Goal: Information Seeking & Learning: Learn about a topic

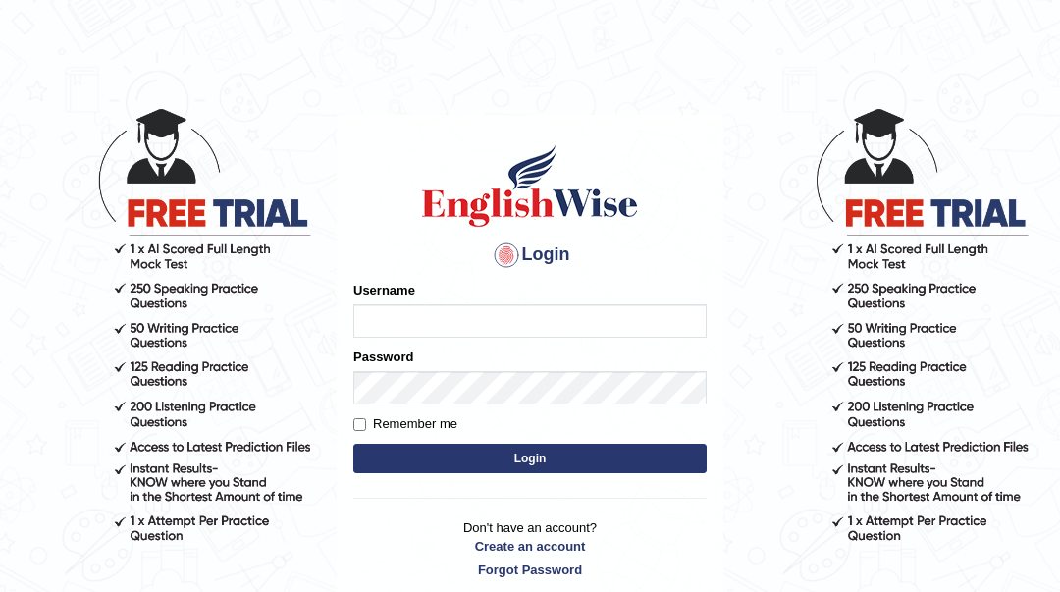
click at [417, 311] on input "Username" at bounding box center [529, 320] width 353 height 33
type input "Sahernuman"
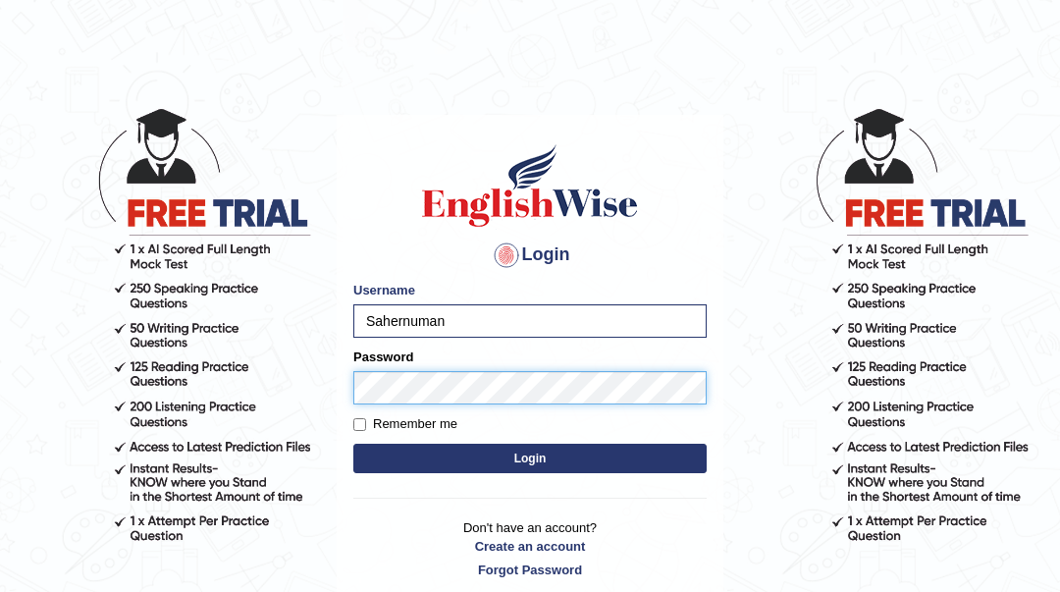
click at [353, 444] on button "Login" at bounding box center [529, 458] width 353 height 29
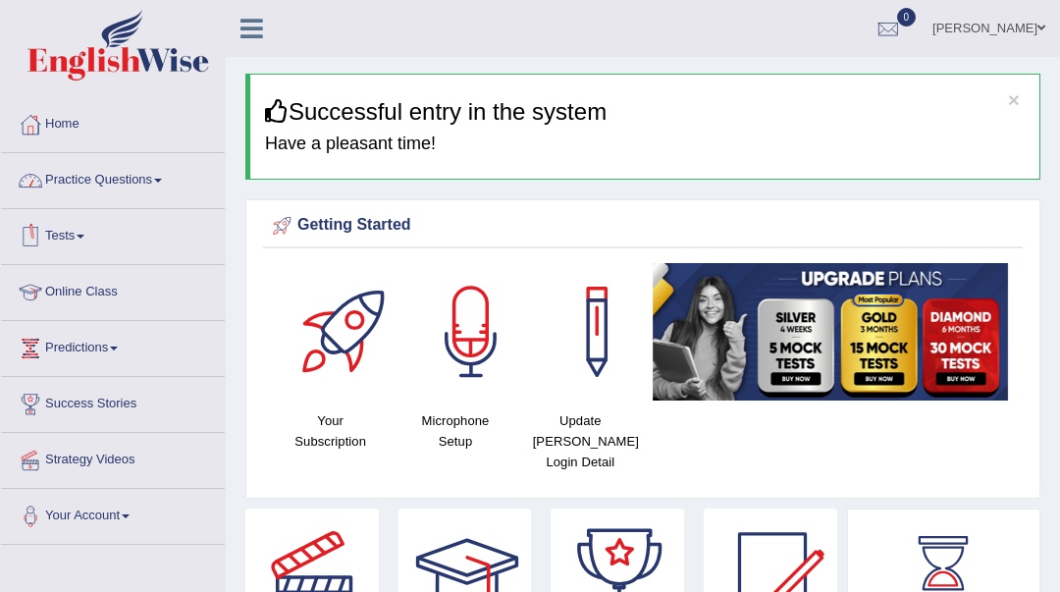
click at [127, 172] on link "Practice Questions" at bounding box center [113, 177] width 224 height 49
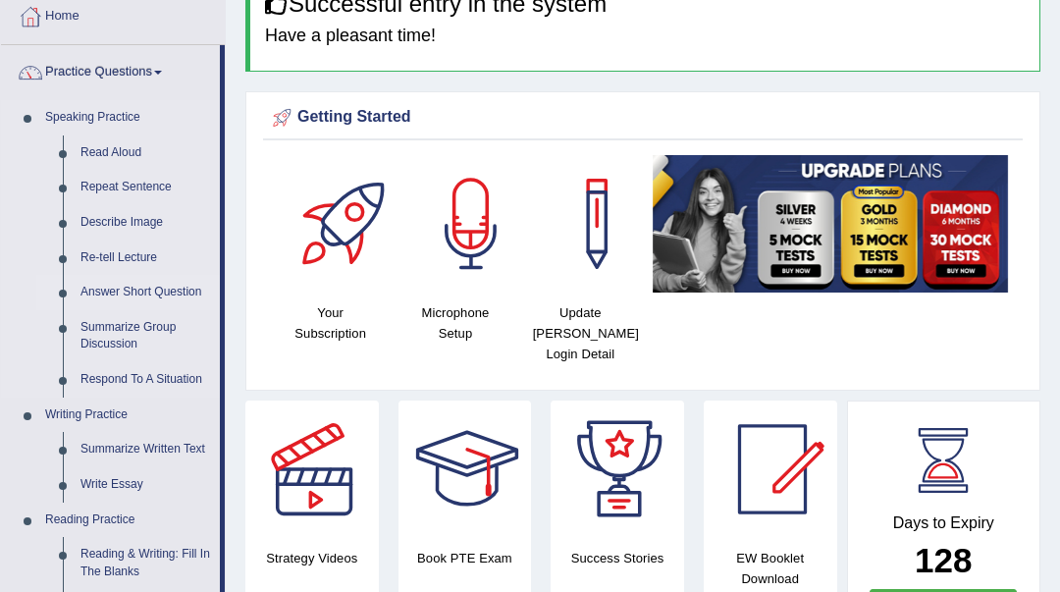
scroll to position [131, 0]
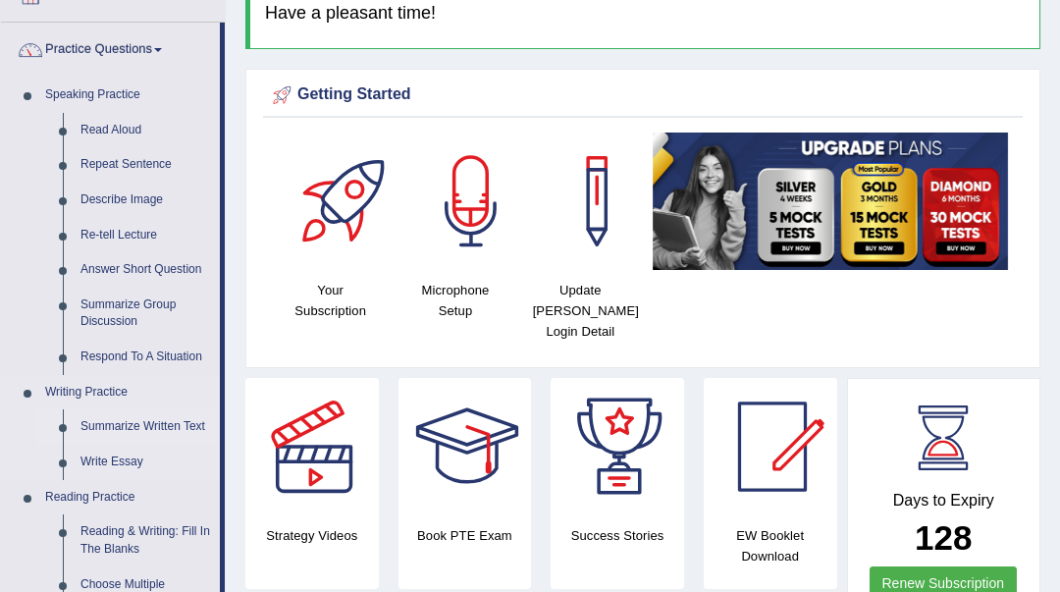
click at [113, 427] on link "Summarize Written Text" at bounding box center [146, 426] width 148 height 35
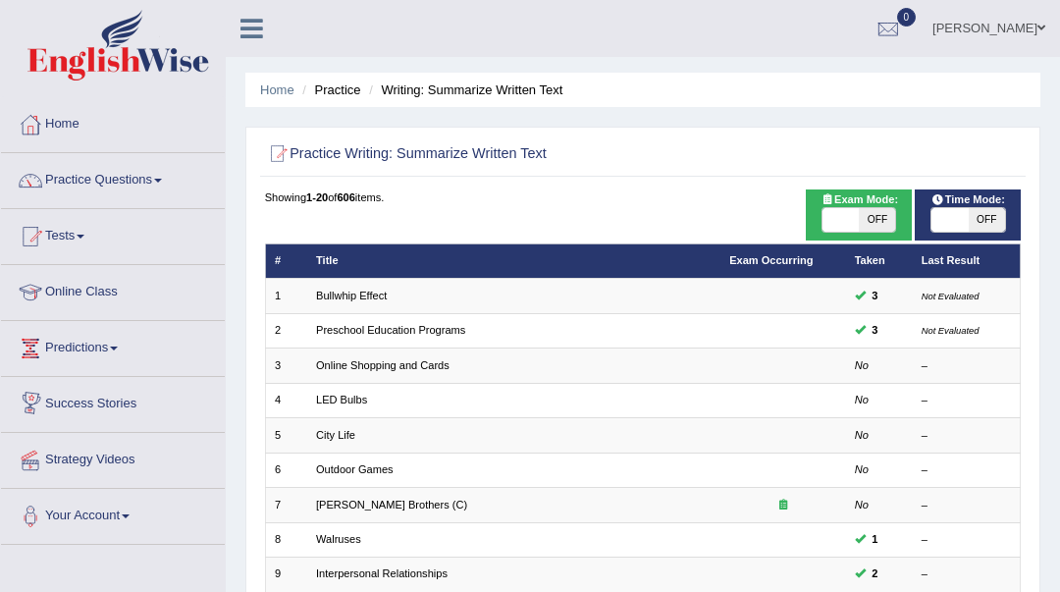
scroll to position [523, 0]
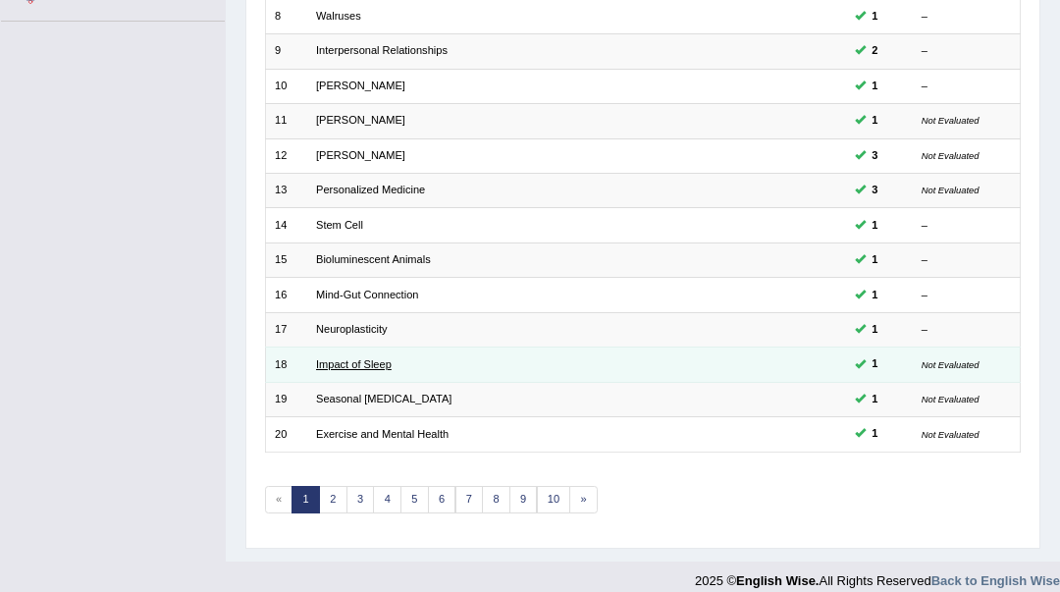
click at [385, 367] on link "Impact of Sleep" at bounding box center [354, 364] width 76 height 12
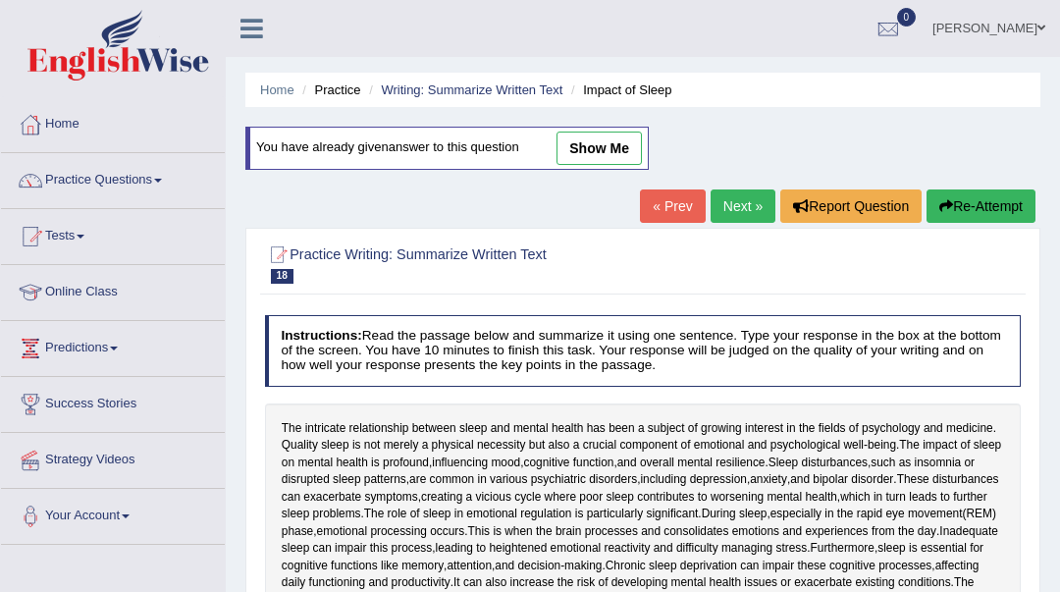
click at [634, 146] on link "show me" at bounding box center [599, 148] width 85 height 33
type textarea "The intricate relationship between sleep and mental health has been a subject o…"
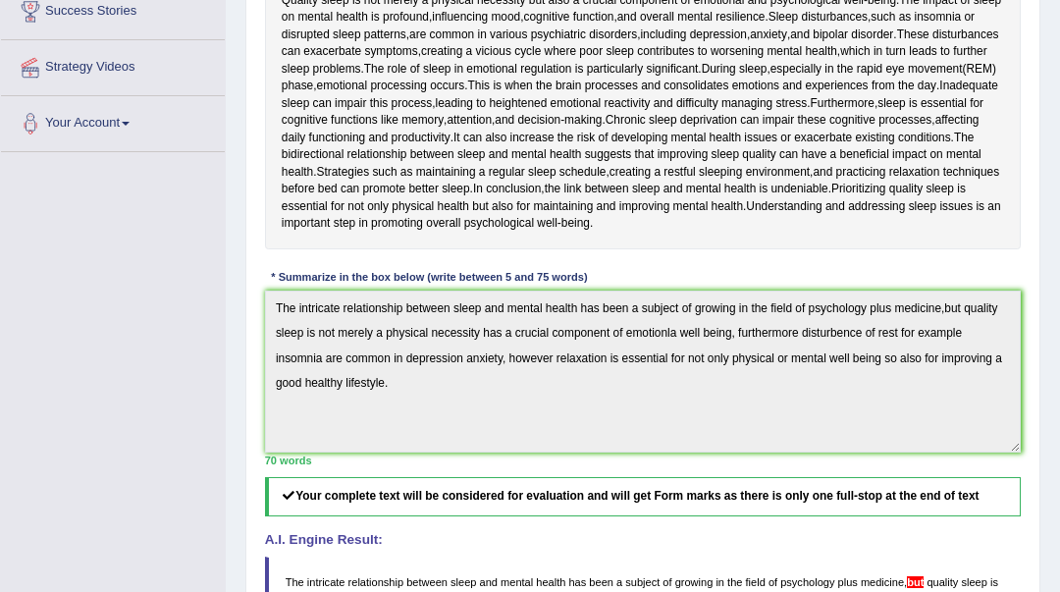
scroll to position [654, 0]
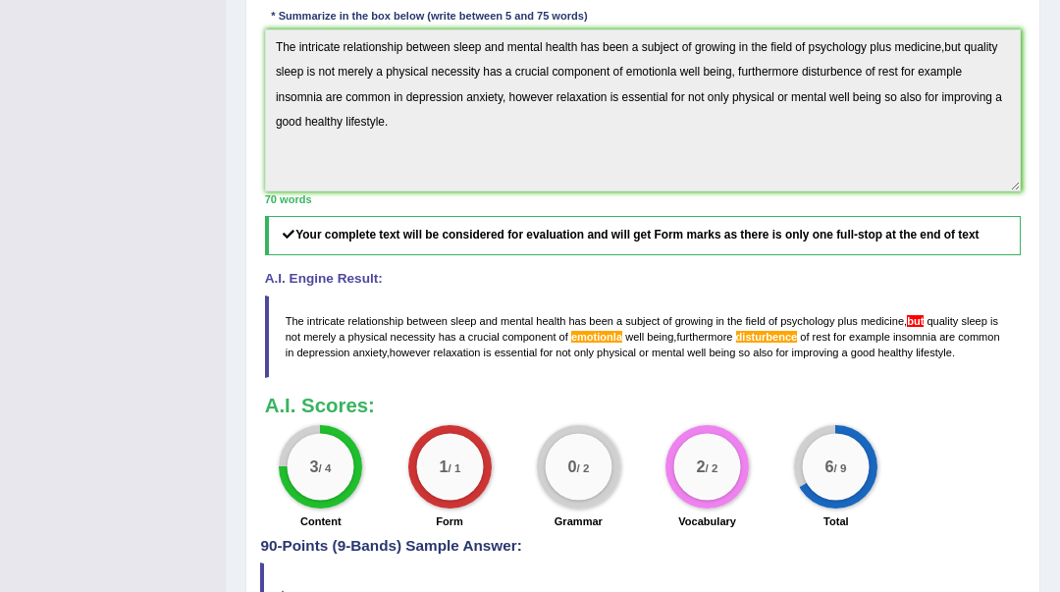
drag, startPoint x: 291, startPoint y: 316, endPoint x: 297, endPoint y: 334, distance: 19.0
click at [310, 344] on blockquote "The intricate relationship between sleep and mental health has been a subject o…" at bounding box center [643, 336] width 757 height 83
drag, startPoint x: 287, startPoint y: 315, endPoint x: 295, endPoint y: 197, distance: 118.1
click at [297, 322] on span "The" at bounding box center [295, 321] width 19 height 12
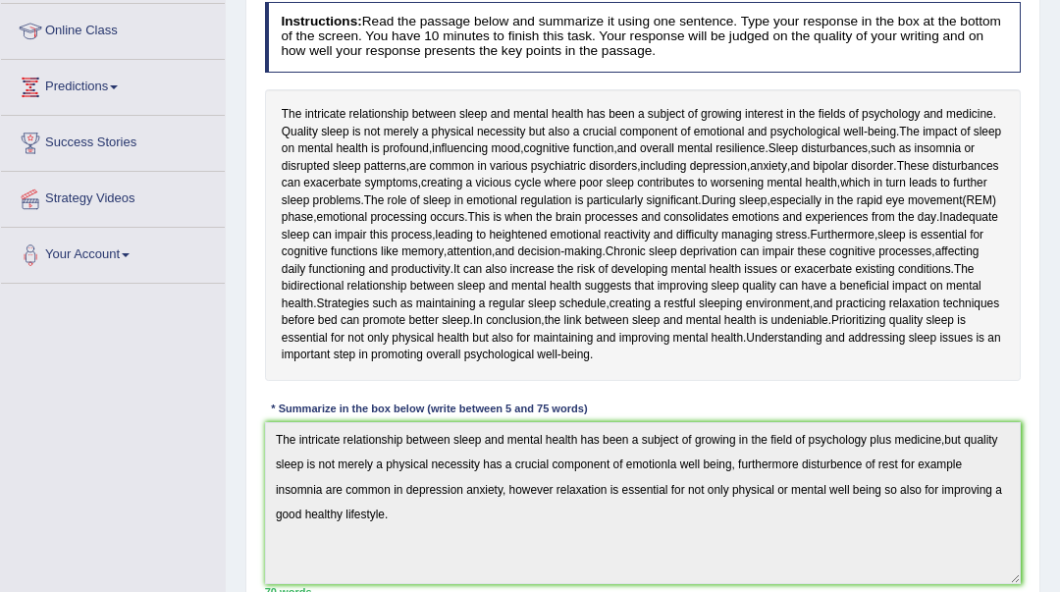
scroll to position [0, 0]
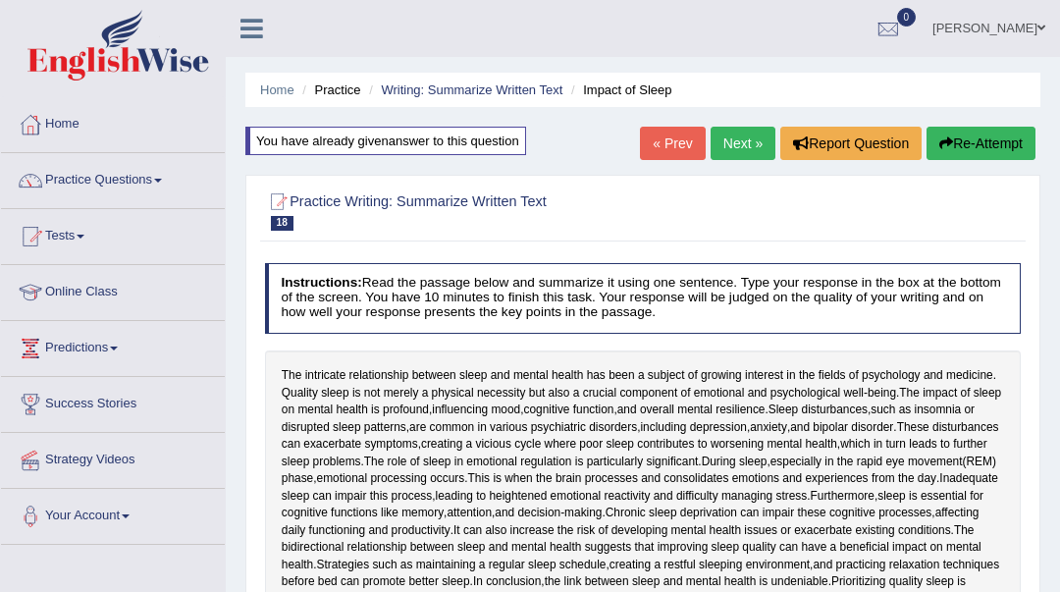
click at [952, 136] on button "Re-Attempt" at bounding box center [981, 143] width 109 height 33
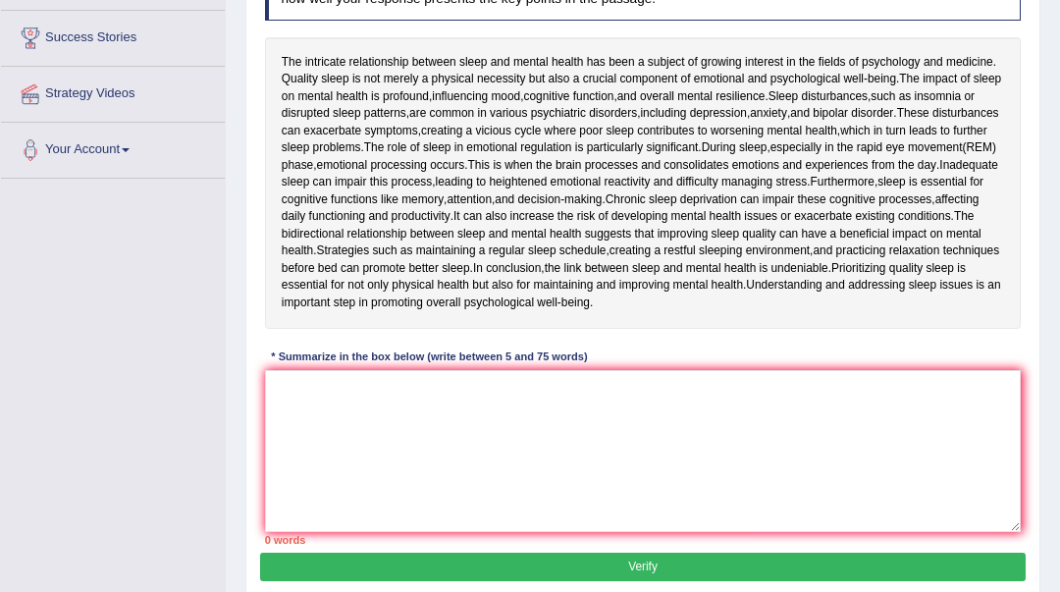
scroll to position [393, 0]
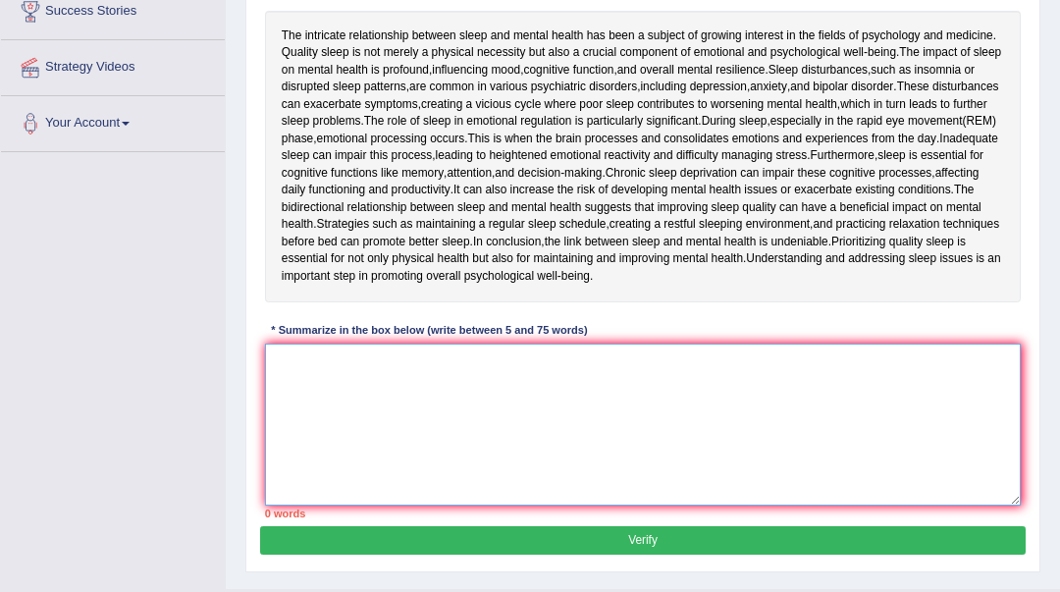
paste textarea "he intricate relationship between sleep and mental health has been a subject of…"
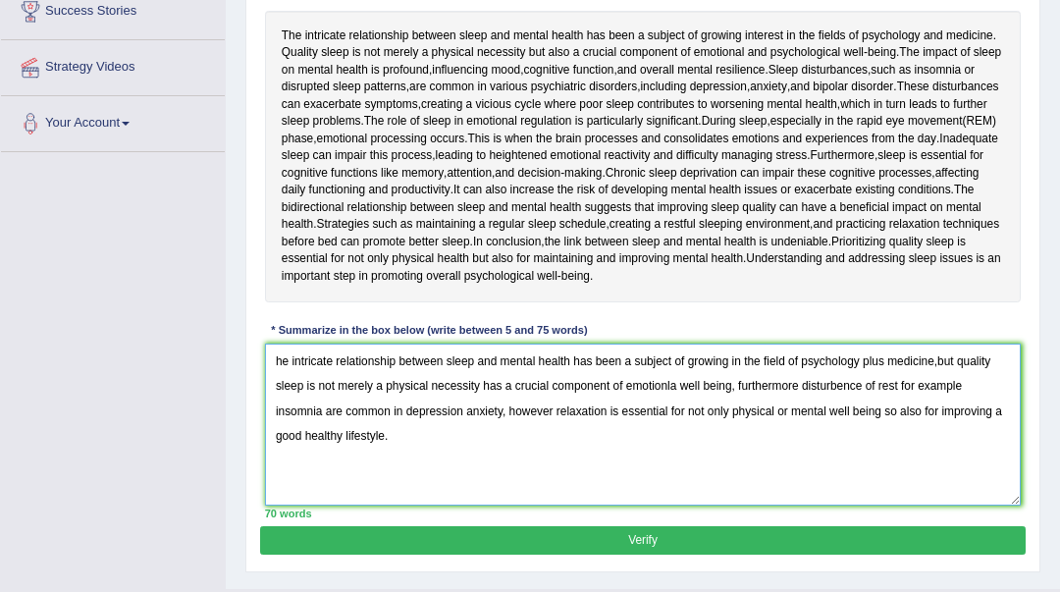
click at [937, 359] on textarea "he intricate relationship between sleep and mental health has been a subject of…" at bounding box center [643, 425] width 757 height 162
click at [673, 387] on textarea "he intricate relationship between sleep and mental health has been a subject of…" at bounding box center [643, 425] width 757 height 162
click at [734, 390] on textarea "he intricate relationship between sleep and mental health has been a subject of…" at bounding box center [643, 425] width 757 height 162
click at [731, 387] on textarea "he intricate relationship between sleep and mental health has been a subject of…" at bounding box center [643, 425] width 757 height 162
click at [732, 378] on textarea "he intricate relationship between sleep and mental health has been a subject of…" at bounding box center [643, 425] width 757 height 162
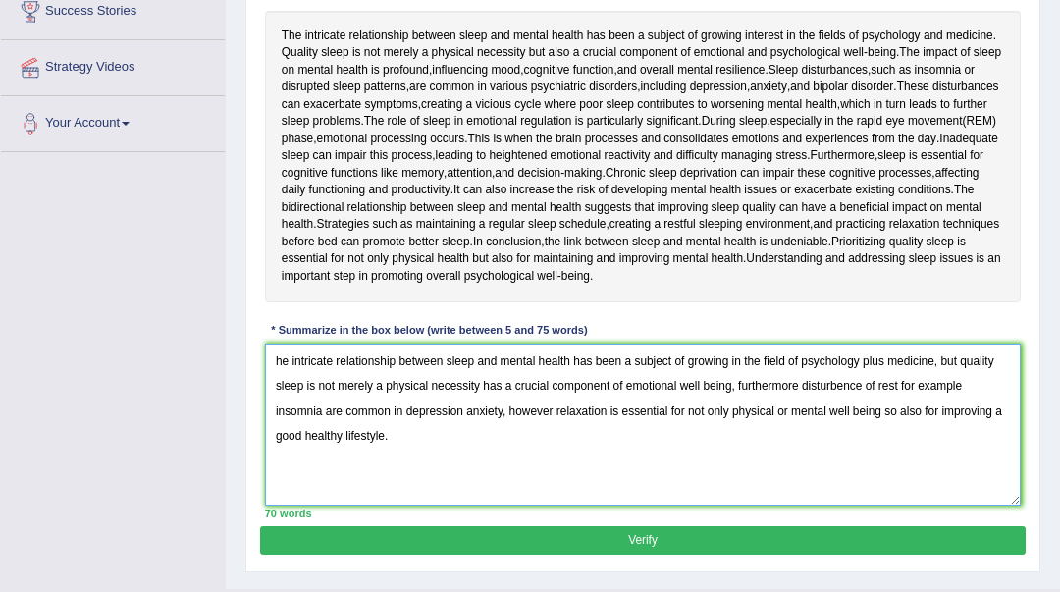
click at [734, 386] on textarea "he intricate relationship between sleep and mental health has been a subject of…" at bounding box center [643, 425] width 757 height 162
click at [736, 387] on textarea "he intricate relationship between sleep and mental health has been a subject of…" at bounding box center [643, 425] width 757 height 162
click at [872, 387] on textarea "he intricate relationship between sleep and mental health has been a subject of…" at bounding box center [643, 425] width 757 height 162
click at [860, 389] on textarea "he intricate relationship between sleep and mental health has been a subject of…" at bounding box center [643, 425] width 757 height 162
type textarea "he intricate relationship between sleep and mental health has been a subject of…"
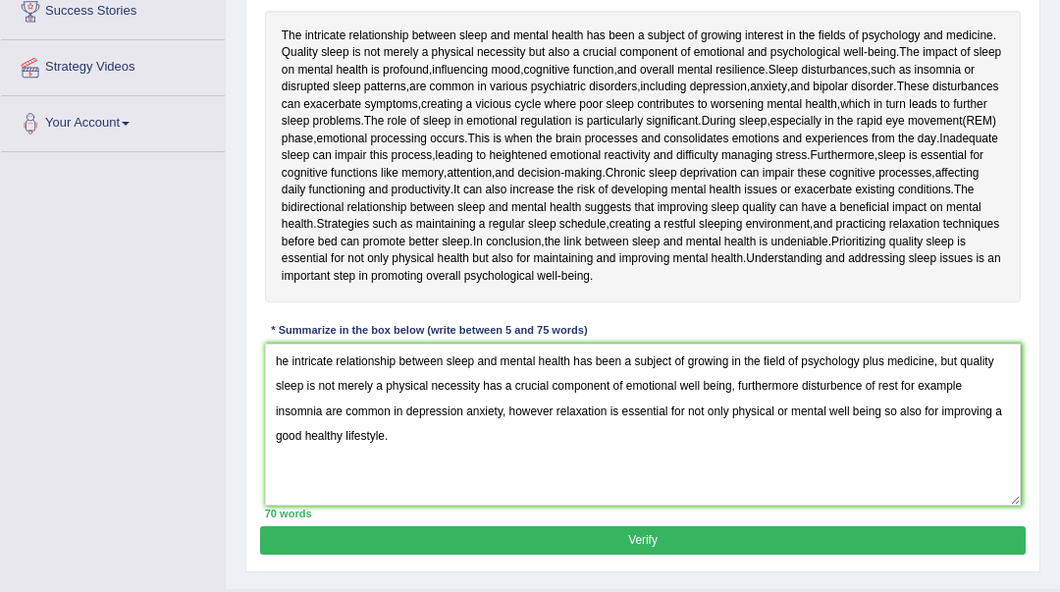
click at [834, 534] on button "Verify" at bounding box center [642, 540] width 765 height 28
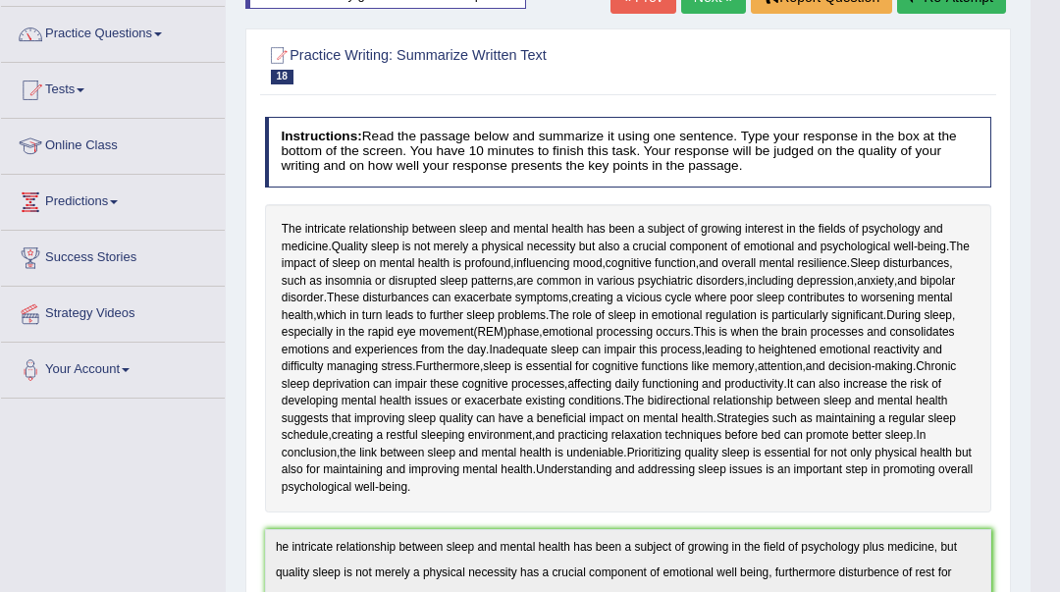
scroll to position [0, 0]
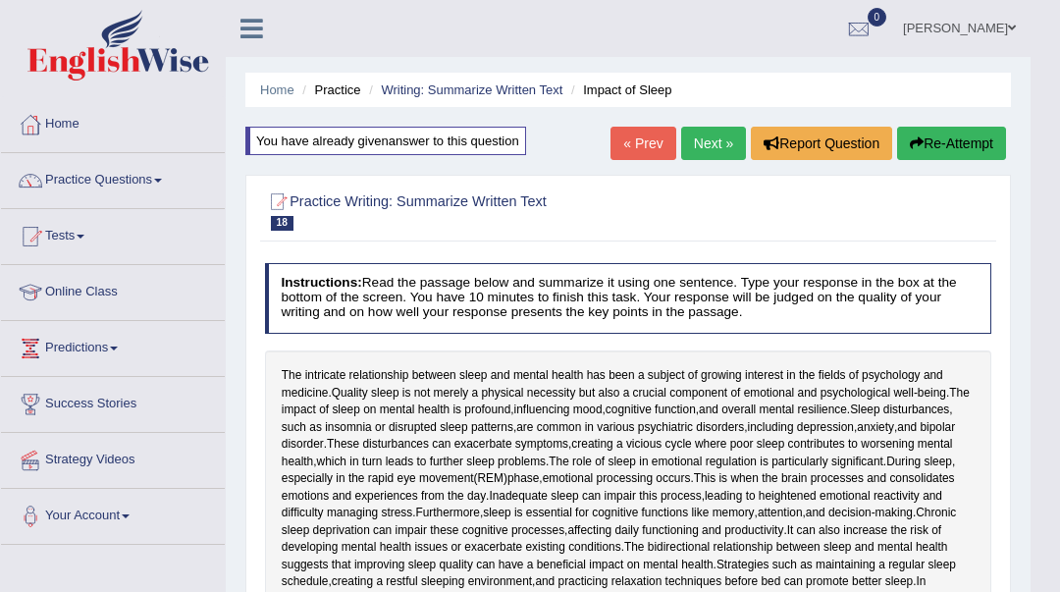
click at [952, 146] on button "Re-Attempt" at bounding box center [951, 143] width 109 height 33
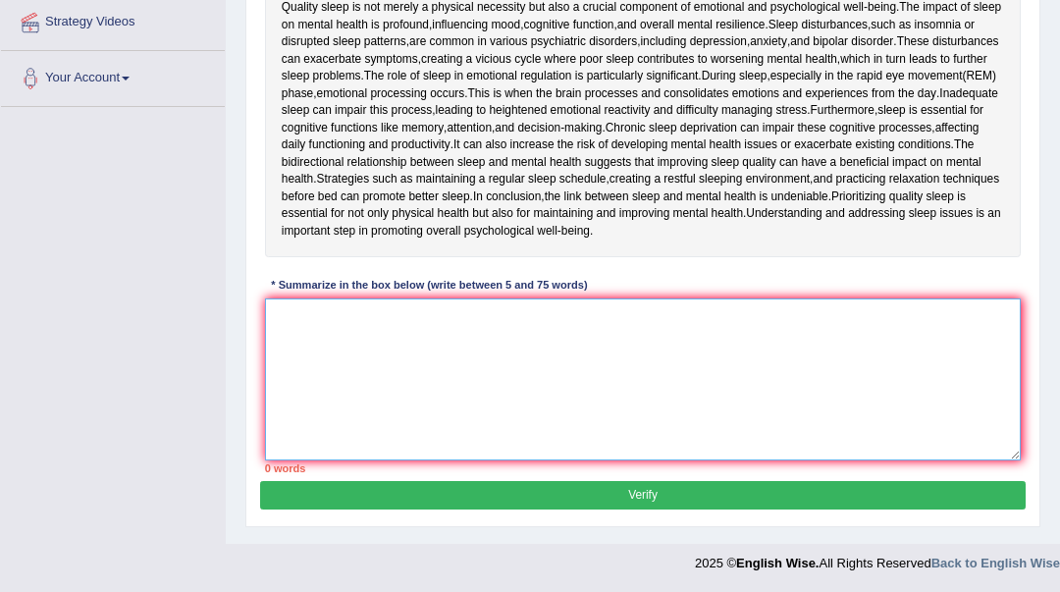
scroll to position [438, 0]
paste textarea "he intricate relationship between sleep and mental health has been a subject of…"
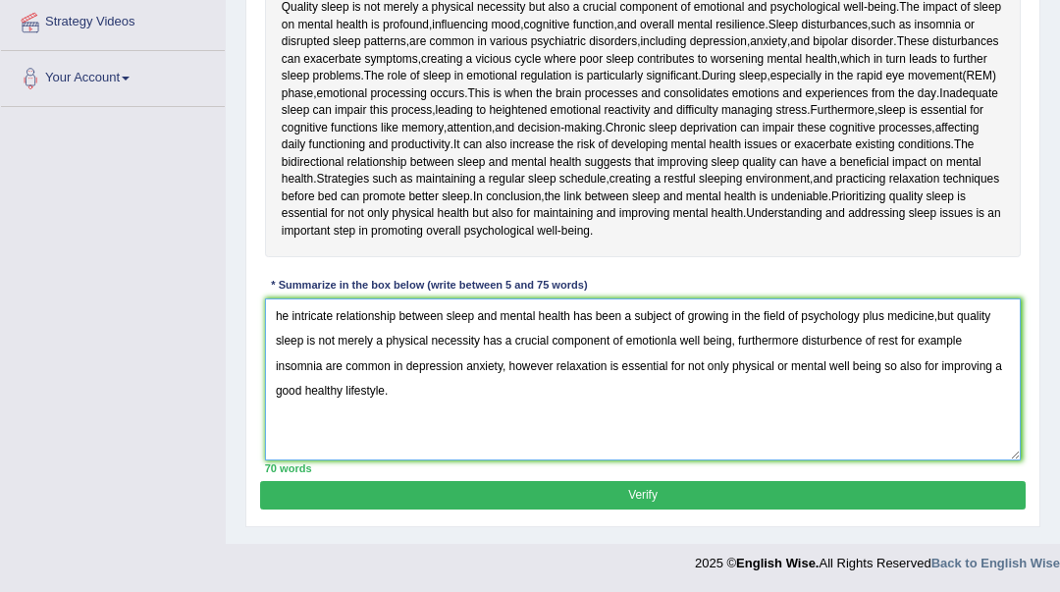
click at [275, 308] on textarea "he intricate relationship between sleep and mental health has been a subject of…" at bounding box center [643, 379] width 757 height 162
click at [675, 339] on textarea "The intricate relationship between sleep and mental health has been a subject o…" at bounding box center [643, 379] width 757 height 162
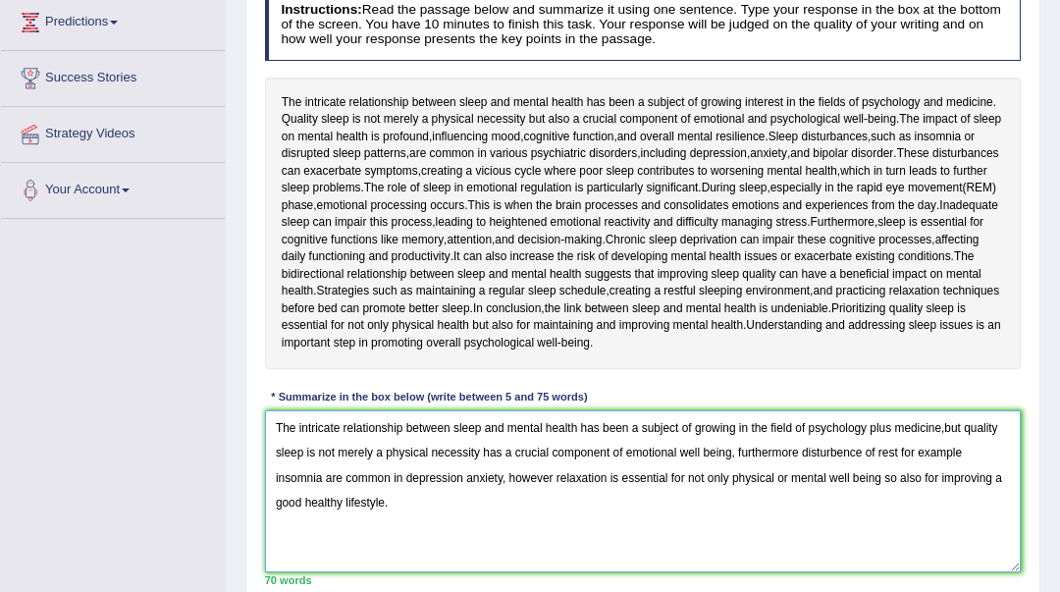
scroll to position [307, 0]
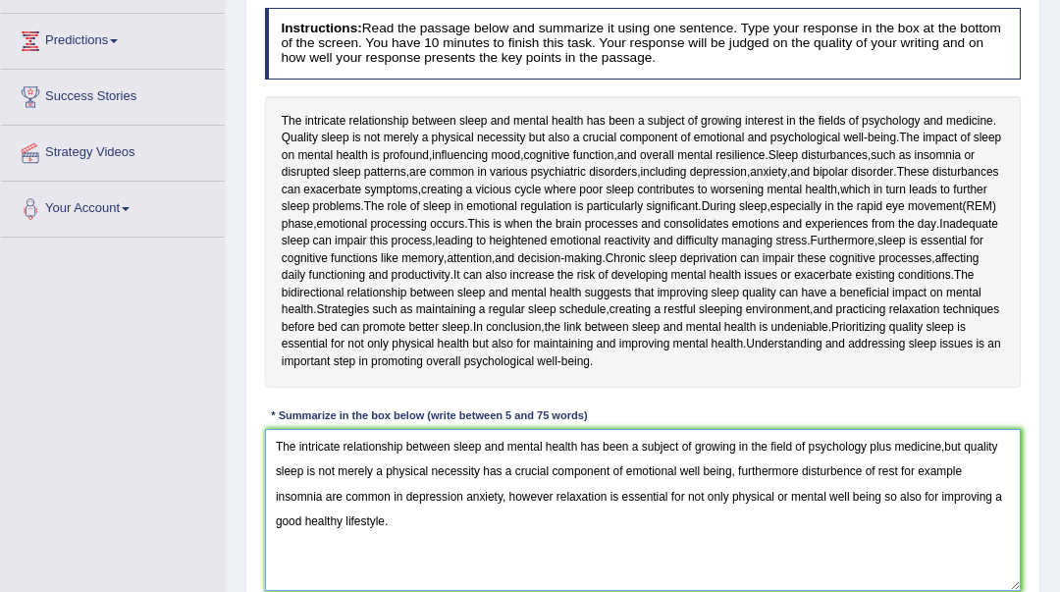
click at [842, 474] on textarea "The intricate relationship between sleep and mental health has been a subject o…" at bounding box center [643, 510] width 757 height 162
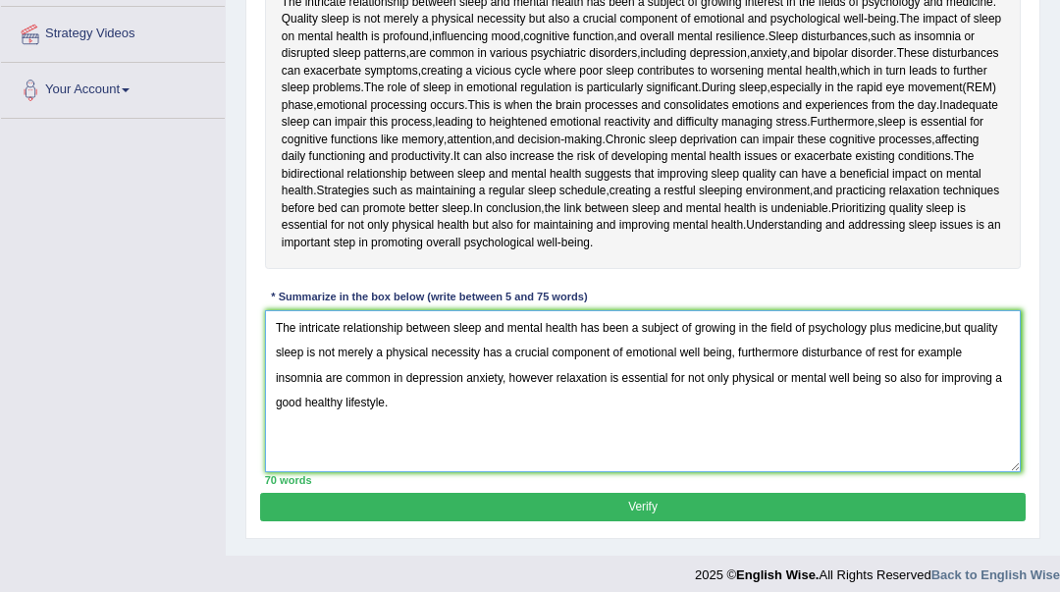
scroll to position [438, 0]
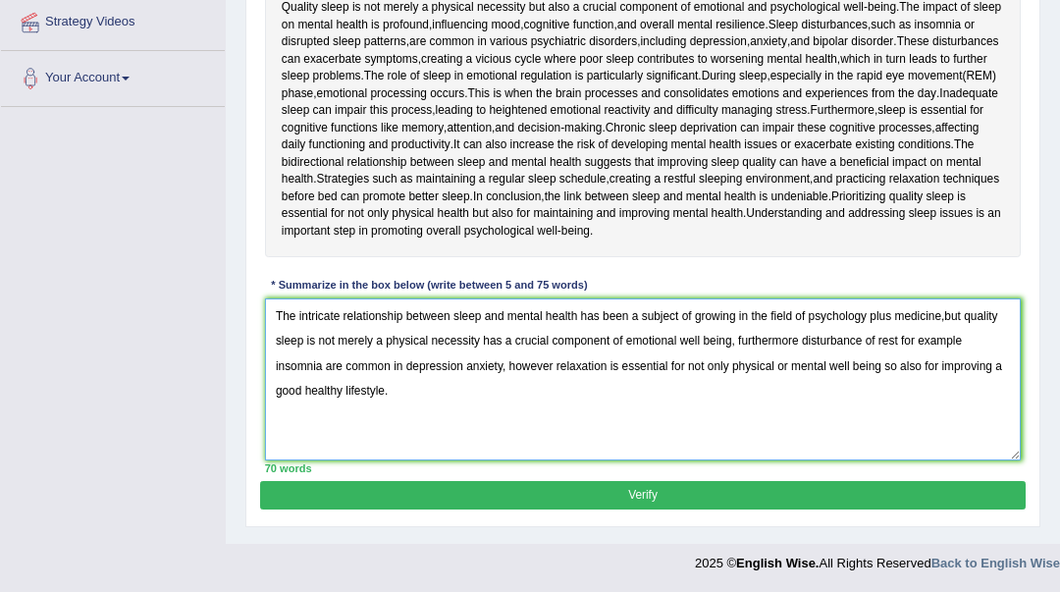
type textarea "The intricate relationship between sleep and mental health has been a subject o…"
click at [731, 491] on button "Verify" at bounding box center [642, 495] width 765 height 28
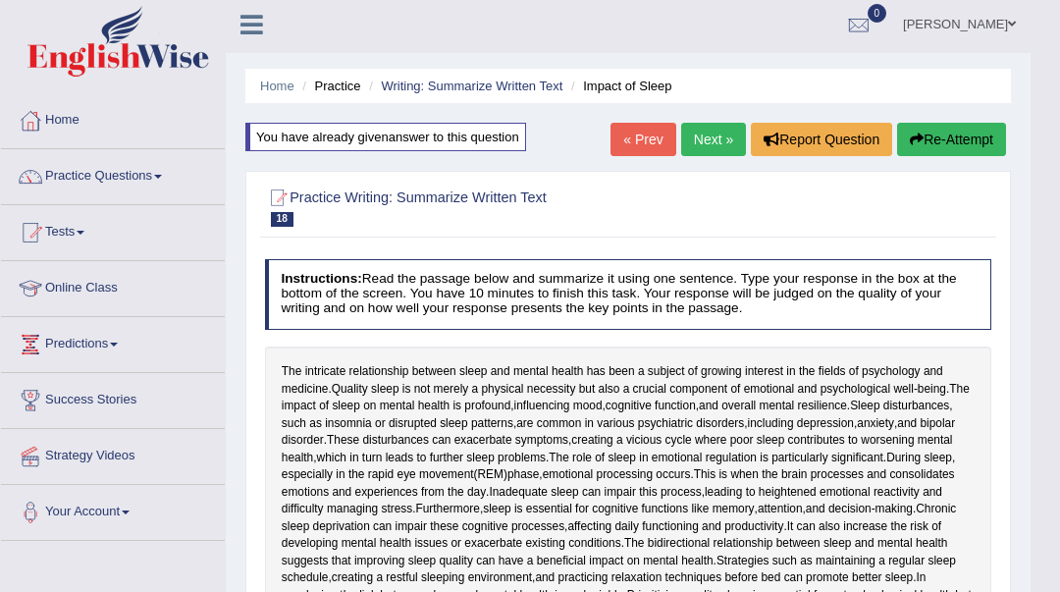
scroll to position [0, 0]
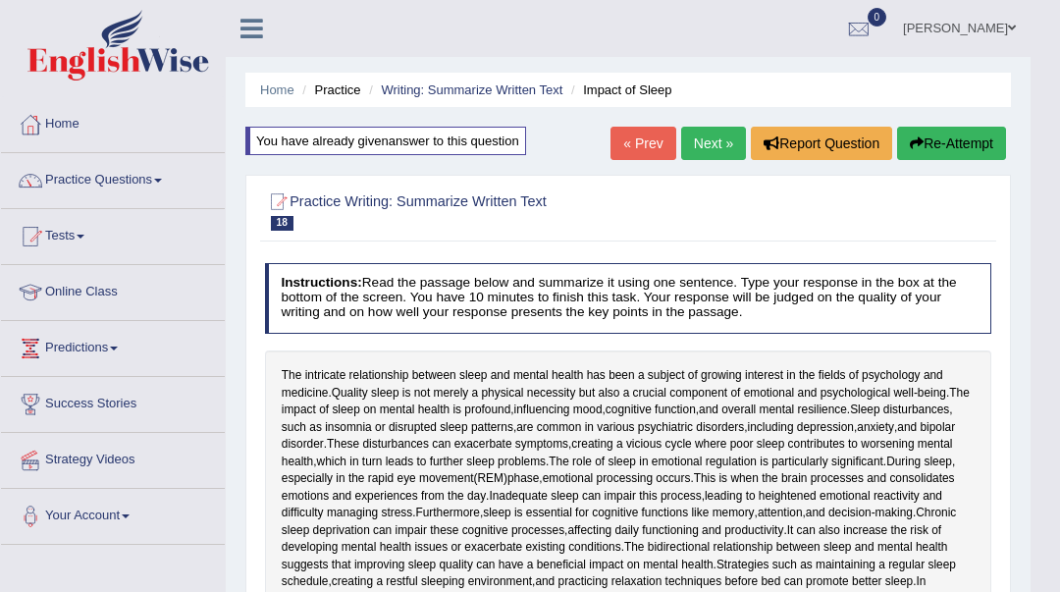
click at [955, 146] on button "Re-Attempt" at bounding box center [951, 143] width 109 height 33
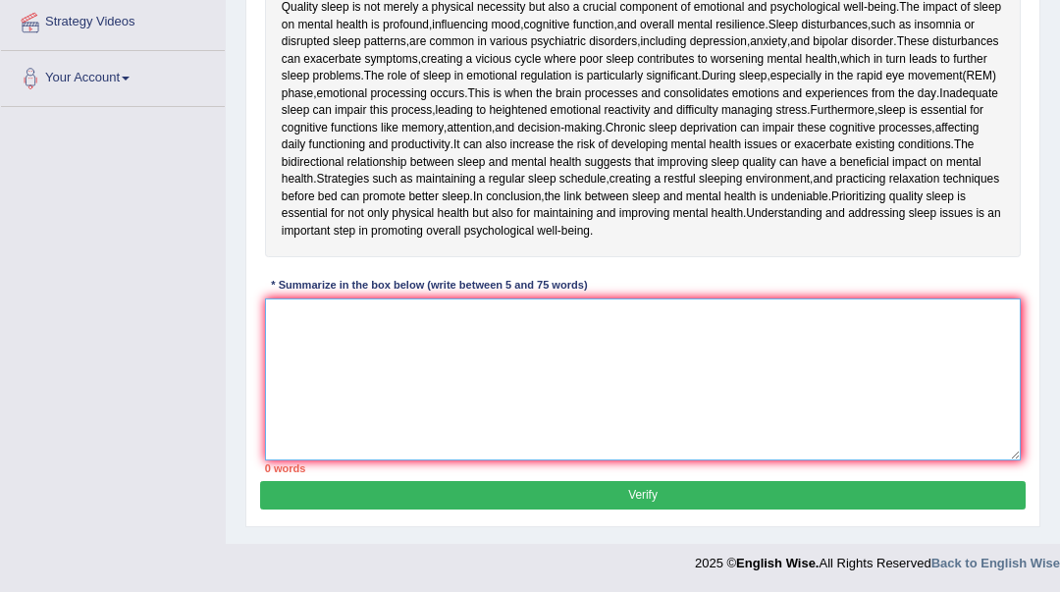
paste textarea "The intricate relationship between sleep and mental health has been a subject o…"
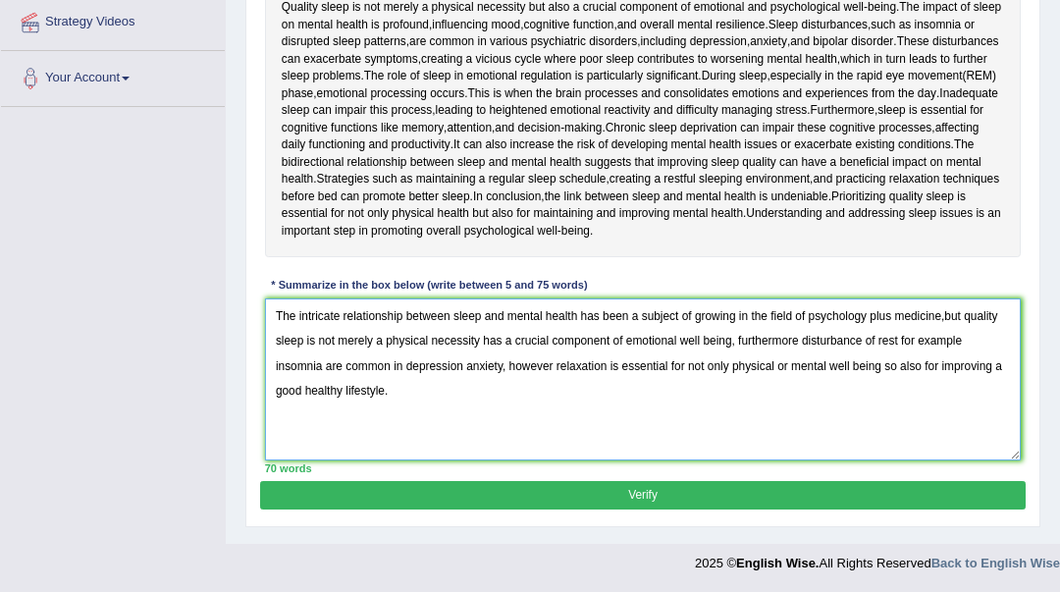
click at [946, 314] on textarea "The intricate relationship between sleep and mental health has been a subject o…" at bounding box center [643, 379] width 757 height 162
type textarea "The intricate relationship between sleep and mental health has been a subject o…"
click at [767, 482] on button "Verify" at bounding box center [642, 495] width 765 height 28
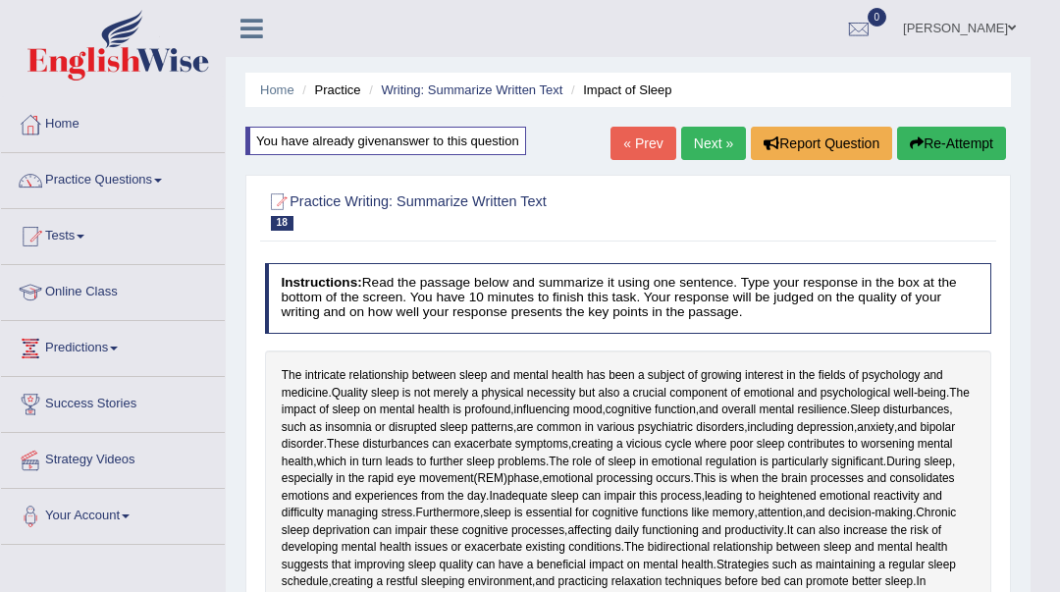
click at [703, 156] on link "Next »" at bounding box center [713, 143] width 65 height 33
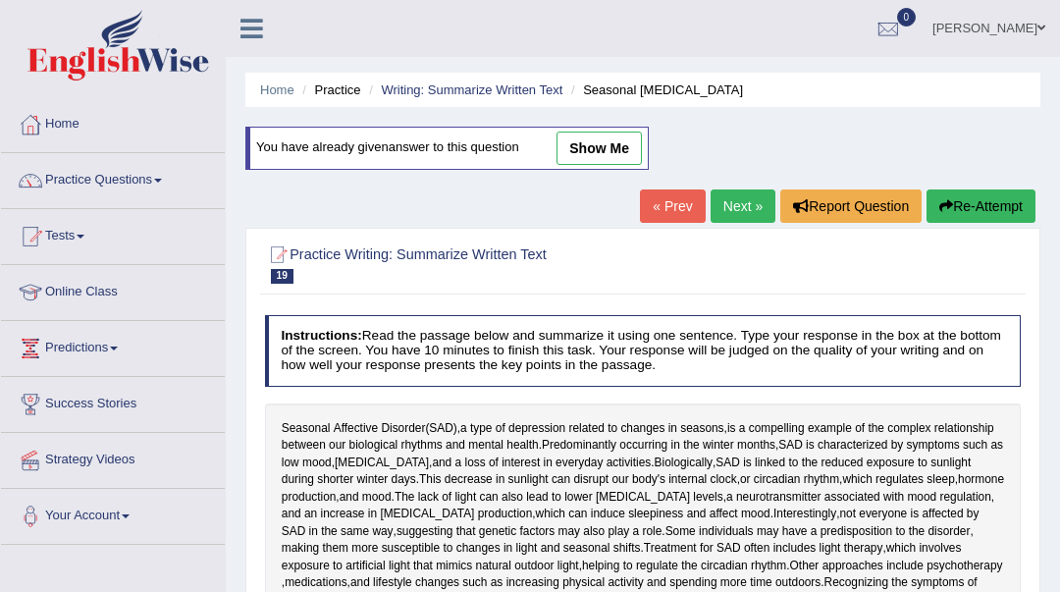
click at [569, 150] on link "show me" at bounding box center [599, 148] width 85 height 33
type textarea "Seasonal affective disorder a type o depression realted to changes in seasons i…"
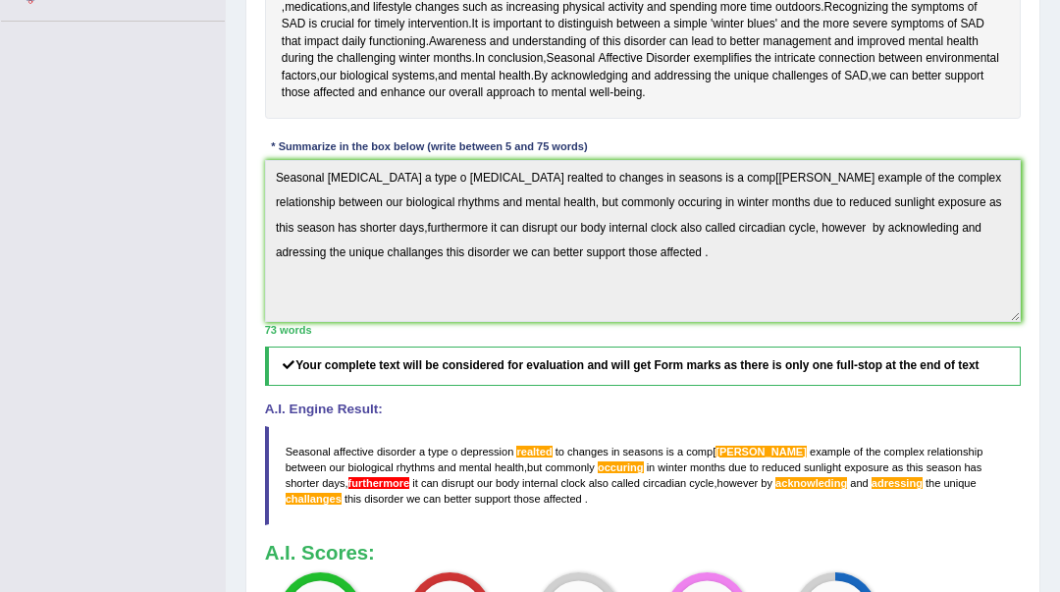
scroll to position [654, 0]
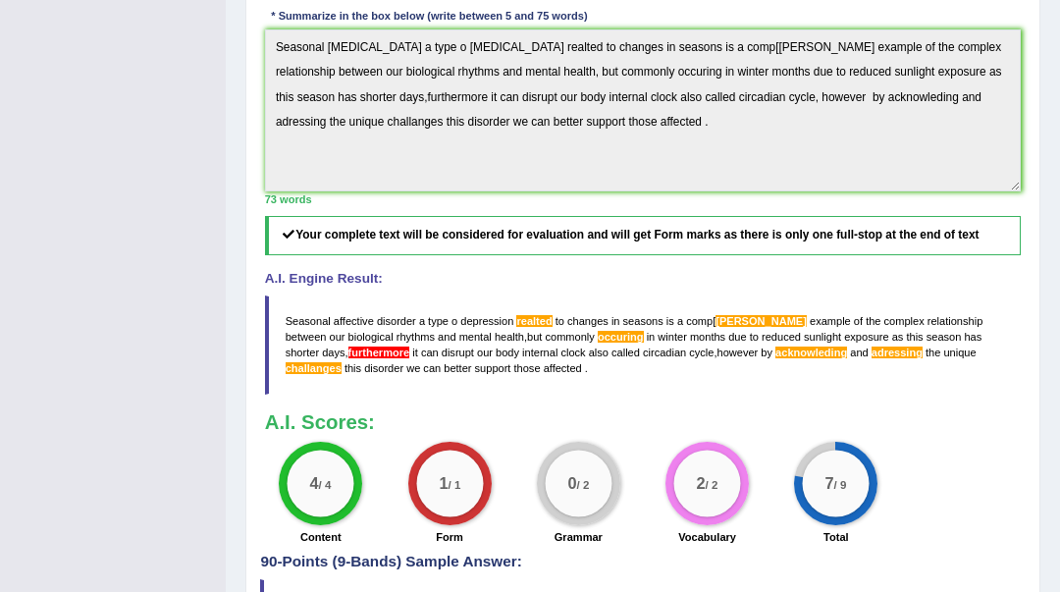
click at [285, 315] on blockquote "Seasonal affective disorder a type o depression realted to changes in seasons i…" at bounding box center [643, 344] width 757 height 99
drag, startPoint x: 284, startPoint y: 315, endPoint x: 294, endPoint y: 321, distance: 11.4
click at [294, 321] on blockquote "Seasonal affective disorder a type o depression realted to changes in seasons i…" at bounding box center [643, 344] width 757 height 99
drag, startPoint x: 535, startPoint y: 360, endPoint x: 514, endPoint y: 362, distance: 20.7
click at [516, 364] on blockquote "Seasonal affective disorder a type o depression realted to changes in seasons i…" at bounding box center [643, 344] width 757 height 99
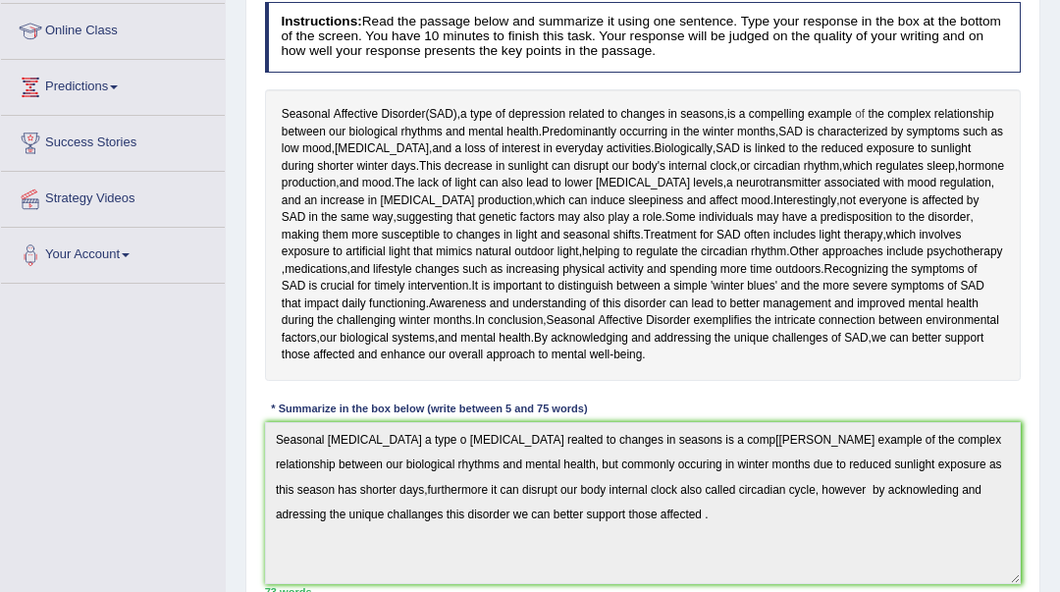
scroll to position [0, 0]
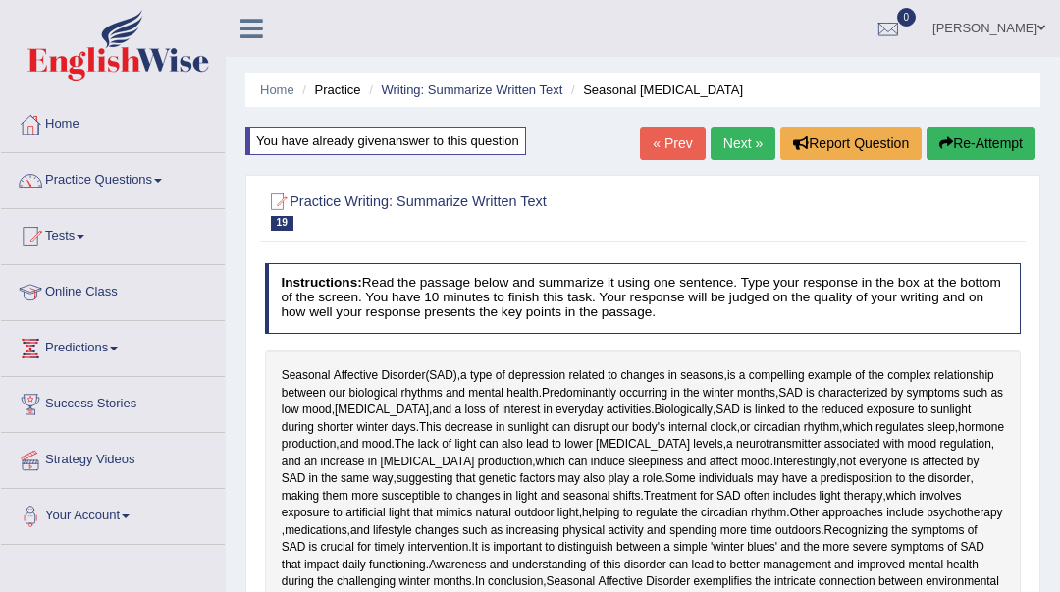
click at [986, 136] on button "Re-Attempt" at bounding box center [981, 143] width 109 height 33
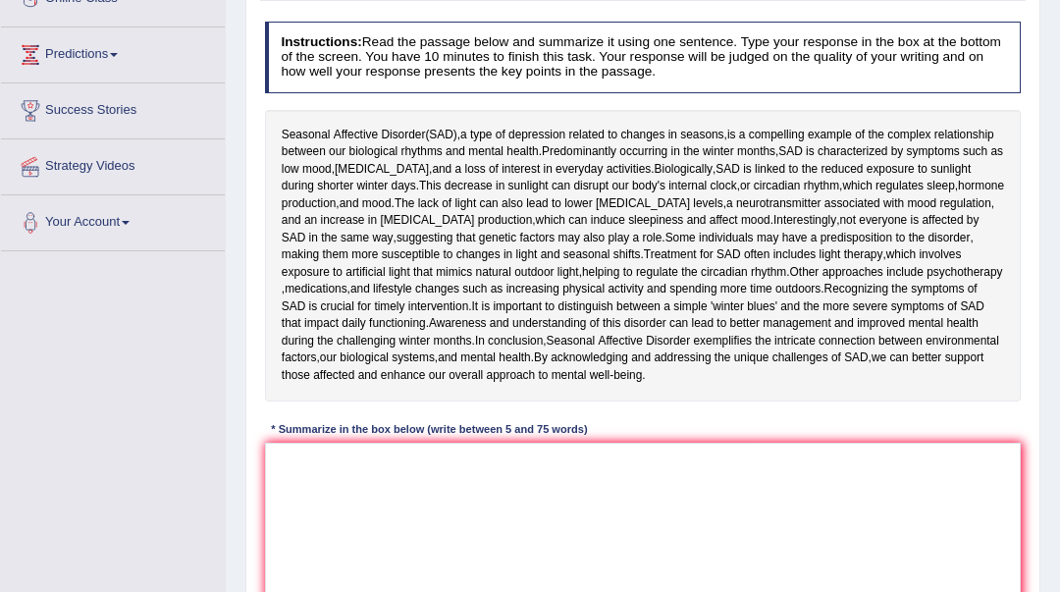
scroll to position [294, 0]
paste textarea "Seasonal affective disorder a type o depression realted to changes in seasons i…"
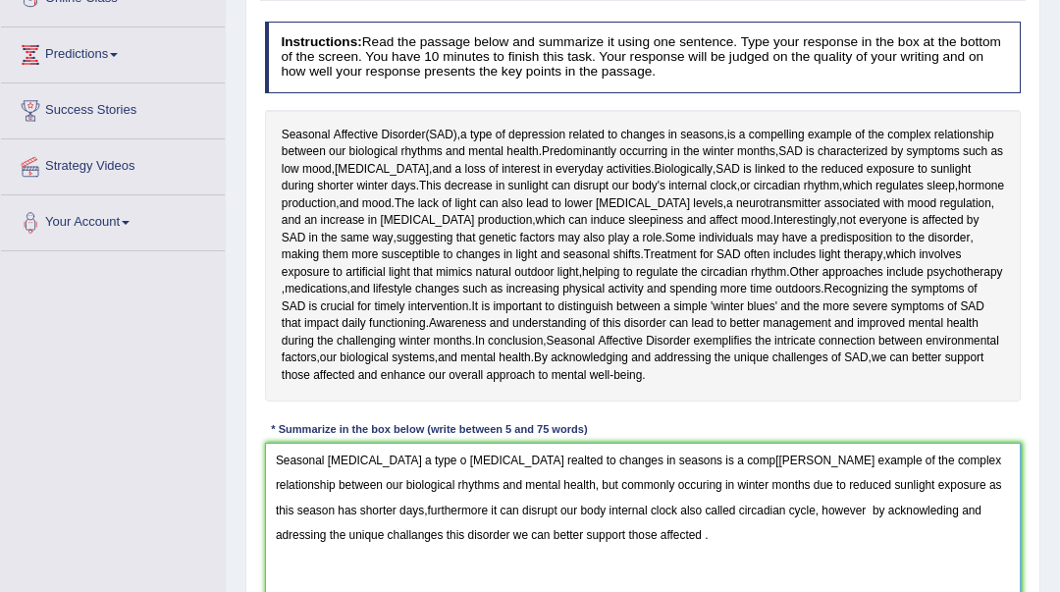
click at [736, 457] on textarea "Seasonal affective disorder a type o depression realted to changes in seasons i…" at bounding box center [643, 524] width 757 height 162
click at [540, 459] on textarea "Seasonal affective disorder a type o depression realted to changes in seasons i…" at bounding box center [643, 524] width 757 height 162
click at [537, 457] on textarea "Seasonal affective disorder a type o depression relted to changes in seasons is…" at bounding box center [643, 524] width 757 height 162
click at [343, 506] on textarea "Seasonal affective disorder a type o depression related to changes in seasons i…" at bounding box center [643, 524] width 757 height 162
click at [605, 483] on textarea "Seasonal affective disorder a type o depression related to changes in seasons i…" at bounding box center [643, 524] width 757 height 162
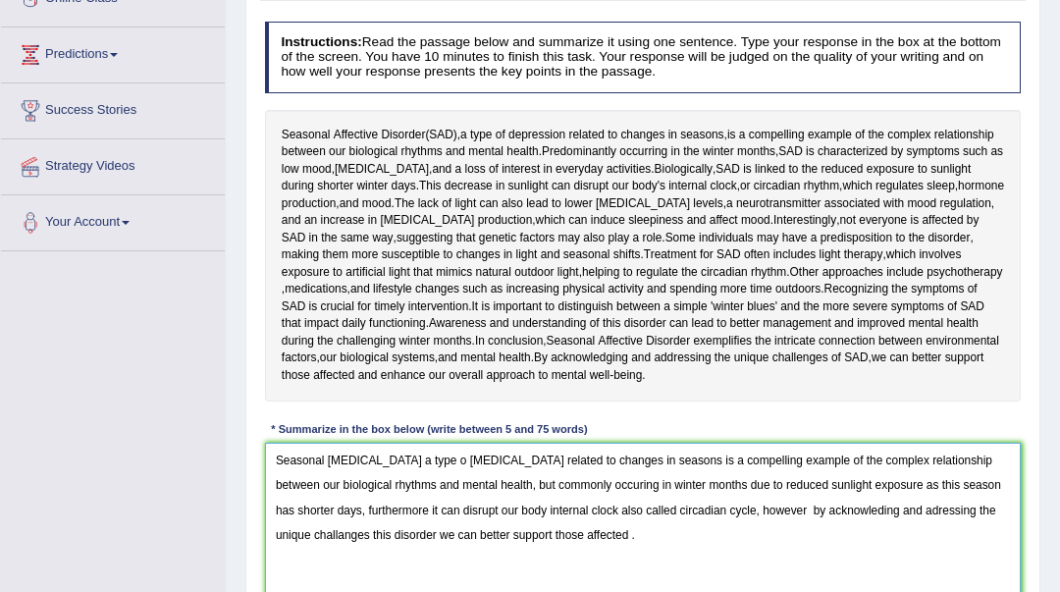
click at [586, 480] on textarea "Seasonal affective disorder a type o depression related to changes in seasons i…" at bounding box center [643, 524] width 757 height 162
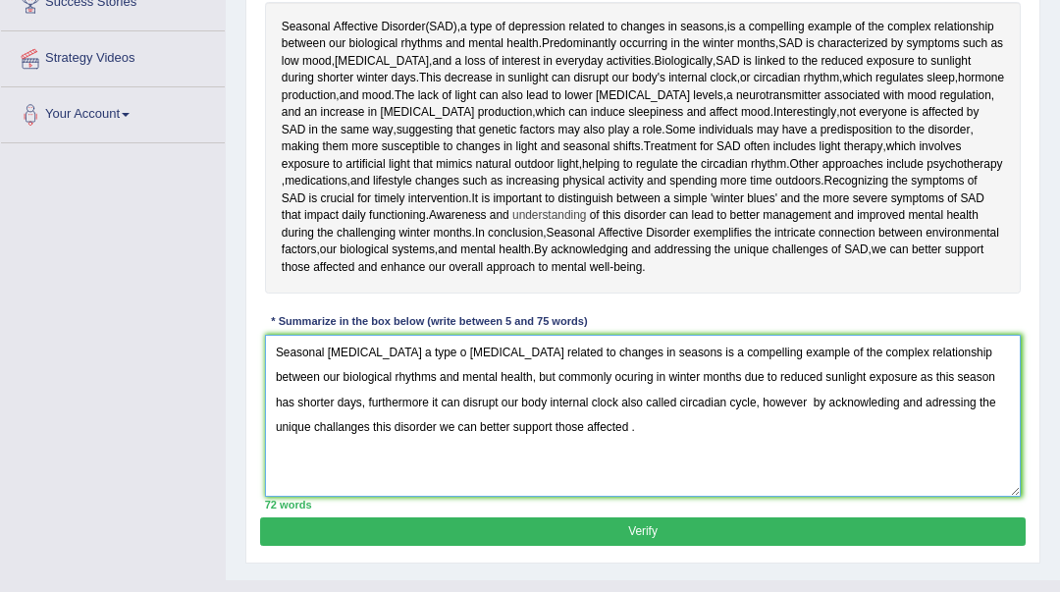
scroll to position [438, 0]
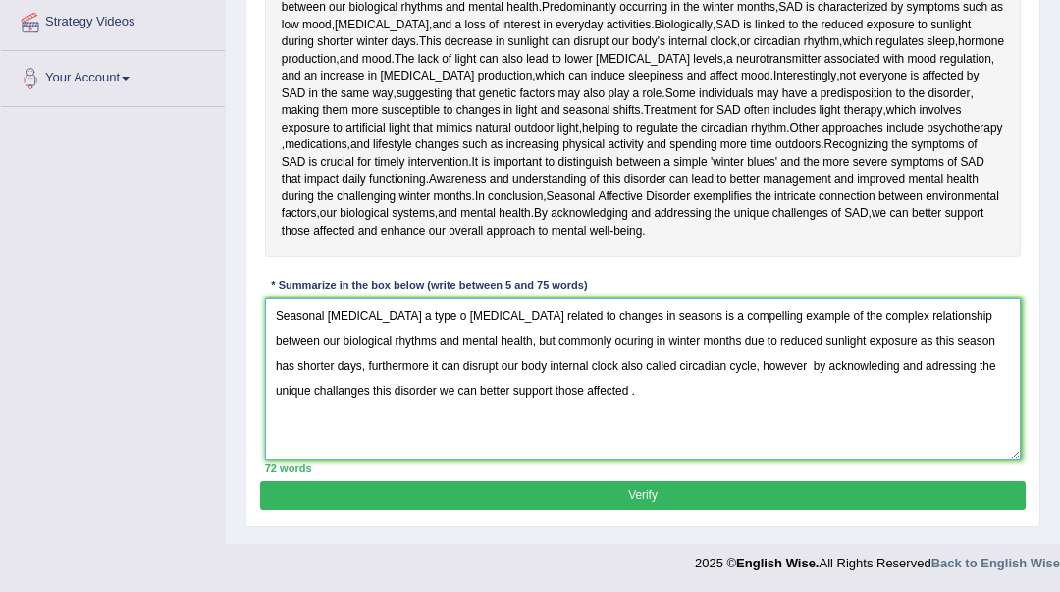
type textarea "Seasonal affective disorder a type o depression related to changes in seasons i…"
click at [655, 487] on button "Verify" at bounding box center [642, 495] width 765 height 28
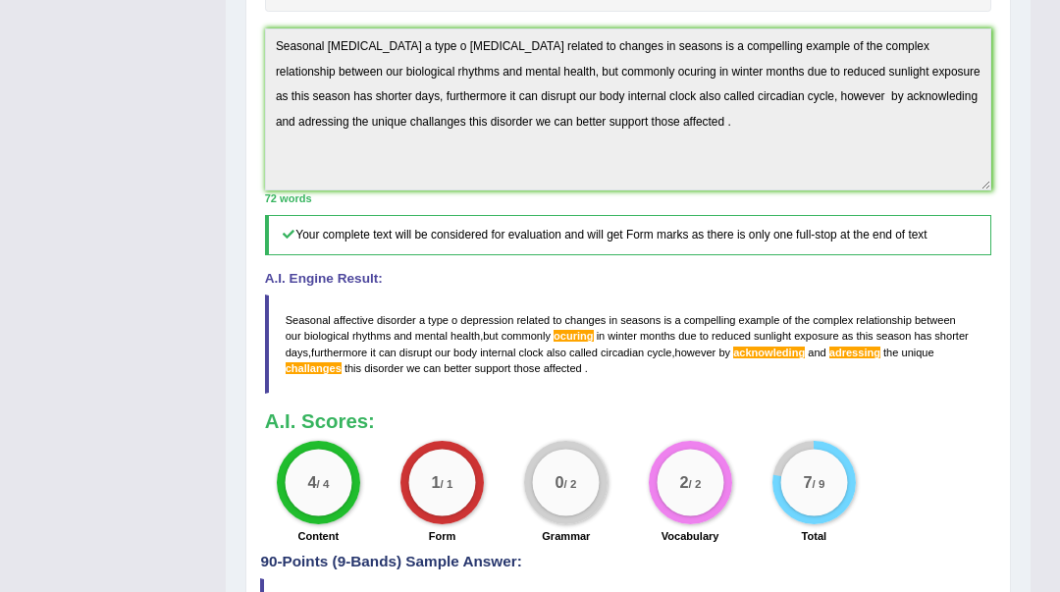
scroll to position [640, 0]
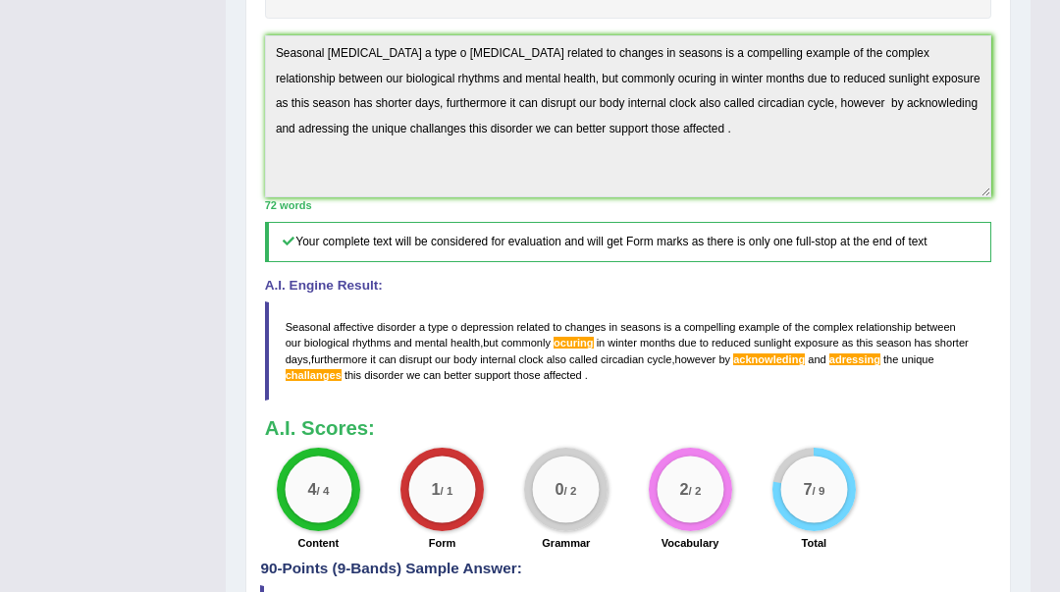
drag, startPoint x: 632, startPoint y: 479, endPoint x: 623, endPoint y: 389, distance: 90.7
click at [632, 472] on div "2 / 2 Vocabulary" at bounding box center [690, 502] width 124 height 108
click at [785, 362] on blockquote "Seasonal affective disorder a type o depression related to changes in seasons i…" at bounding box center [628, 350] width 727 height 99
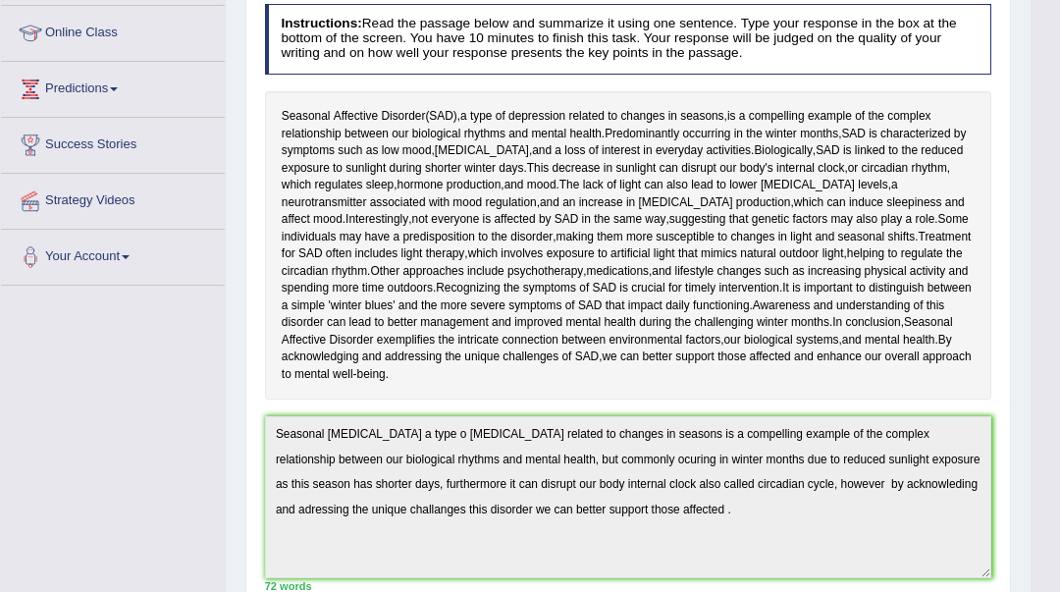
scroll to position [247, 0]
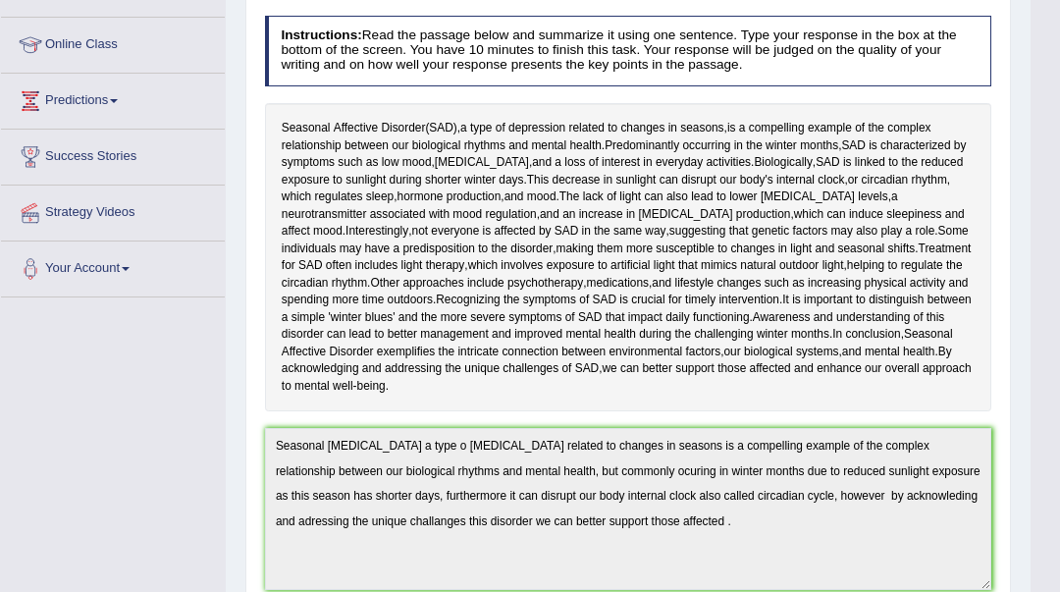
click at [270, 259] on div "Seasonal Affective Disorder ( SAD ), a type of depression related to changes in…" at bounding box center [628, 257] width 727 height 308
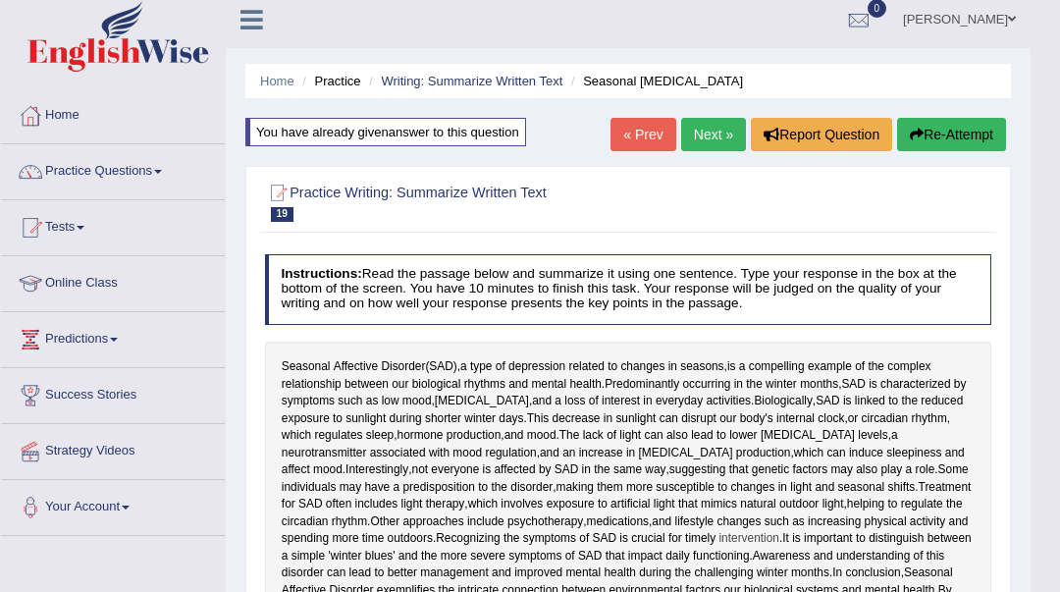
scroll to position [0, 0]
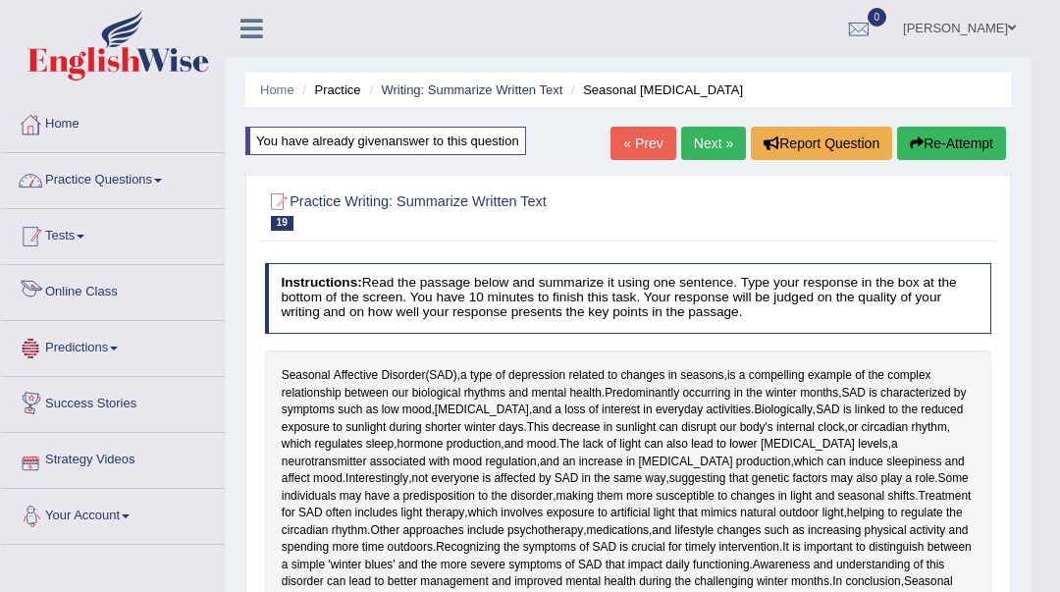
click at [96, 230] on link "Tests" at bounding box center [113, 233] width 224 height 49
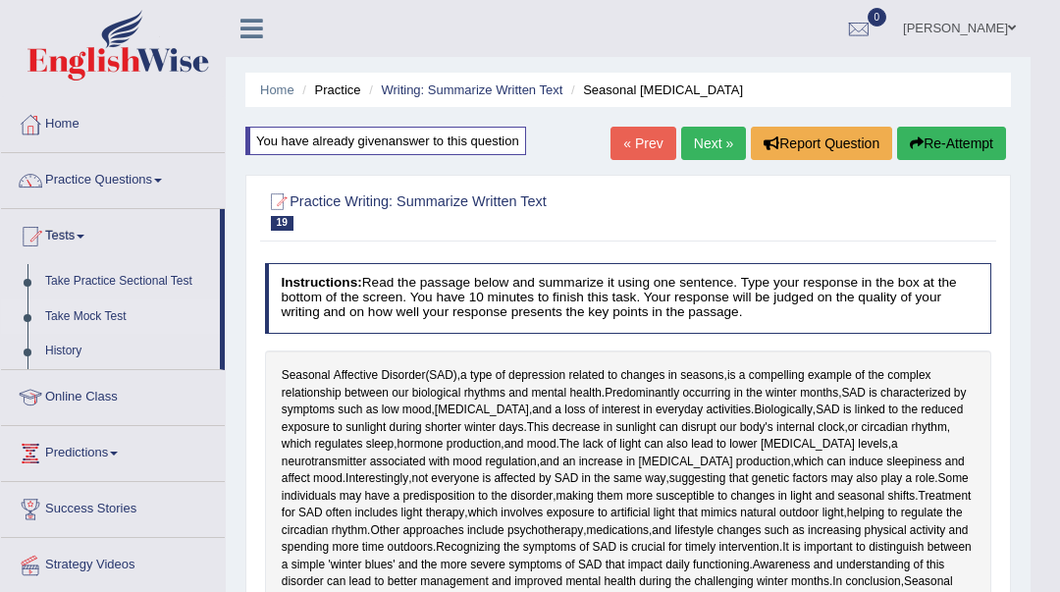
click at [120, 309] on link "Take Mock Test" at bounding box center [128, 316] width 184 height 35
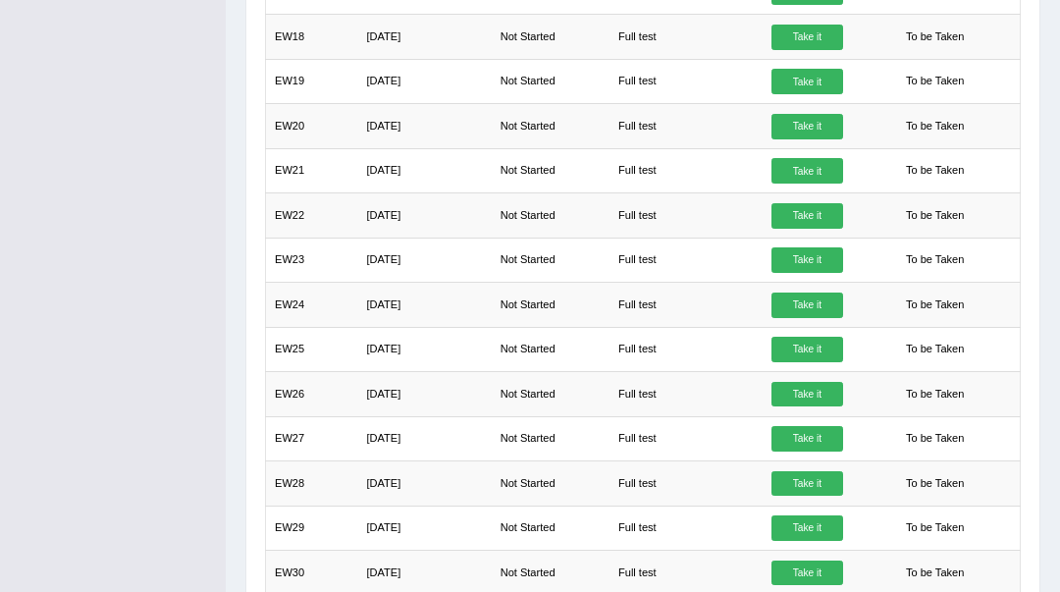
scroll to position [1309, 0]
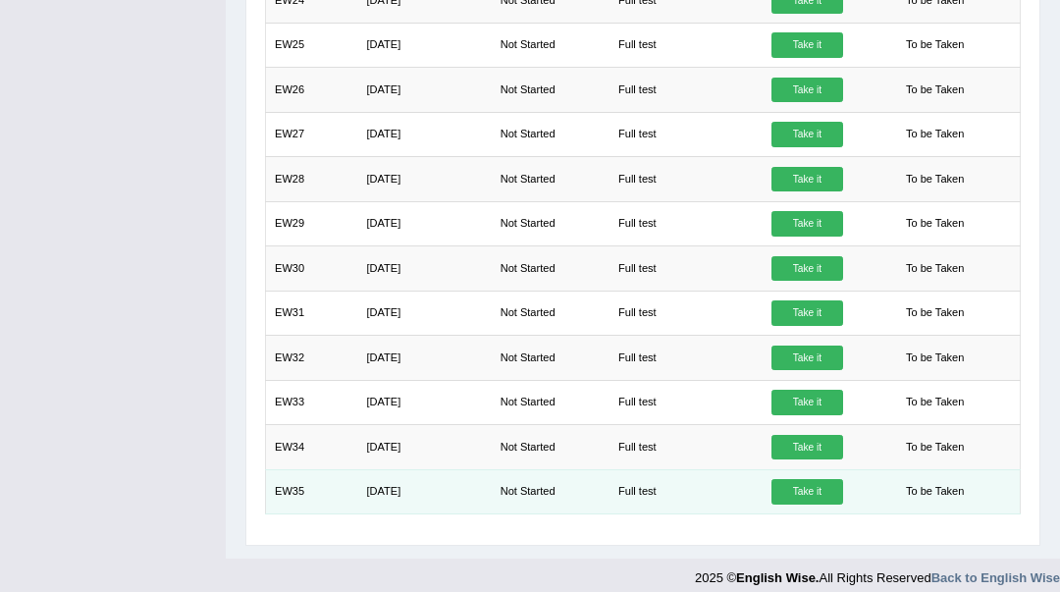
click at [427, 475] on td "[DATE]" at bounding box center [424, 491] width 134 height 44
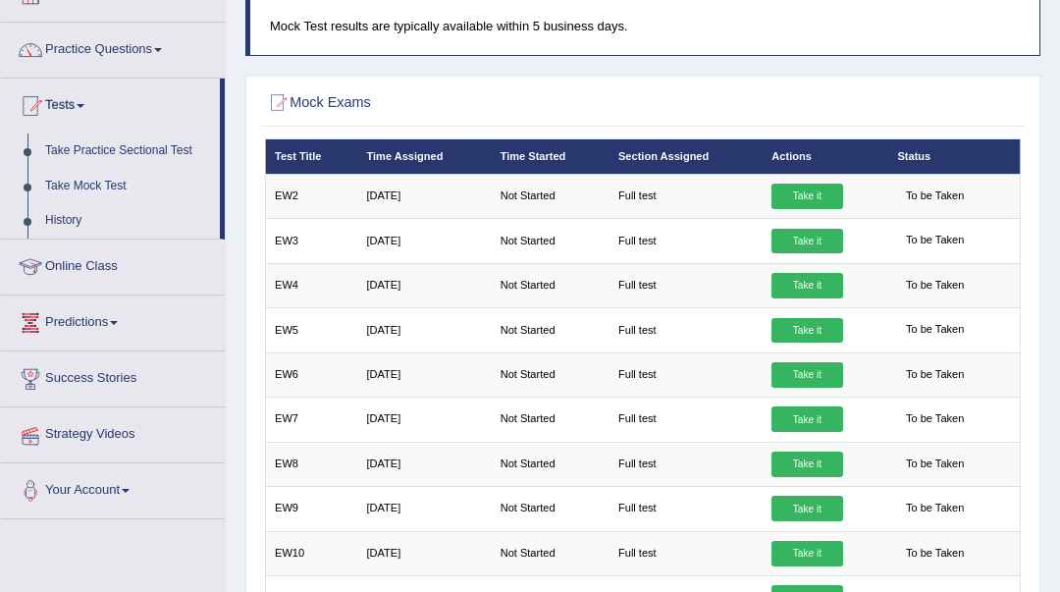
scroll to position [0, 0]
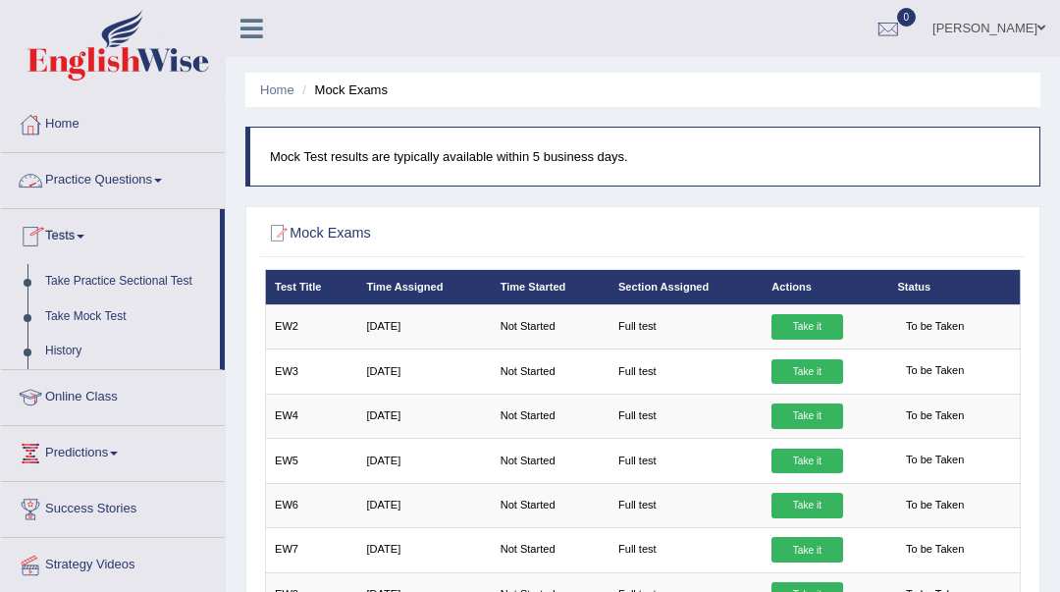
click at [157, 188] on link "Practice Questions" at bounding box center [113, 177] width 224 height 49
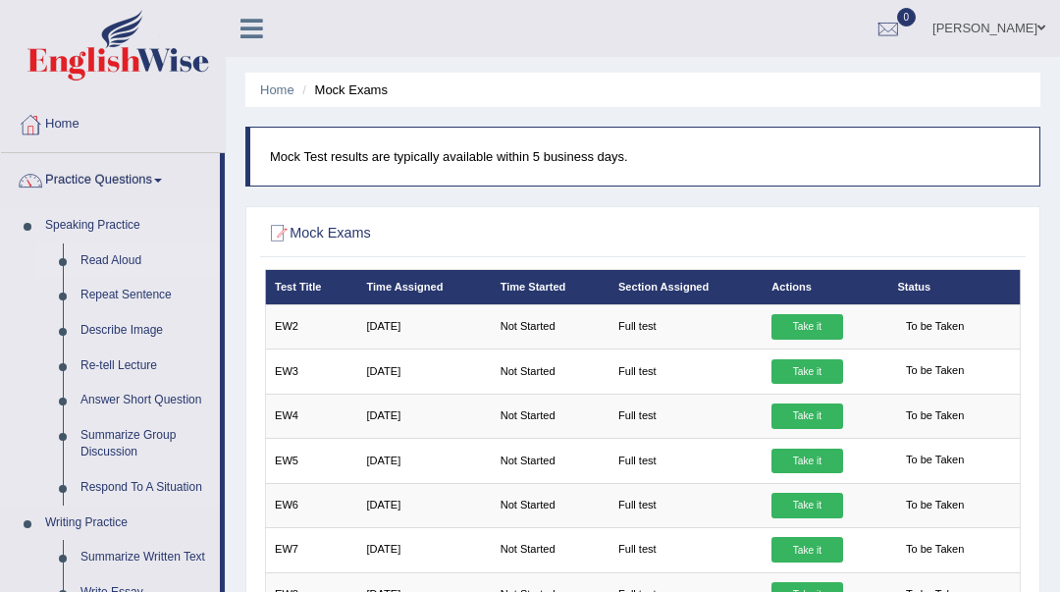
click at [124, 260] on link "Read Aloud" at bounding box center [146, 260] width 148 height 35
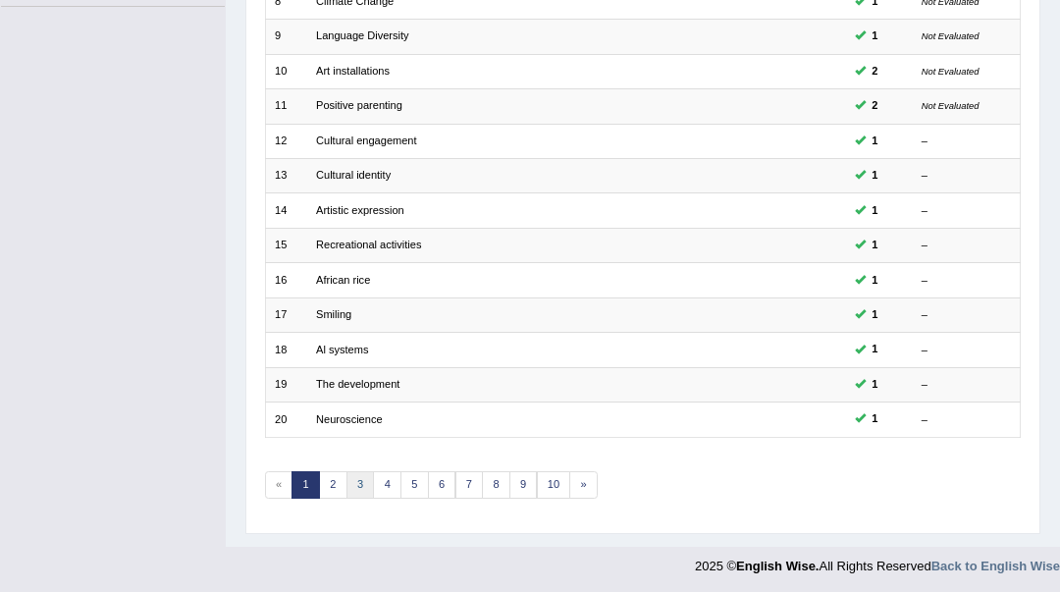
click at [354, 487] on link "3" at bounding box center [361, 484] width 28 height 27
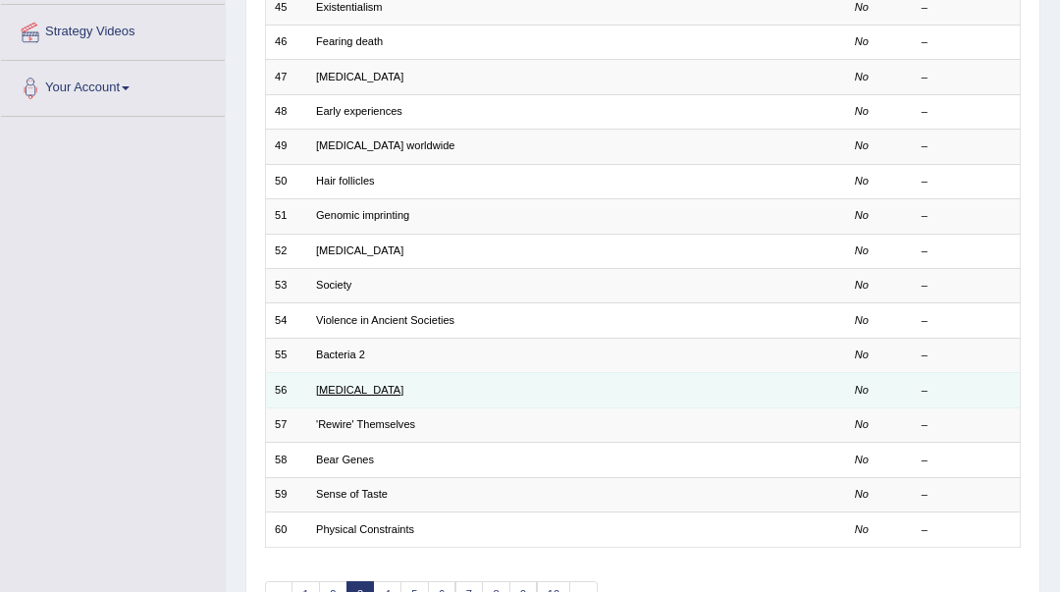
scroll to position [538, 0]
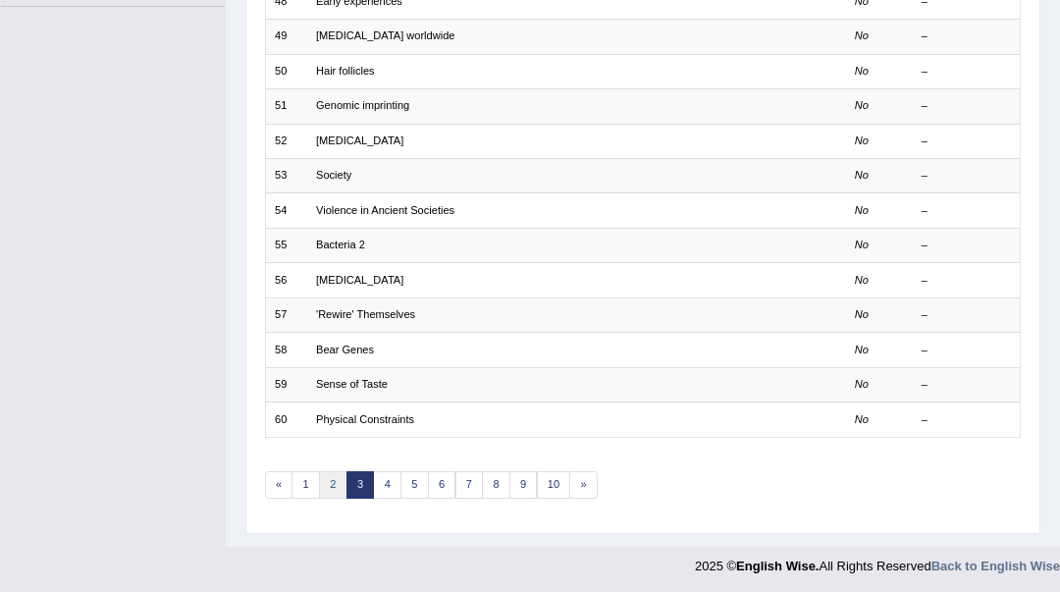
click at [327, 488] on link "2" at bounding box center [333, 484] width 28 height 27
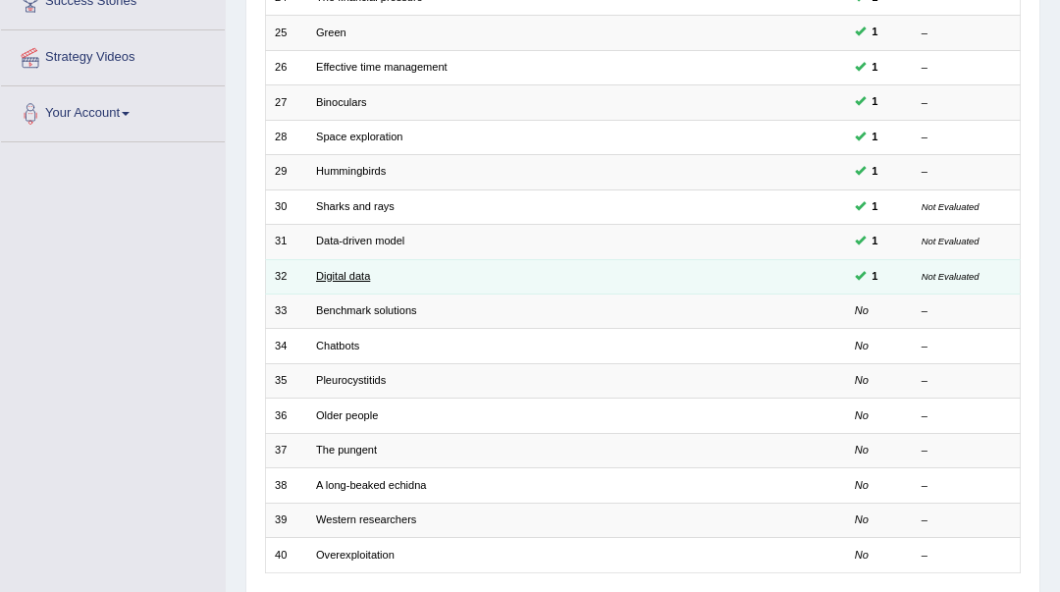
scroll to position [523, 0]
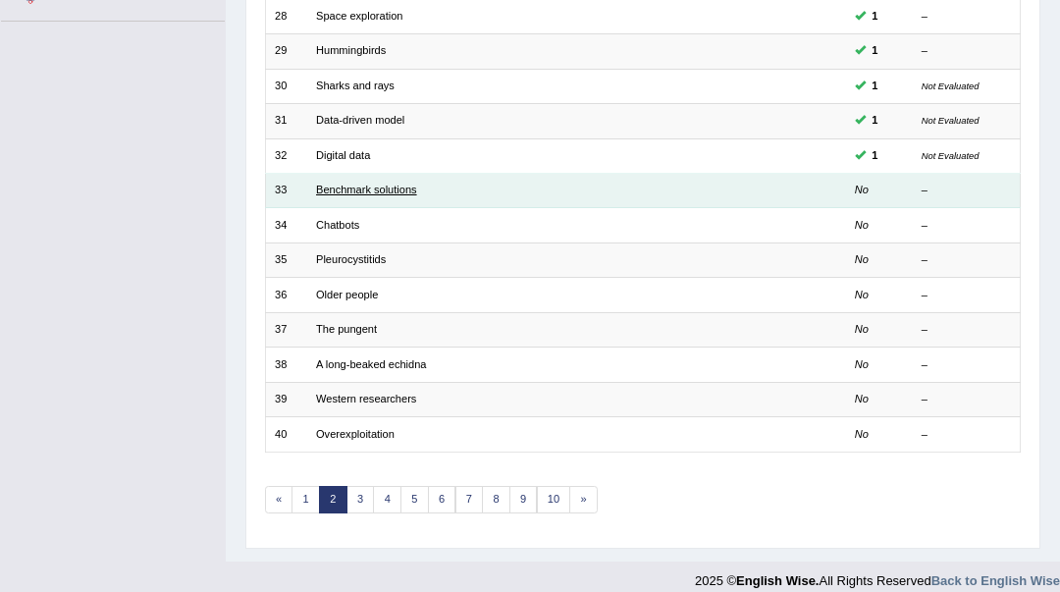
click at [392, 190] on link "Benchmark solutions" at bounding box center [366, 190] width 101 height 12
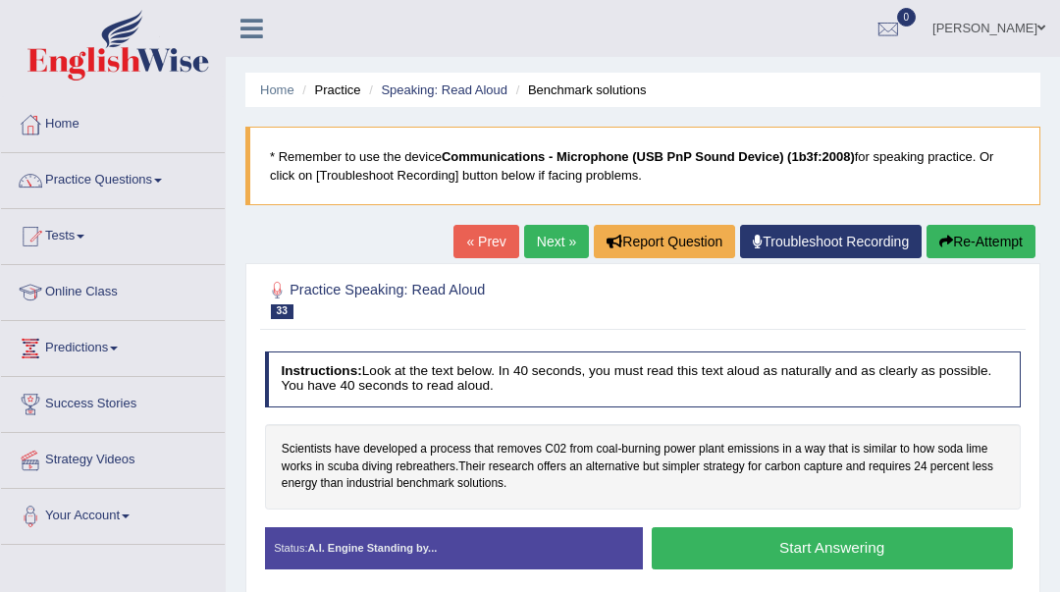
click at [755, 553] on button "Start Answering" at bounding box center [832, 548] width 361 height 42
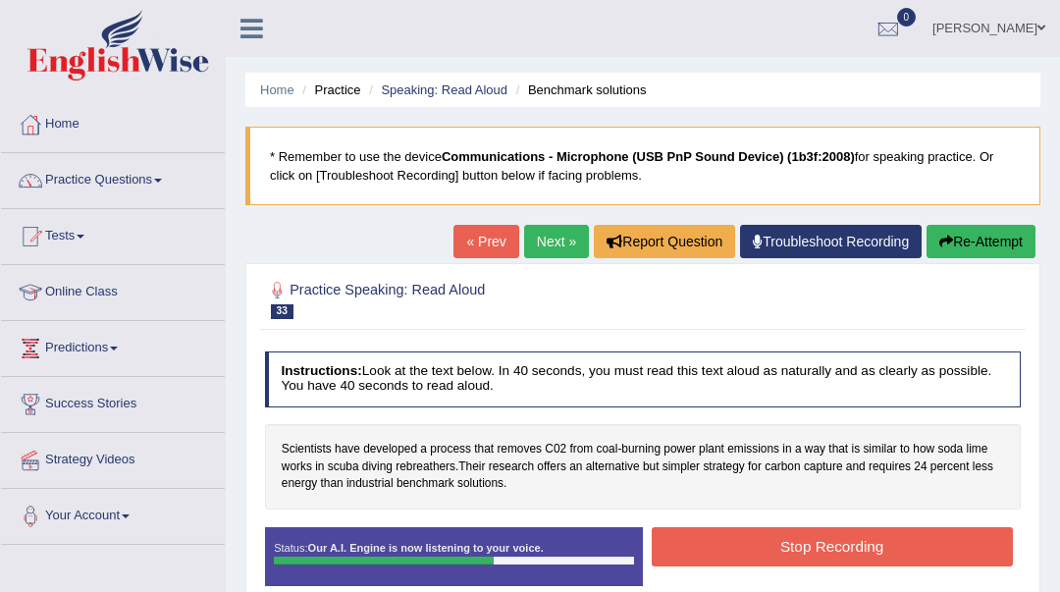
click at [755, 553] on button "Stop Recording" at bounding box center [832, 546] width 361 height 38
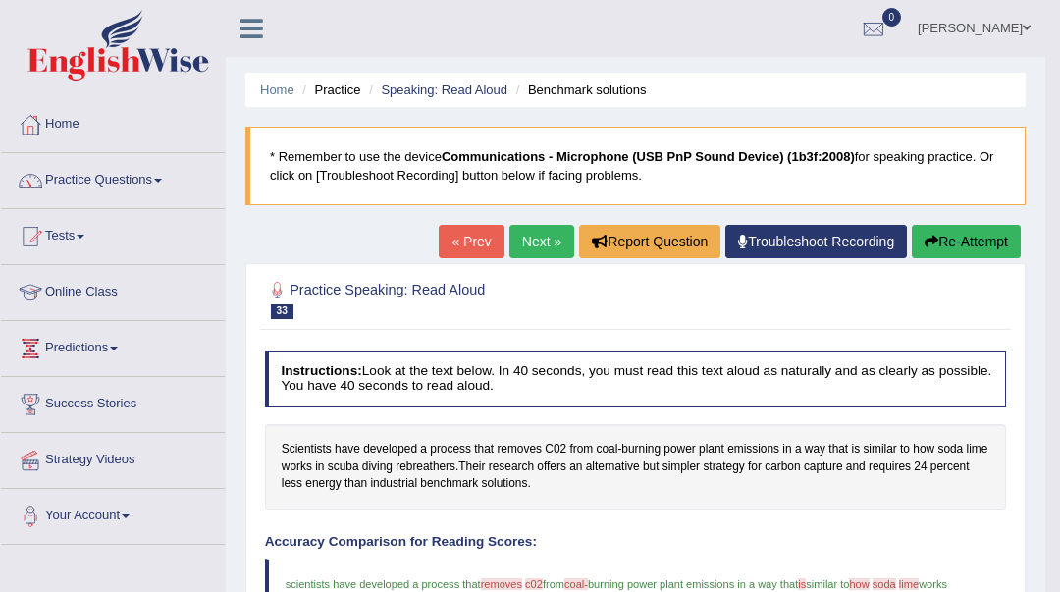
click at [542, 241] on link "Next »" at bounding box center [542, 241] width 65 height 33
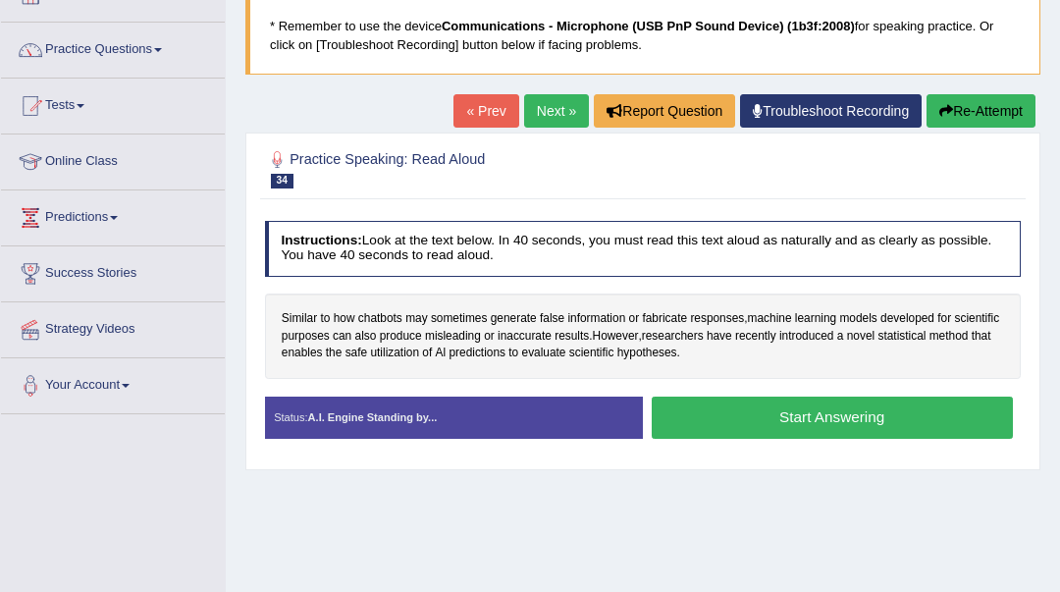
click at [769, 426] on button "Start Answering" at bounding box center [832, 418] width 361 height 42
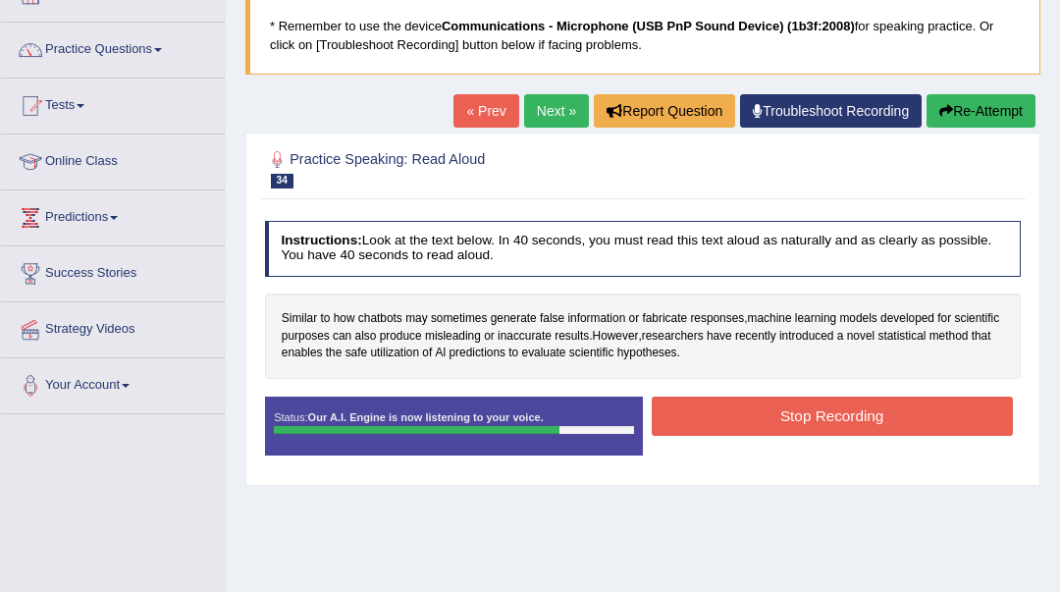
click at [778, 416] on button "Stop Recording" at bounding box center [832, 416] width 361 height 38
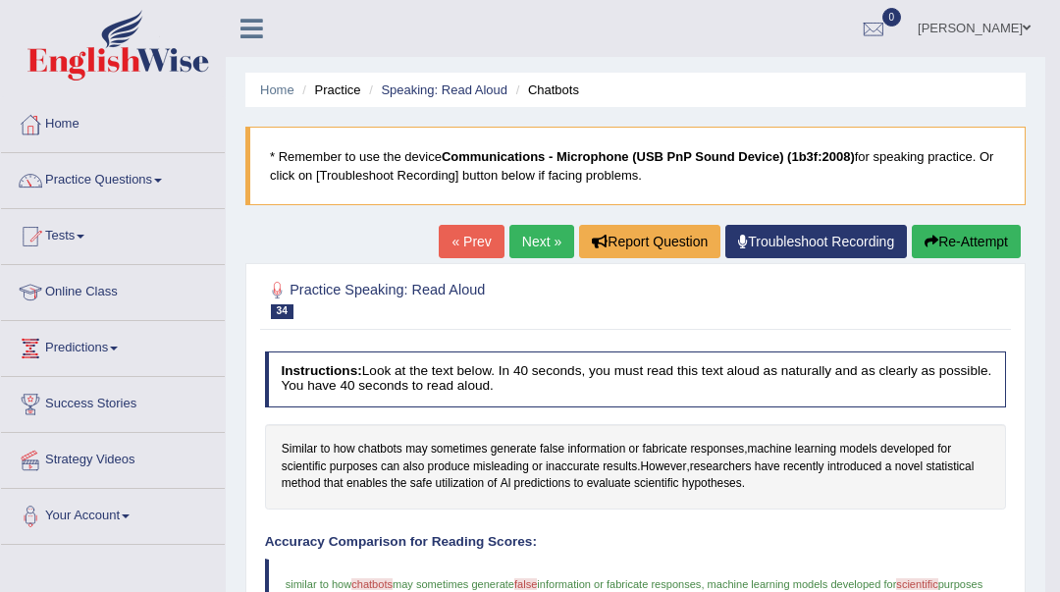
click at [537, 235] on link "Next »" at bounding box center [542, 241] width 65 height 33
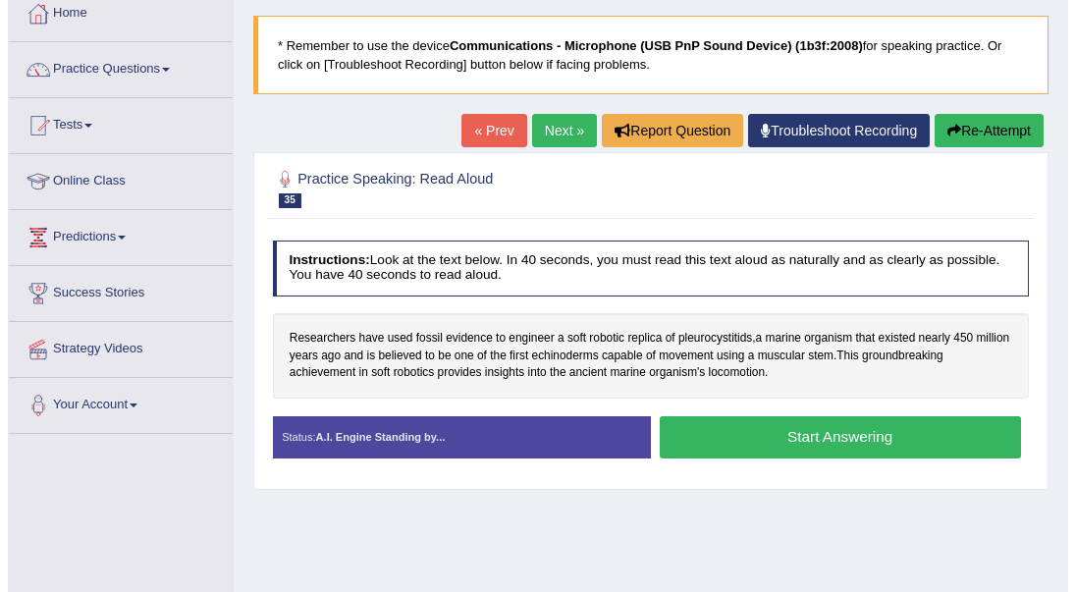
scroll to position [131, 0]
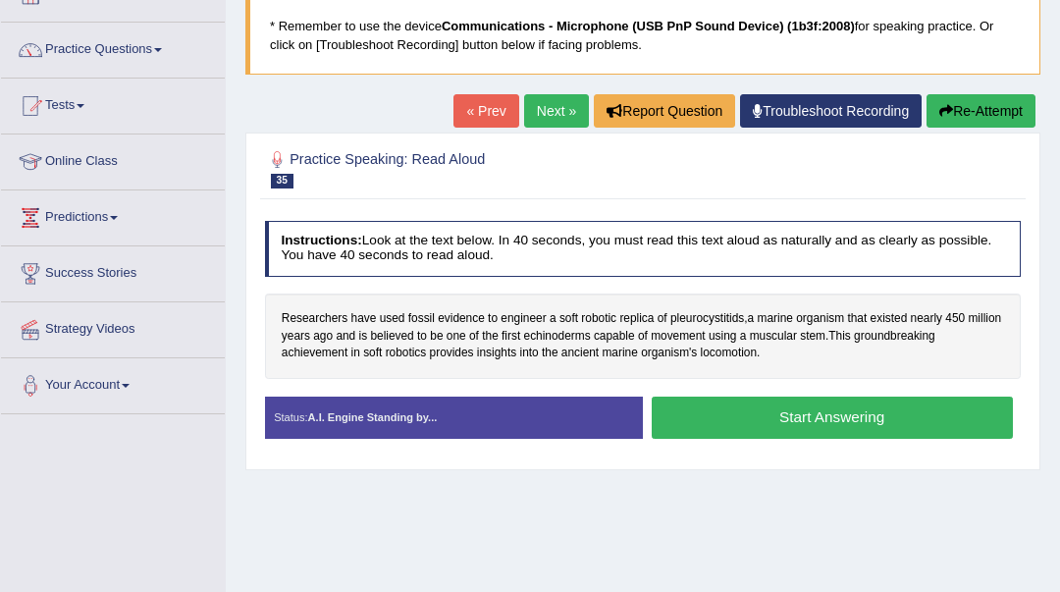
click at [716, 413] on button "Start Answering" at bounding box center [832, 418] width 361 height 42
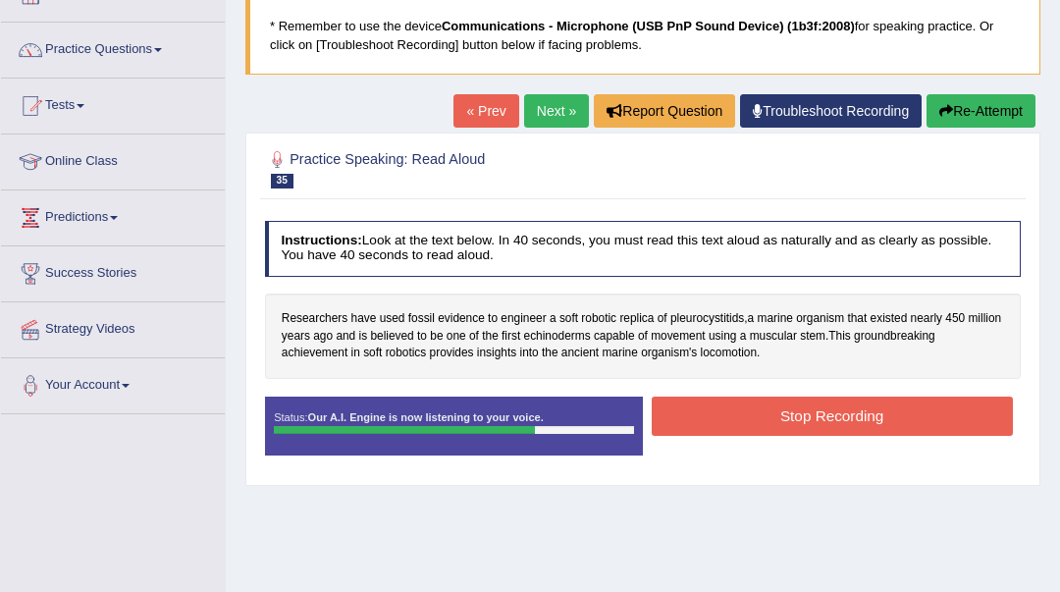
click at [732, 411] on button "Stop Recording" at bounding box center [832, 416] width 361 height 38
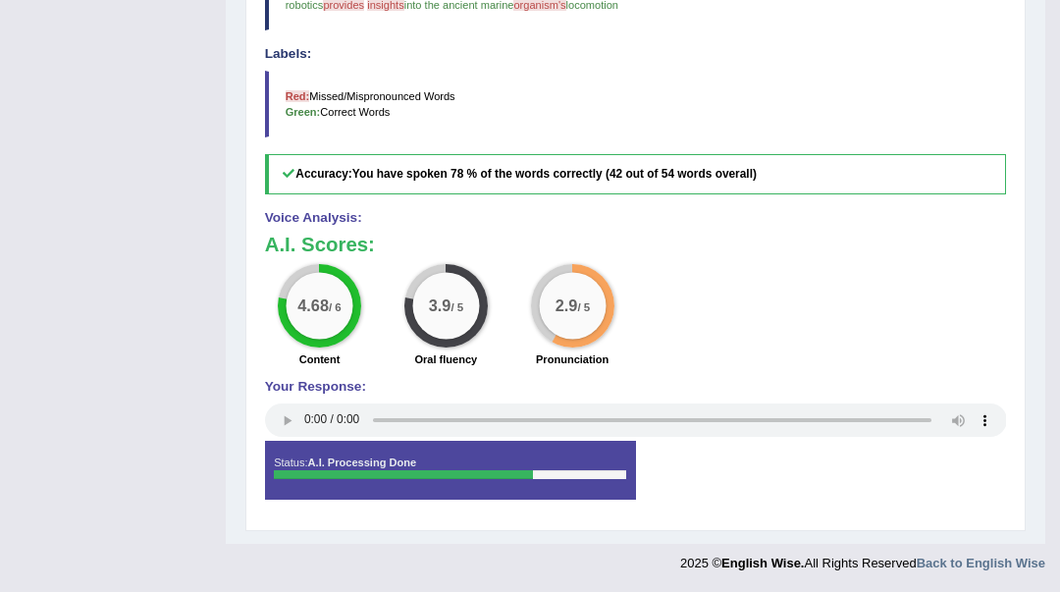
scroll to position [218, 0]
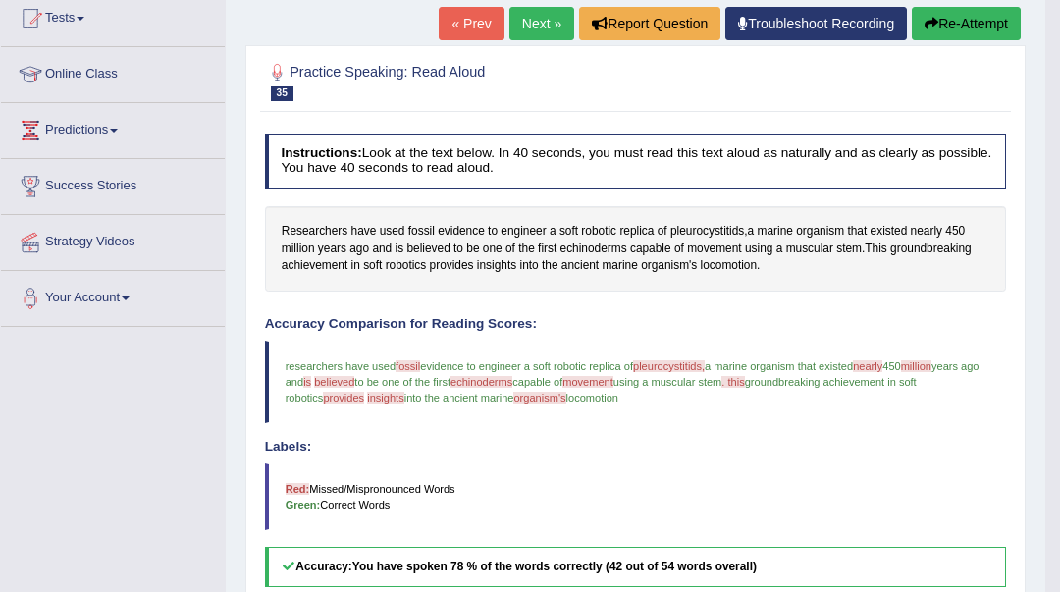
click at [522, 30] on link "Next »" at bounding box center [542, 23] width 65 height 33
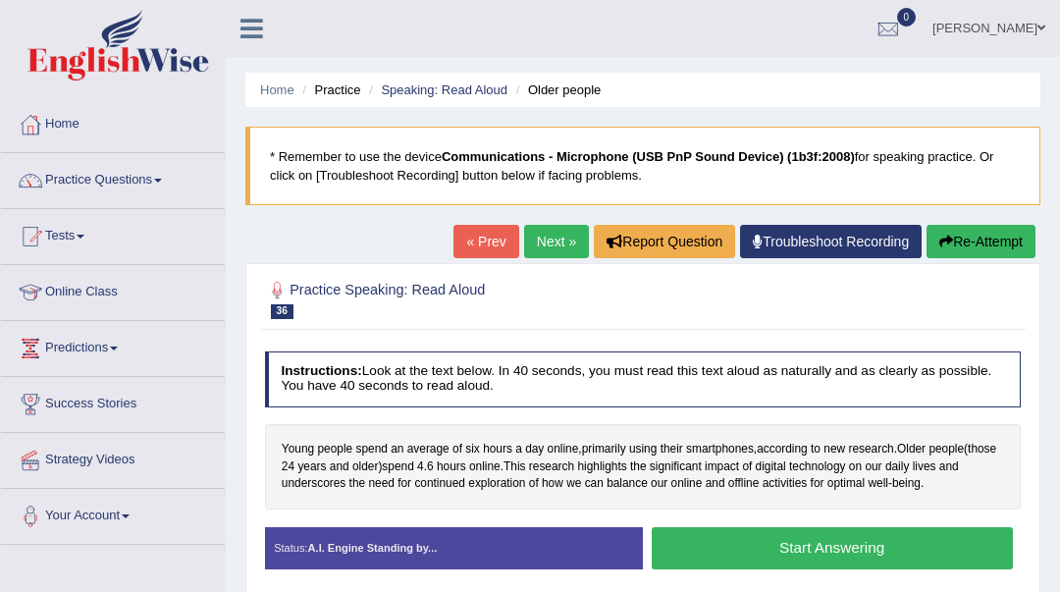
click at [799, 547] on button "Start Answering" at bounding box center [832, 548] width 361 height 42
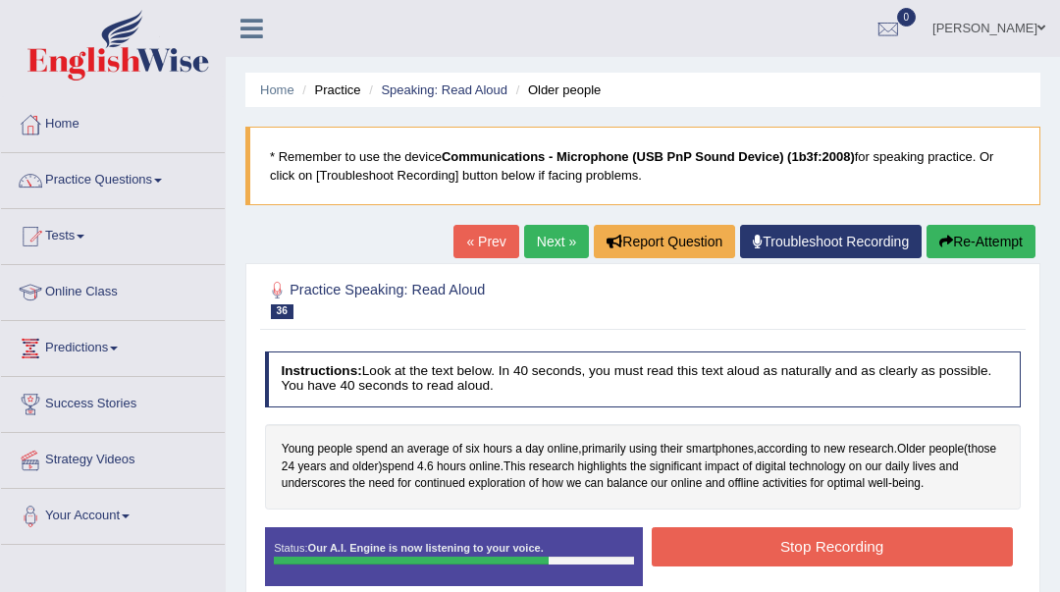
click at [809, 536] on button "Stop Recording" at bounding box center [832, 546] width 361 height 38
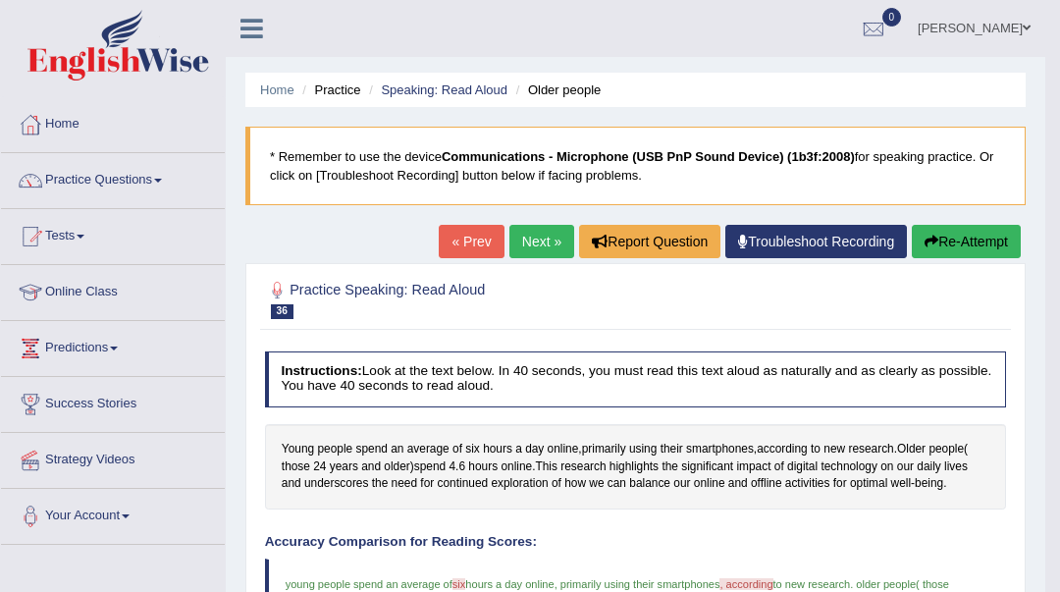
click at [533, 246] on link "Next »" at bounding box center [542, 241] width 65 height 33
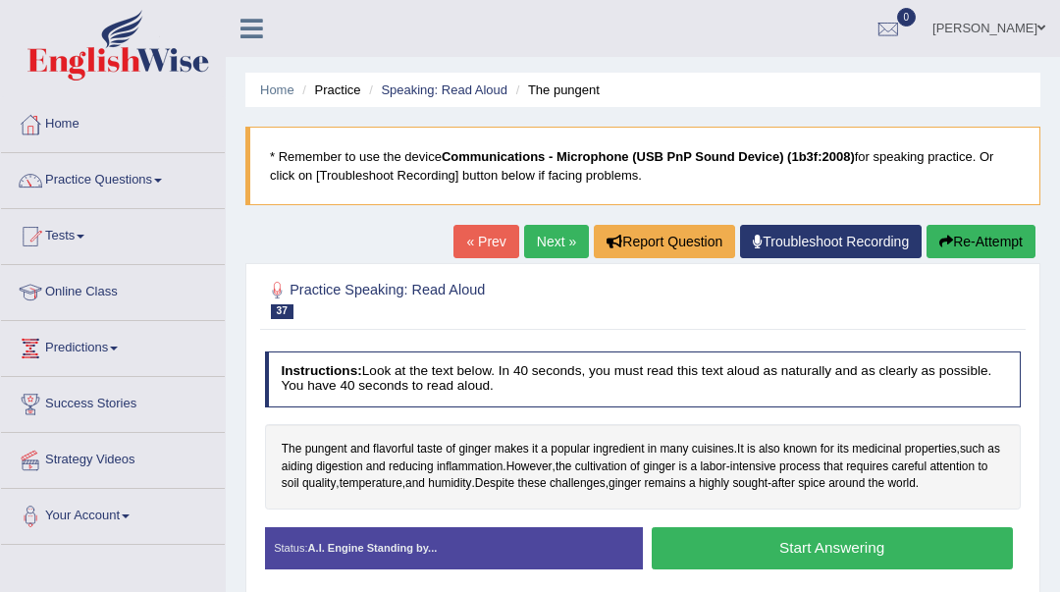
click at [751, 542] on button "Start Answering" at bounding box center [832, 548] width 361 height 42
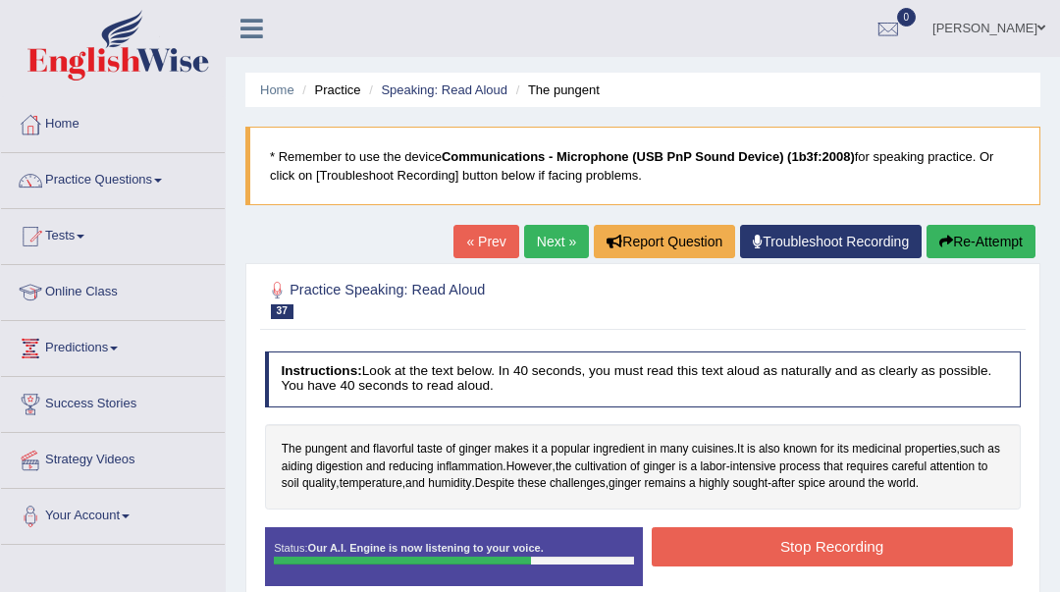
click at [775, 545] on button "Stop Recording" at bounding box center [832, 546] width 361 height 38
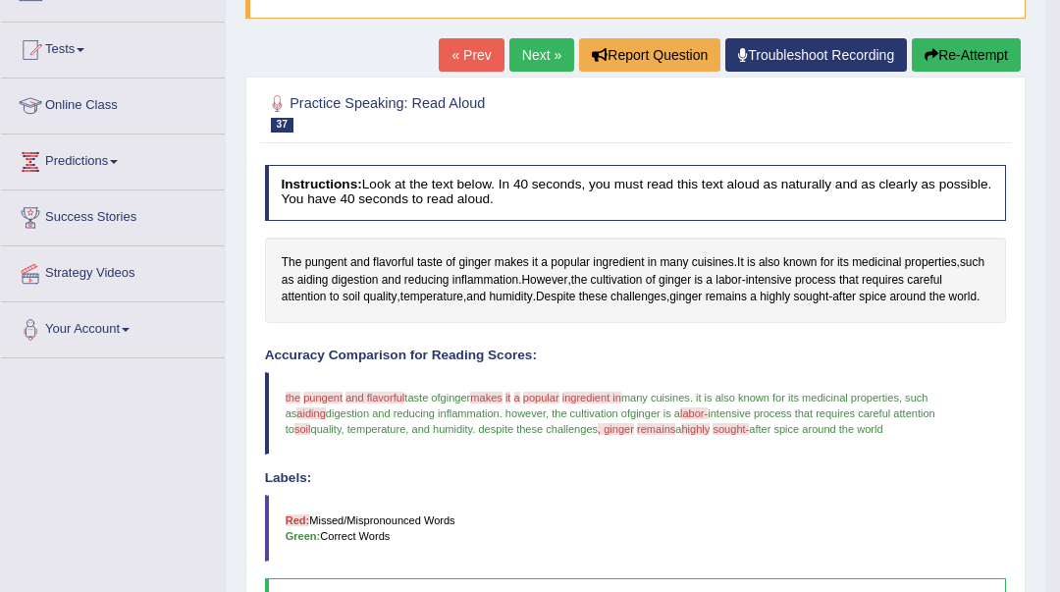
scroll to position [131, 0]
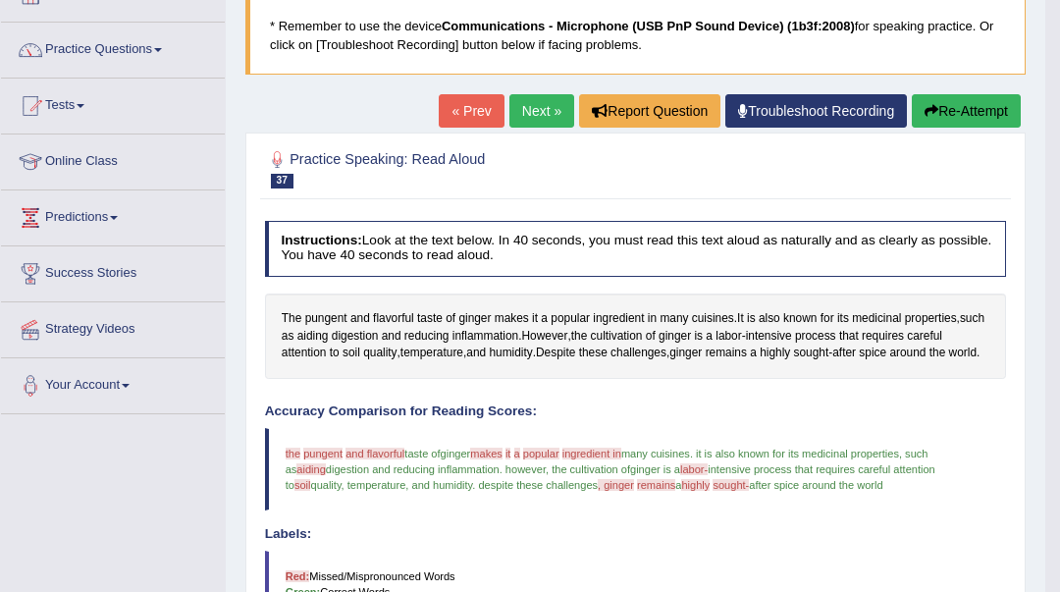
click at [536, 104] on link "Next »" at bounding box center [542, 110] width 65 height 33
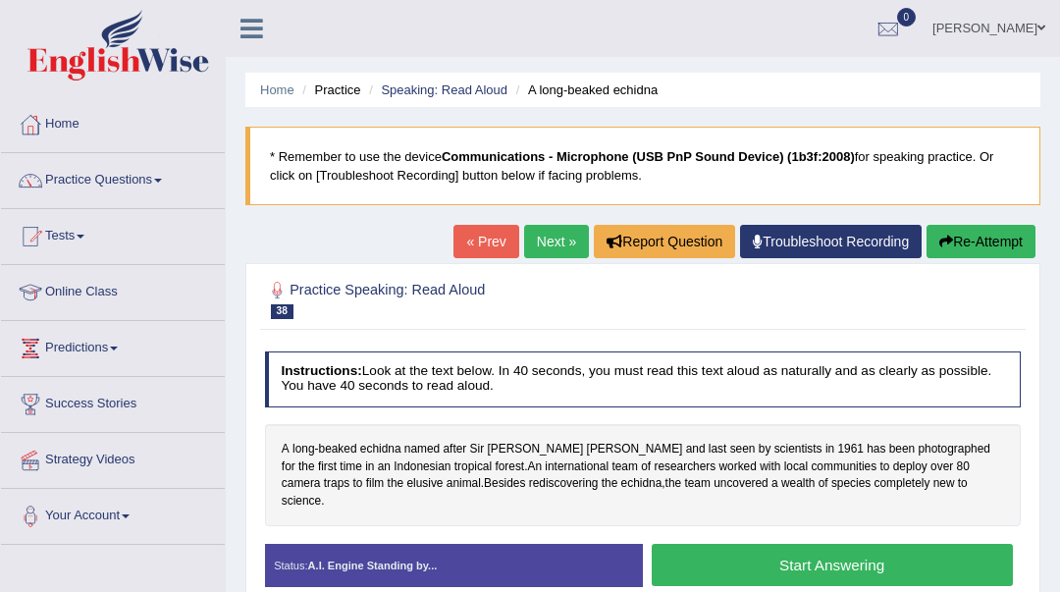
click at [742, 544] on button "Start Answering" at bounding box center [832, 565] width 361 height 42
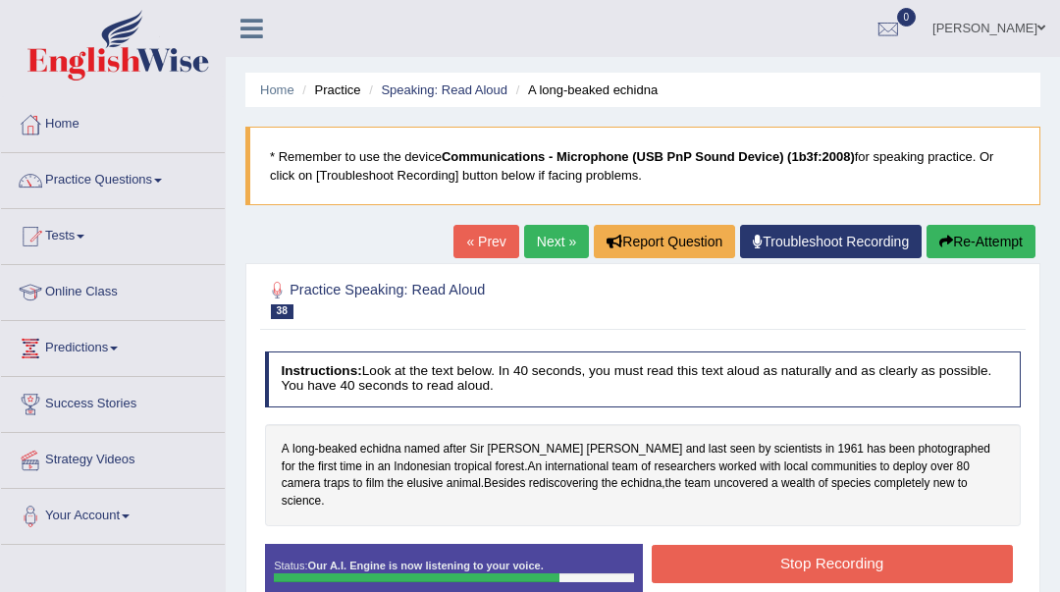
click at [768, 555] on button "Stop Recording" at bounding box center [832, 564] width 361 height 38
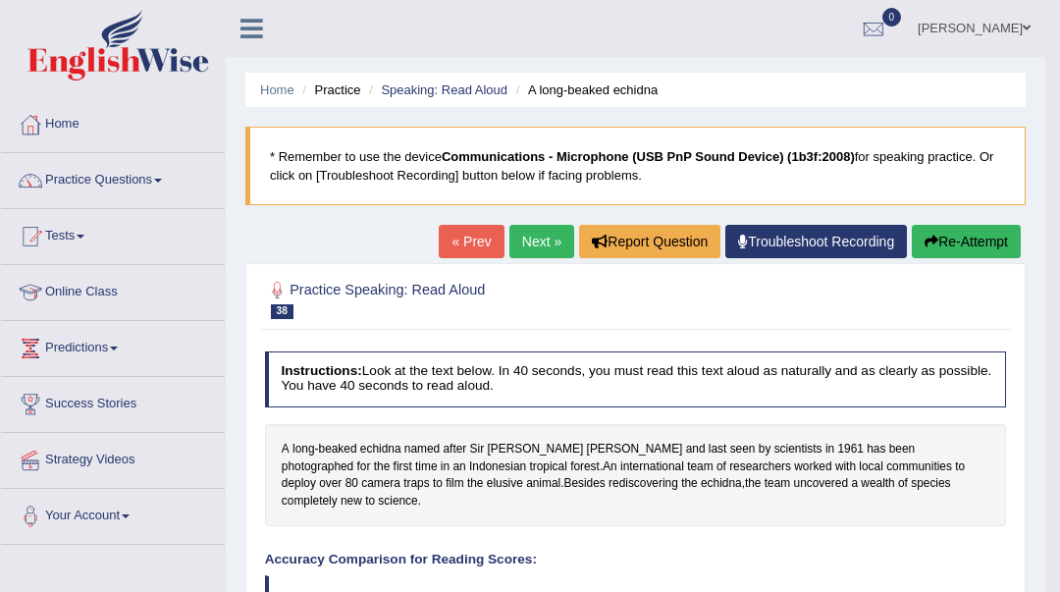
click at [512, 237] on link "Next »" at bounding box center [542, 241] width 65 height 33
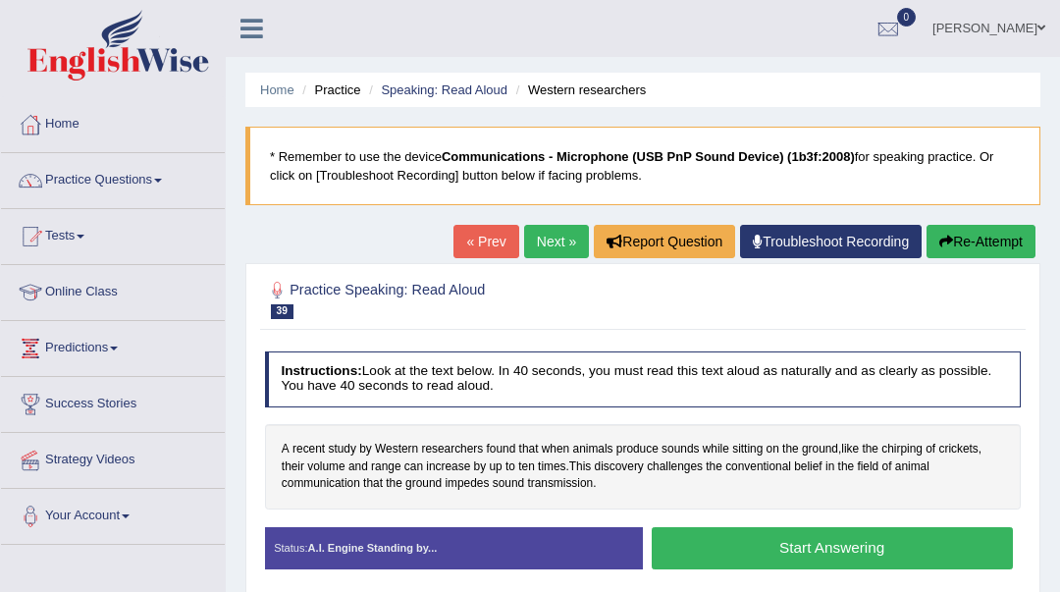
click at [683, 558] on button "Start Answering" at bounding box center [832, 548] width 361 height 42
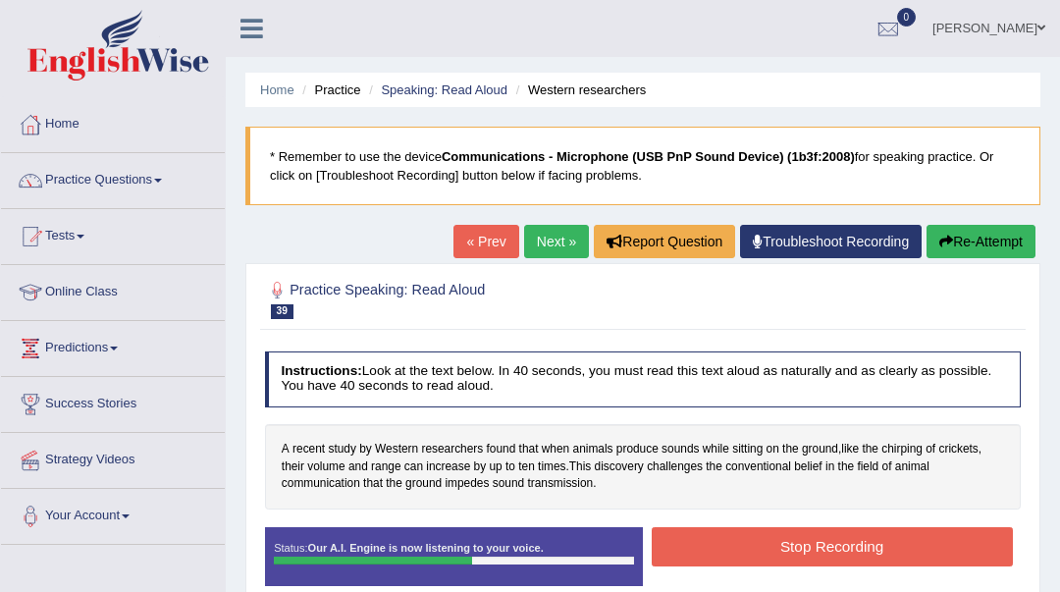
click at [732, 546] on button "Stop Recording" at bounding box center [832, 546] width 361 height 38
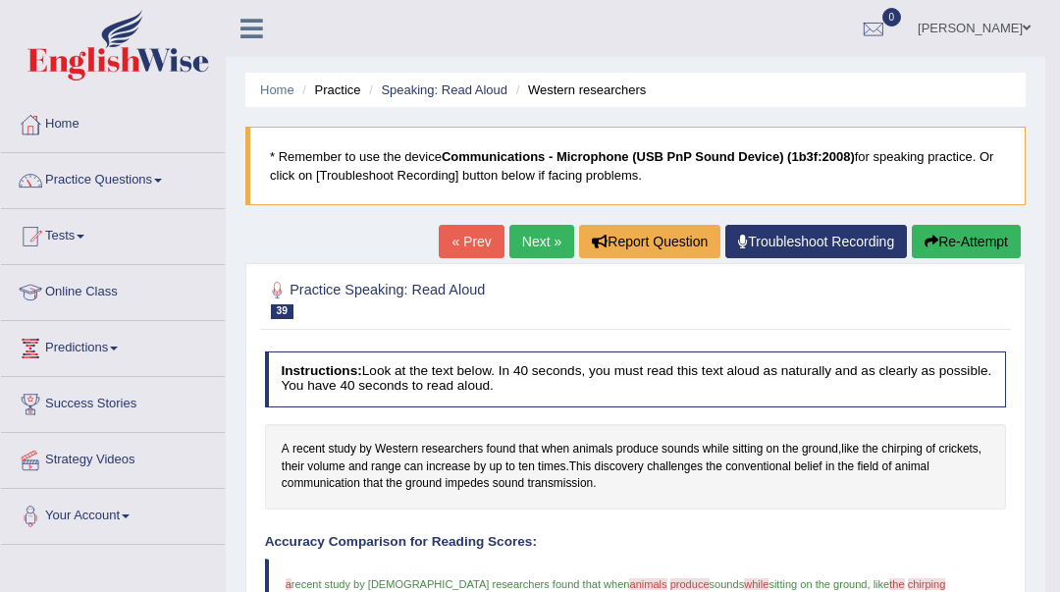
click at [541, 241] on link "Next »" at bounding box center [542, 241] width 65 height 33
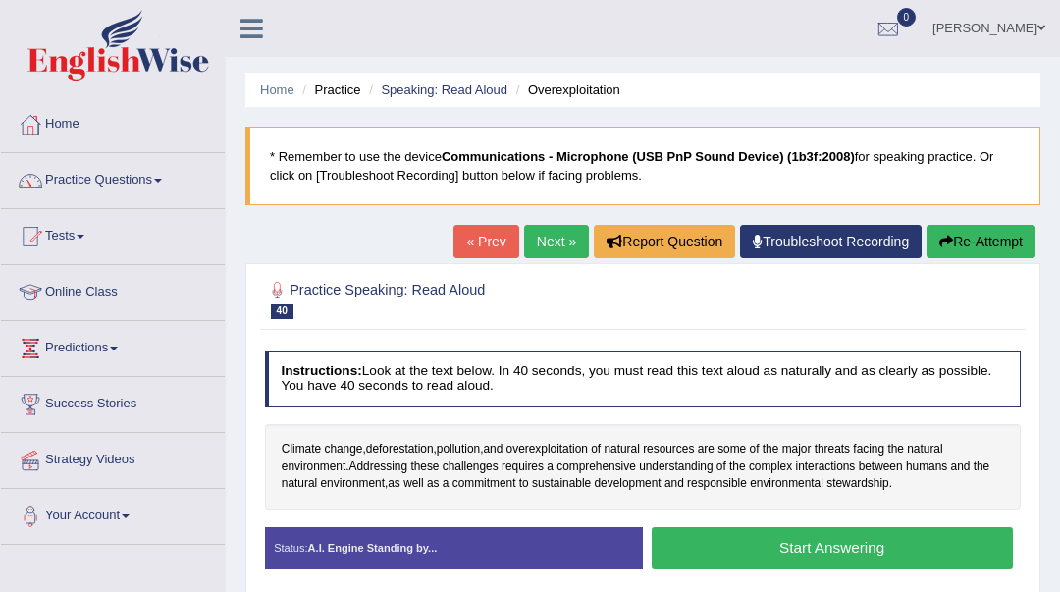
click at [711, 557] on button "Start Answering" at bounding box center [832, 548] width 361 height 42
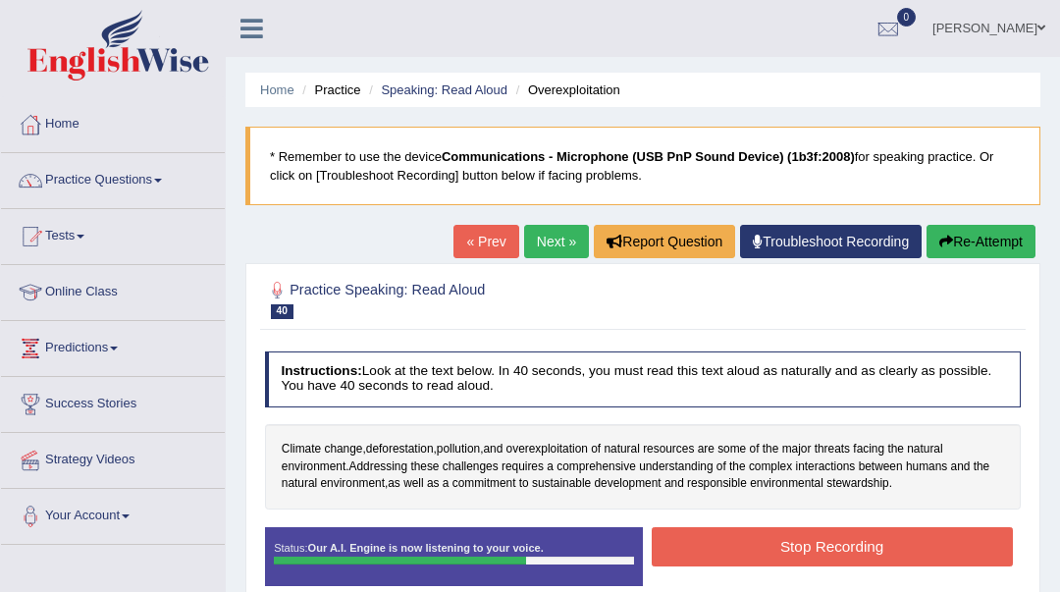
click at [731, 549] on button "Stop Recording" at bounding box center [832, 546] width 361 height 38
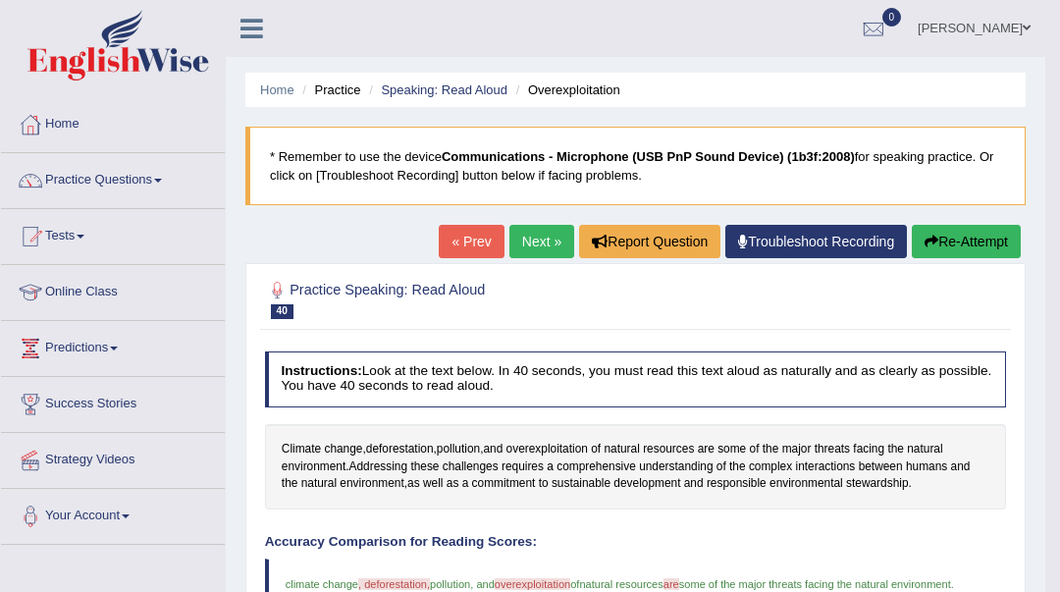
click at [553, 237] on link "Next »" at bounding box center [542, 241] width 65 height 33
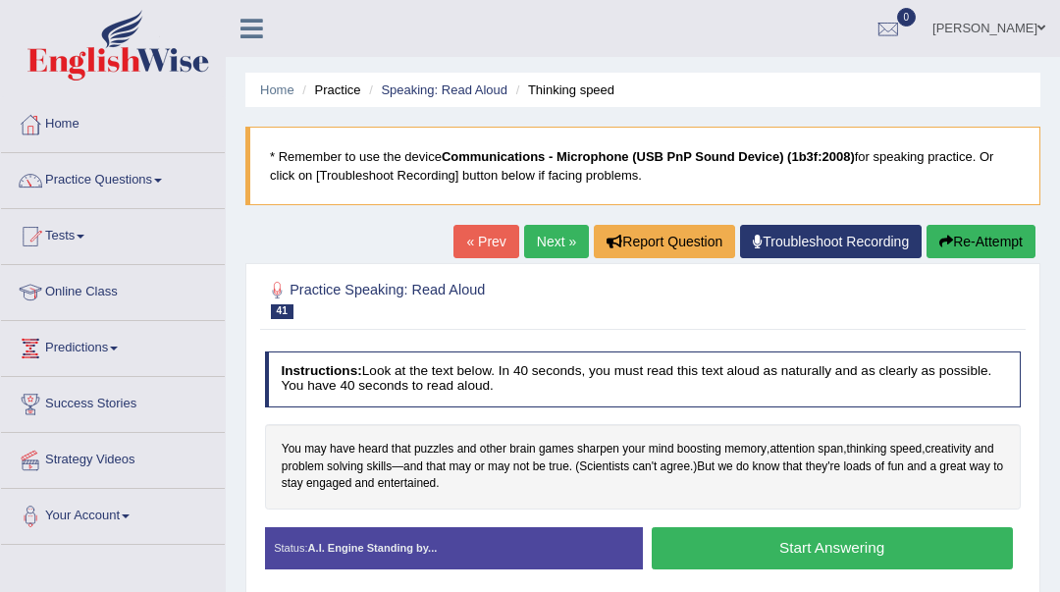
click at [768, 547] on button "Start Answering" at bounding box center [832, 548] width 361 height 42
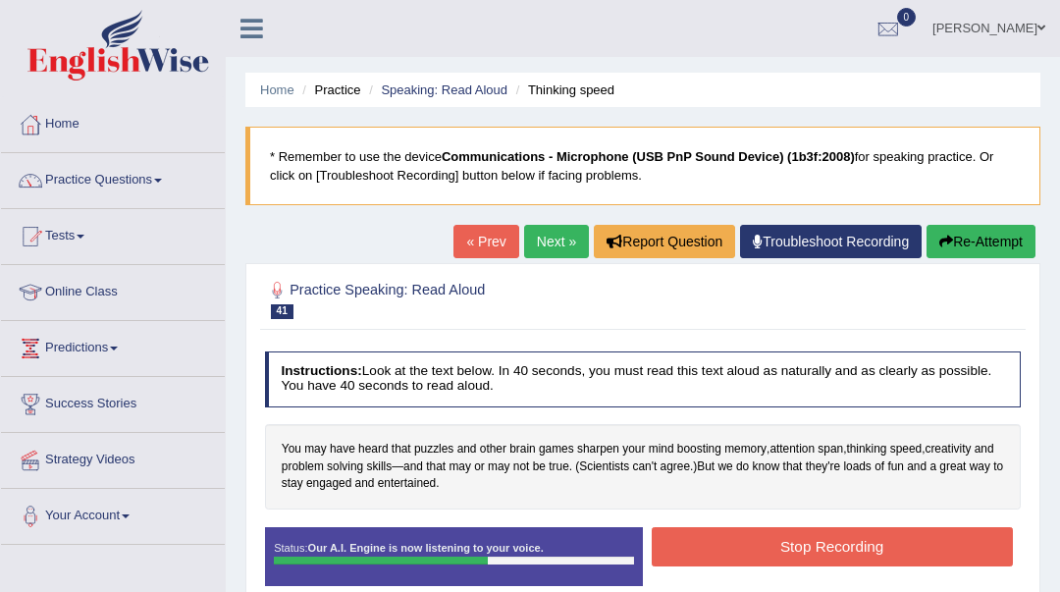
click at [783, 542] on button "Stop Recording" at bounding box center [832, 546] width 361 height 38
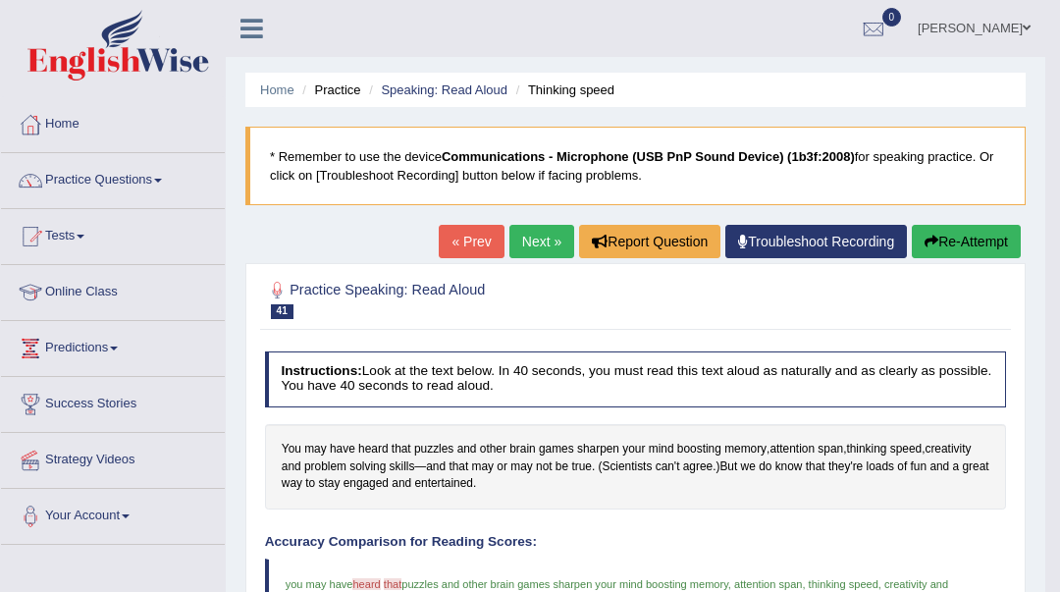
click at [544, 244] on link "Next »" at bounding box center [542, 241] width 65 height 33
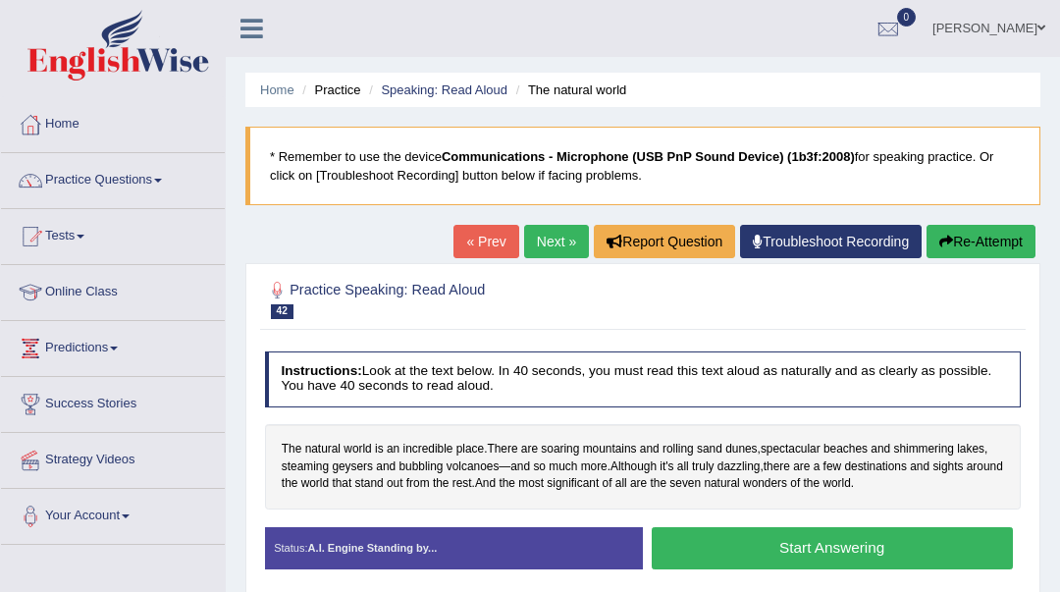
click at [743, 564] on button "Start Answering" at bounding box center [832, 548] width 361 height 42
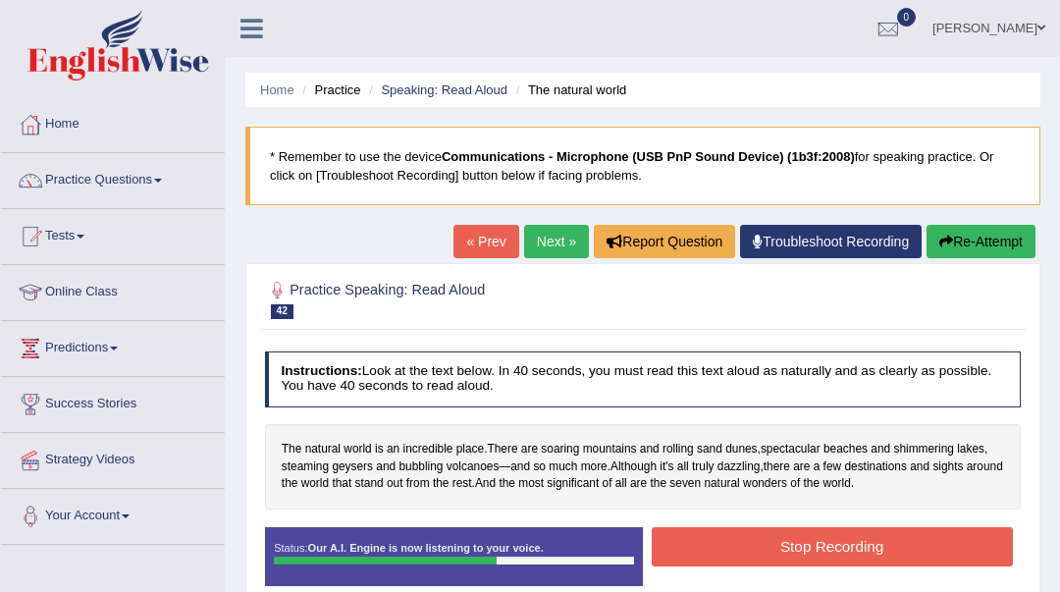
click at [749, 558] on button "Stop Recording" at bounding box center [832, 546] width 361 height 38
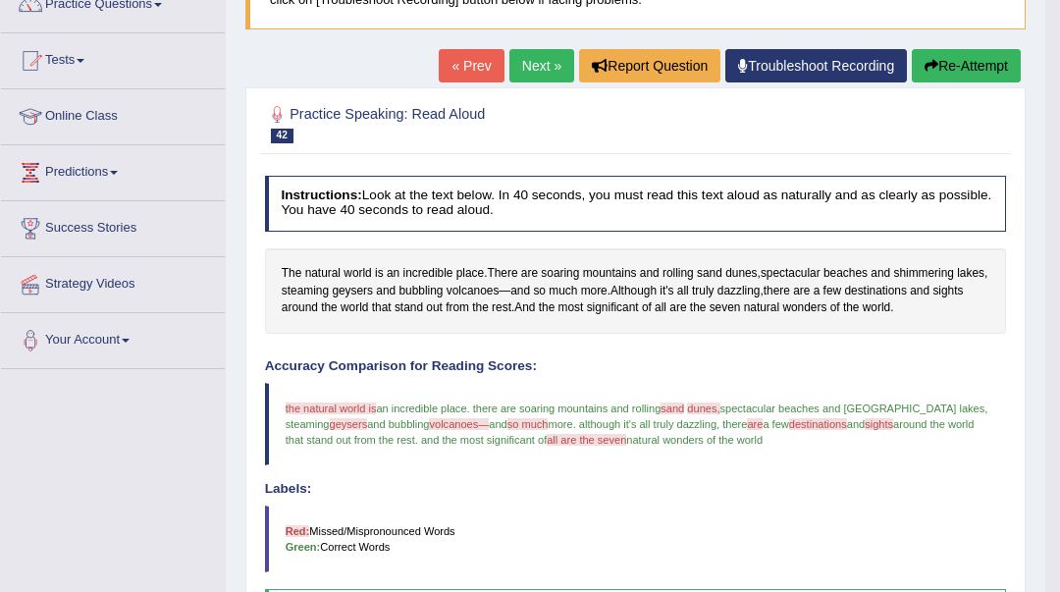
scroll to position [131, 0]
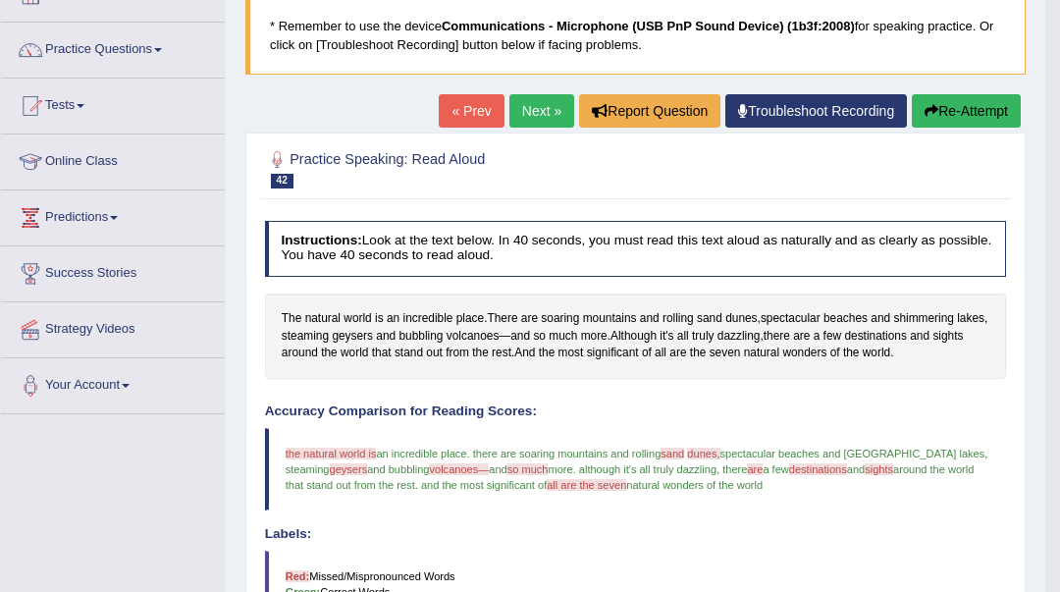
click at [549, 113] on link "Next »" at bounding box center [542, 110] width 65 height 33
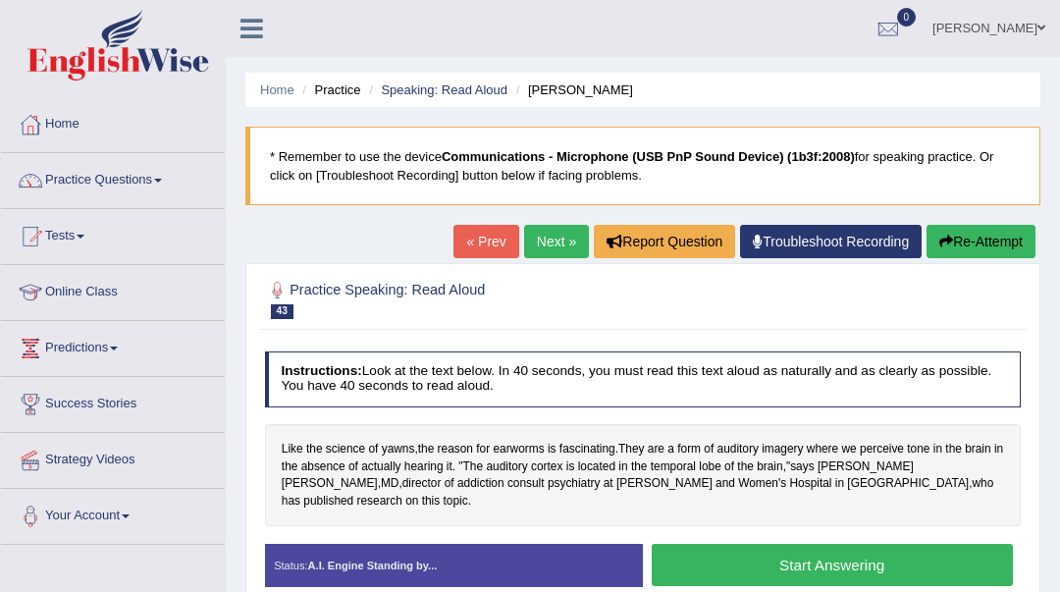
click at [694, 553] on button "Start Answering" at bounding box center [832, 565] width 361 height 42
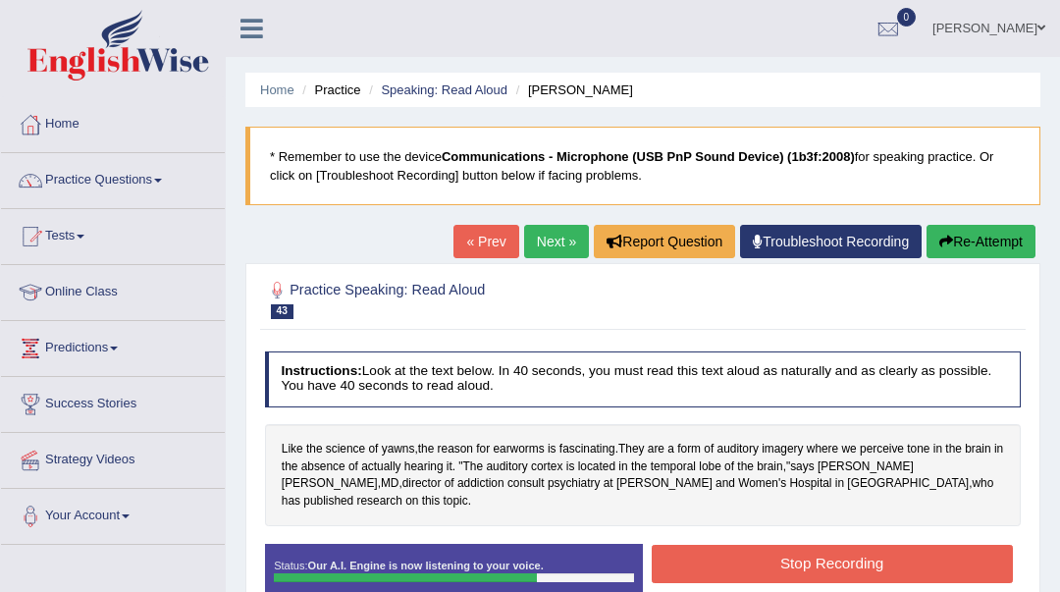
click at [699, 547] on button "Stop Recording" at bounding box center [832, 564] width 361 height 38
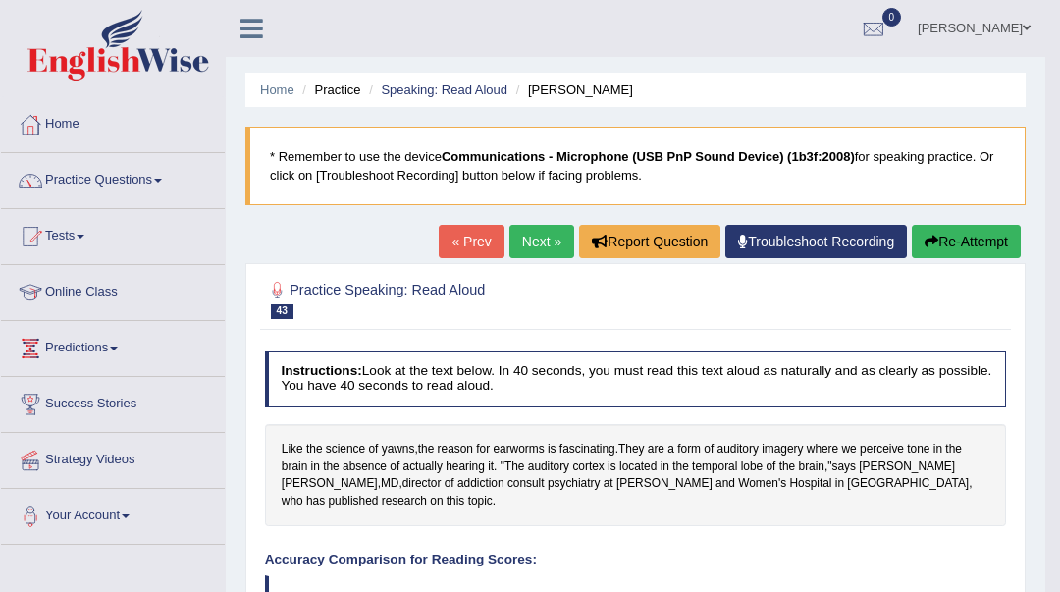
click at [542, 241] on link "Next »" at bounding box center [542, 241] width 65 height 33
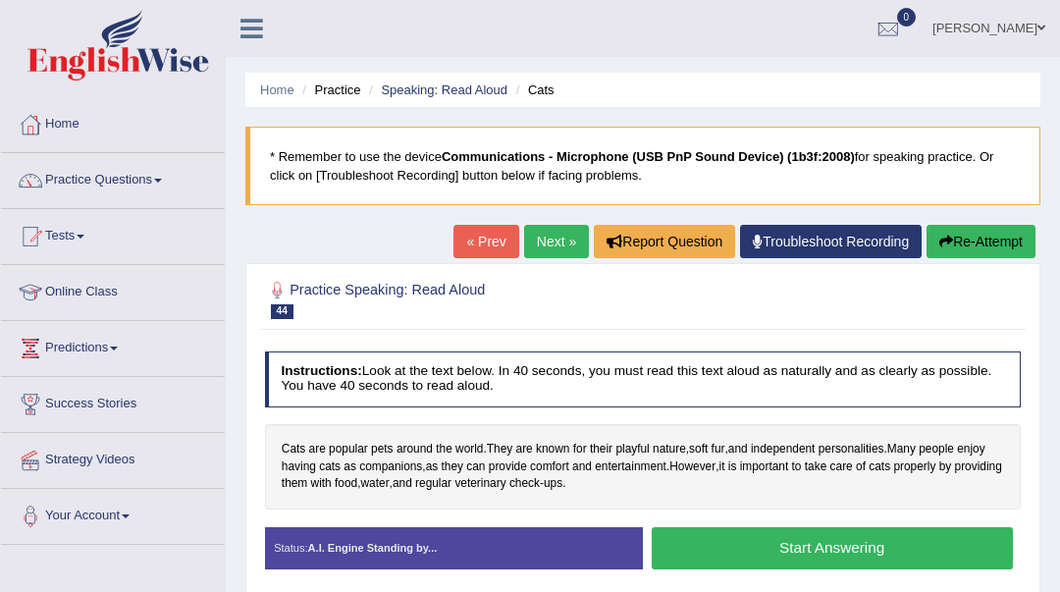
click at [751, 545] on button "Start Answering" at bounding box center [832, 548] width 361 height 42
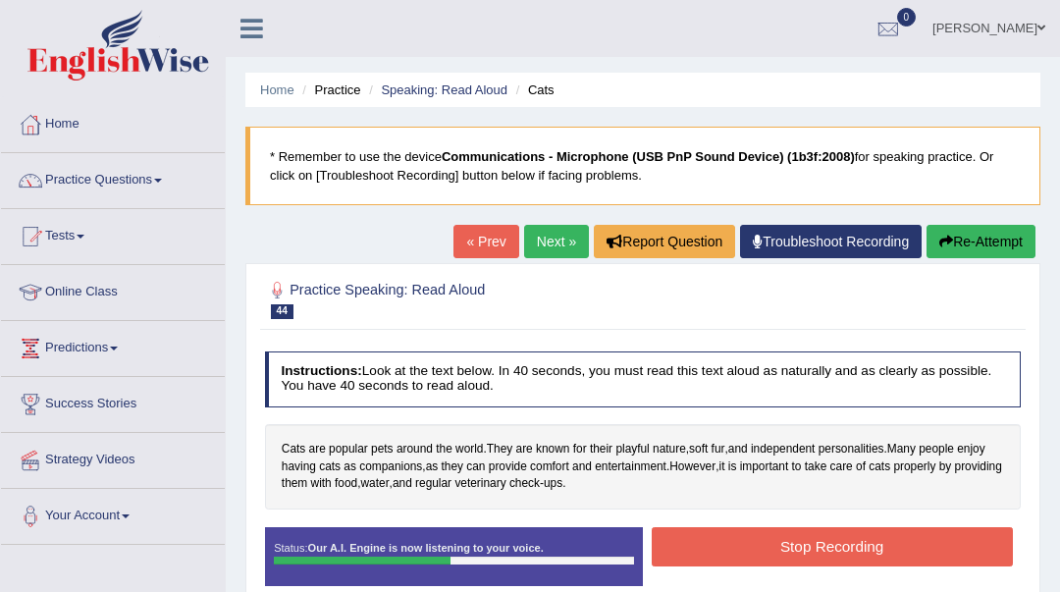
click at [734, 534] on button "Stop Recording" at bounding box center [832, 546] width 361 height 38
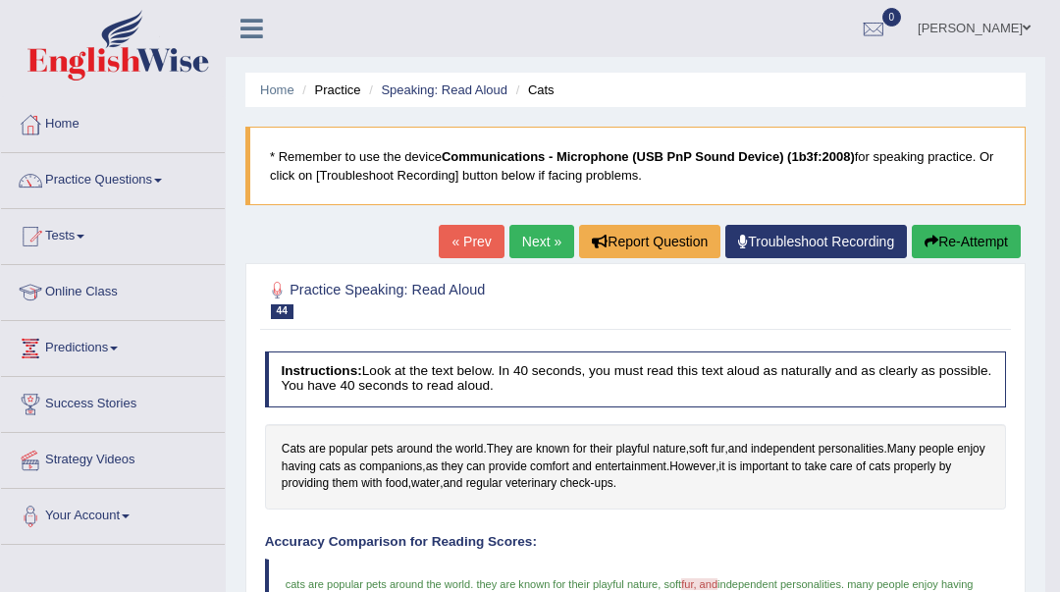
click at [552, 249] on link "Next »" at bounding box center [542, 241] width 65 height 33
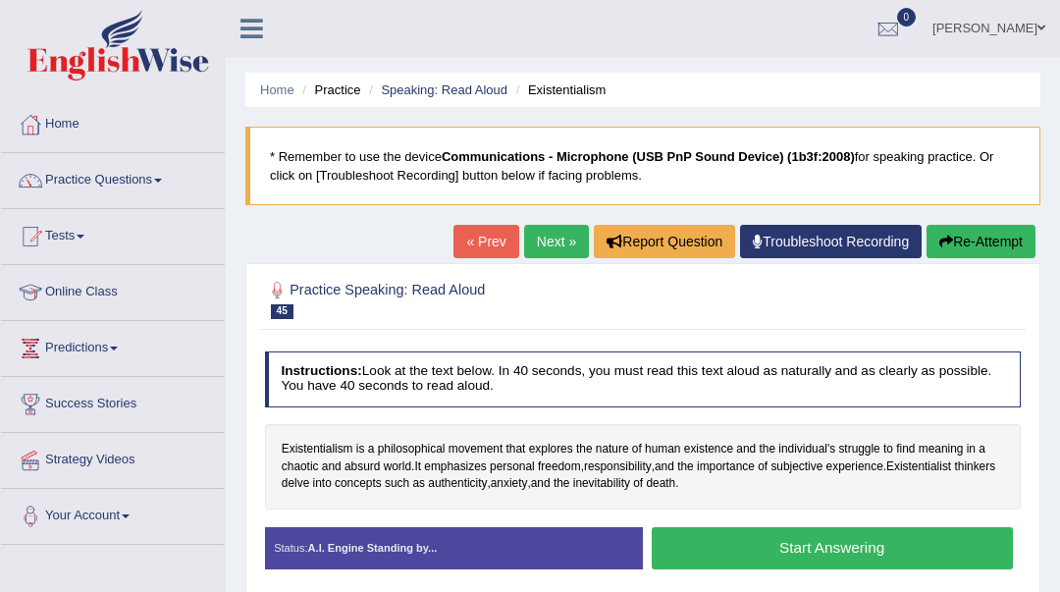
click at [798, 548] on button "Start Answering" at bounding box center [832, 548] width 361 height 42
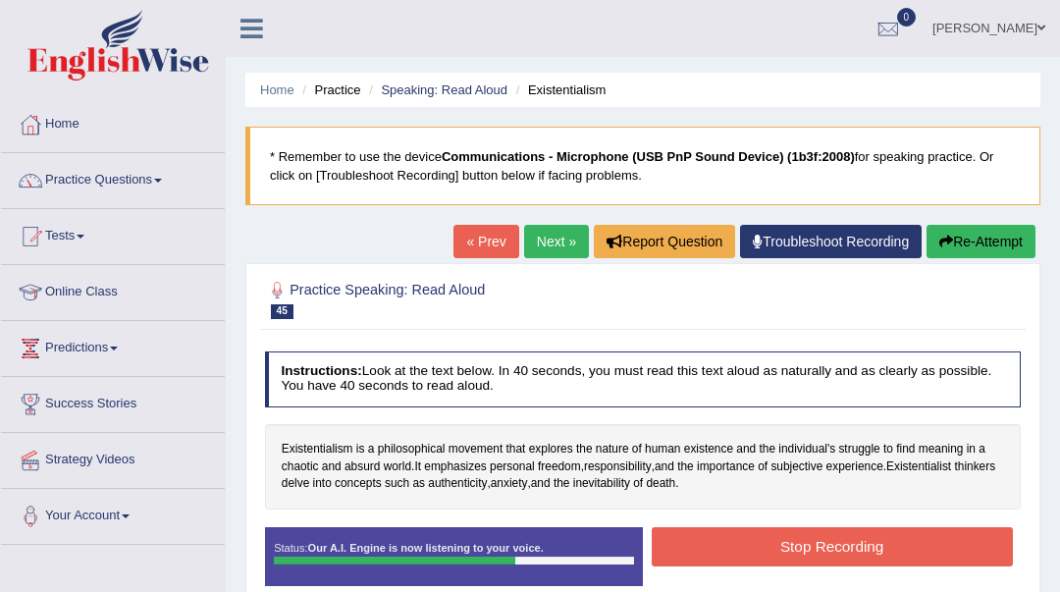
click at [798, 547] on button "Stop Recording" at bounding box center [832, 546] width 361 height 38
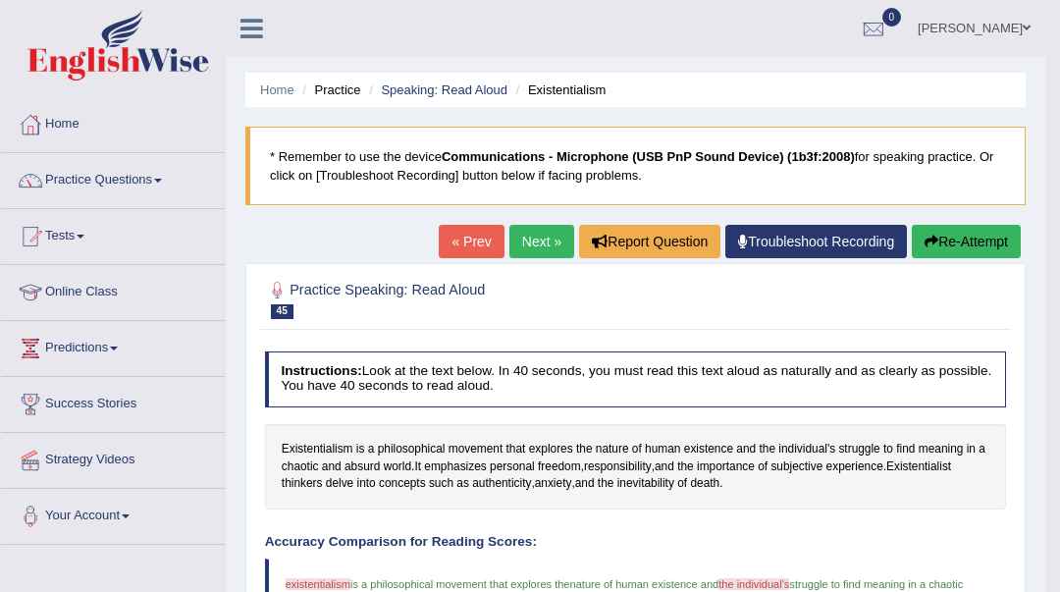
click at [527, 233] on link "Next »" at bounding box center [542, 241] width 65 height 33
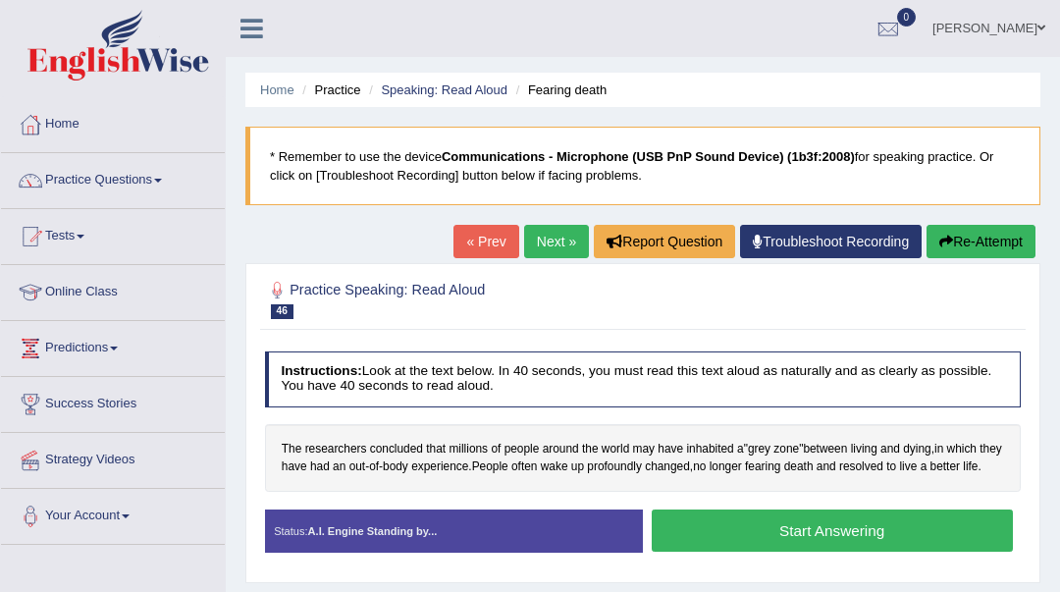
click at [848, 548] on button "Start Answering" at bounding box center [832, 531] width 361 height 42
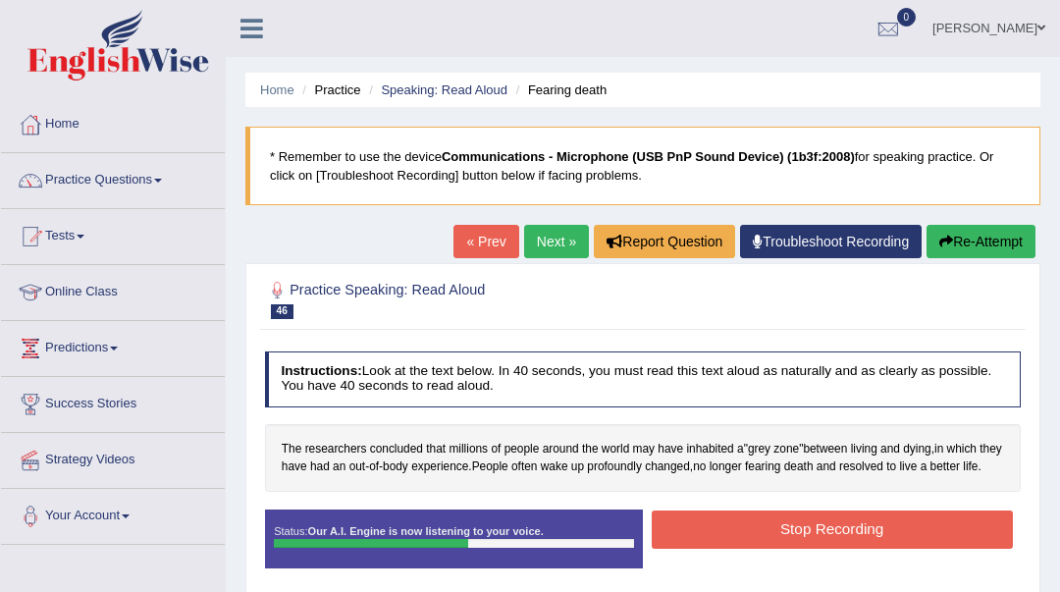
click at [852, 547] on button "Stop Recording" at bounding box center [832, 529] width 361 height 38
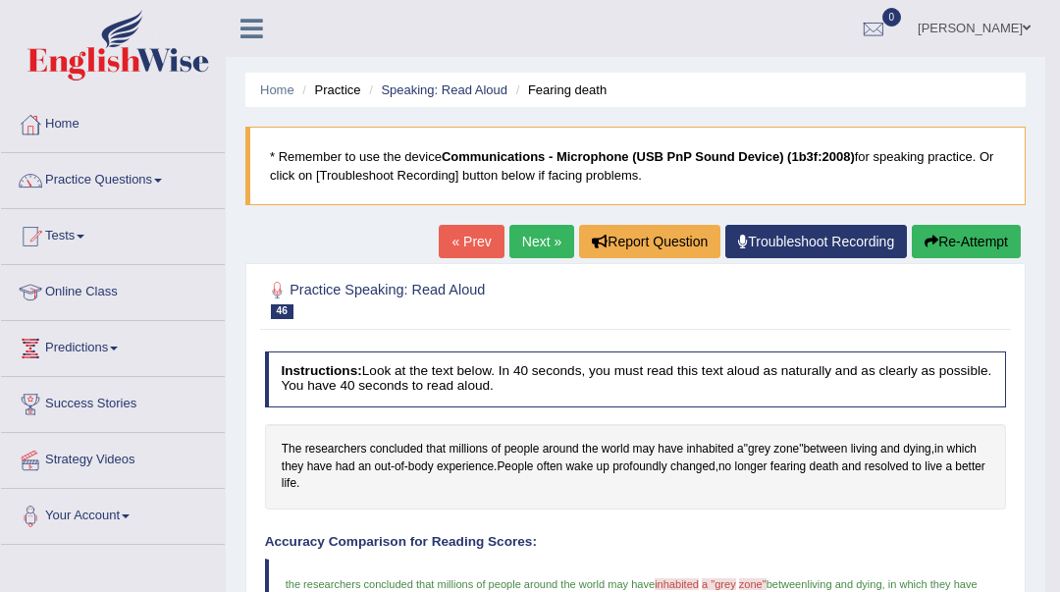
click at [546, 233] on link "Next »" at bounding box center [542, 241] width 65 height 33
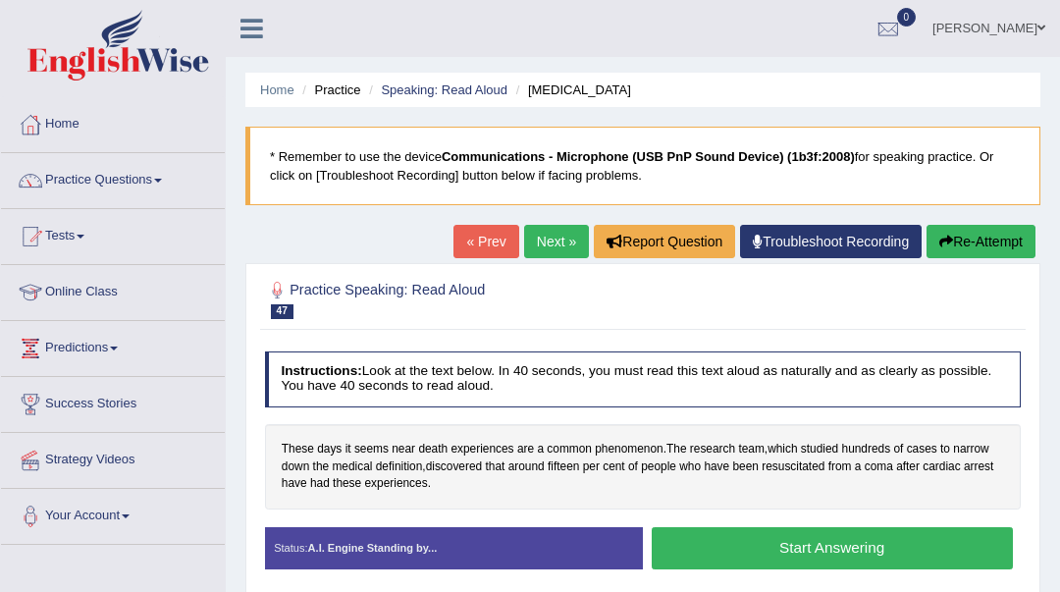
click at [734, 550] on button "Start Answering" at bounding box center [832, 548] width 361 height 42
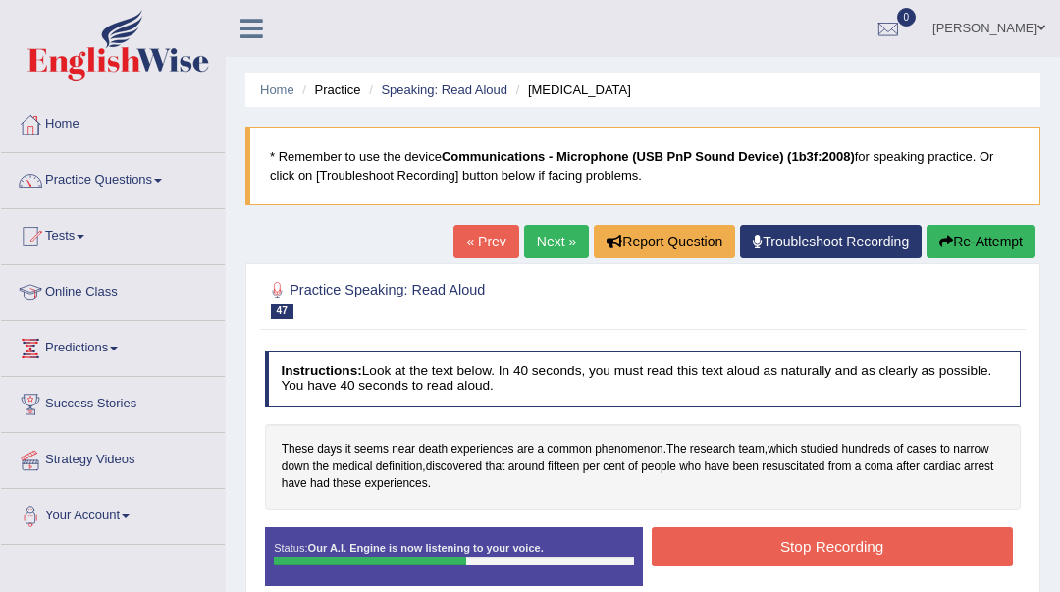
click at [745, 544] on button "Stop Recording" at bounding box center [832, 546] width 361 height 38
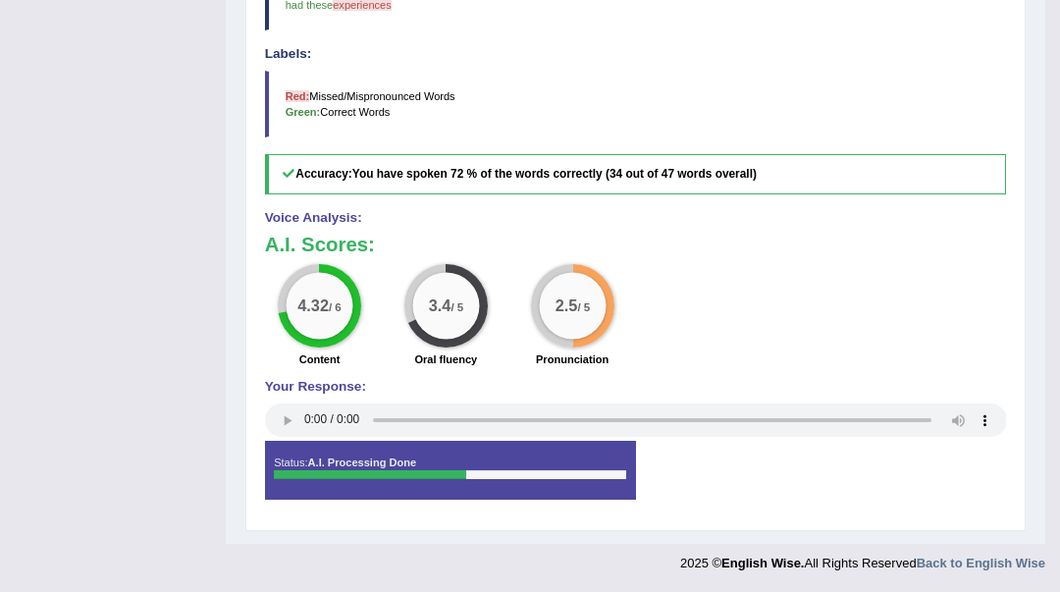
scroll to position [86, 0]
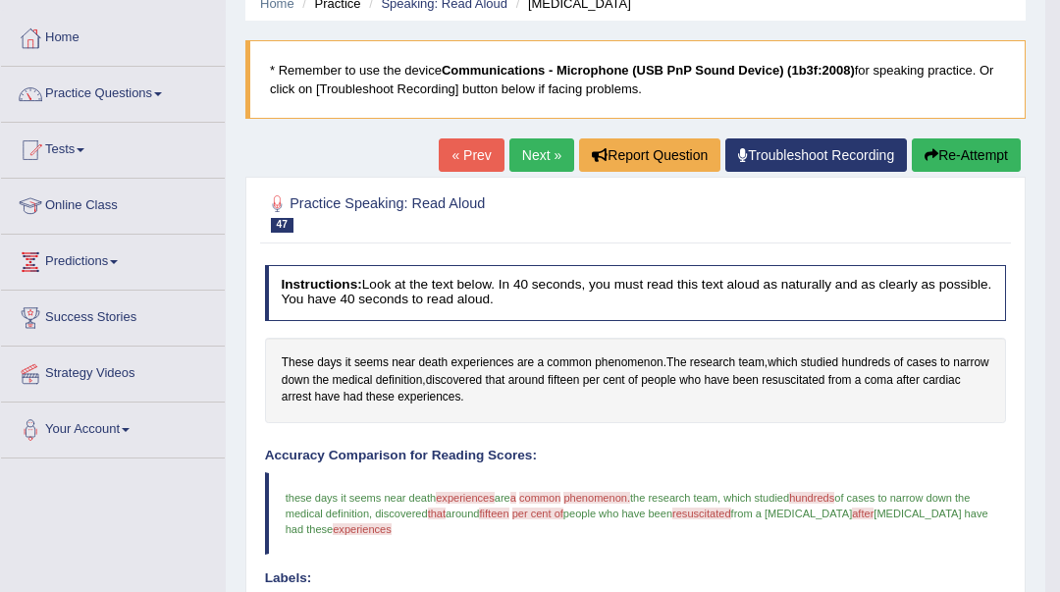
click at [540, 156] on link "Next »" at bounding box center [542, 154] width 65 height 33
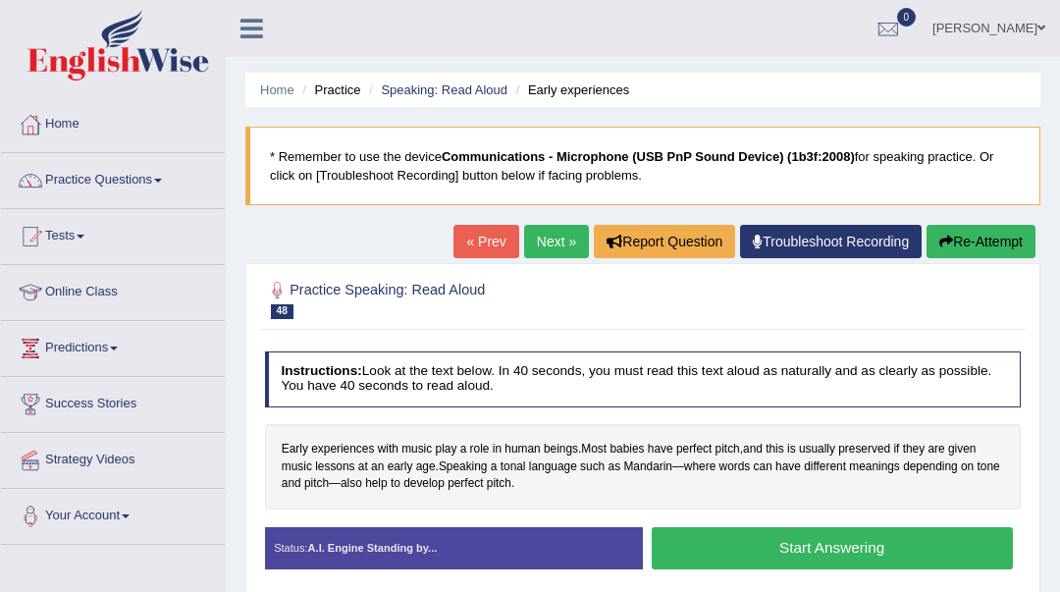
click at [901, 556] on button "Start Answering" at bounding box center [832, 548] width 361 height 42
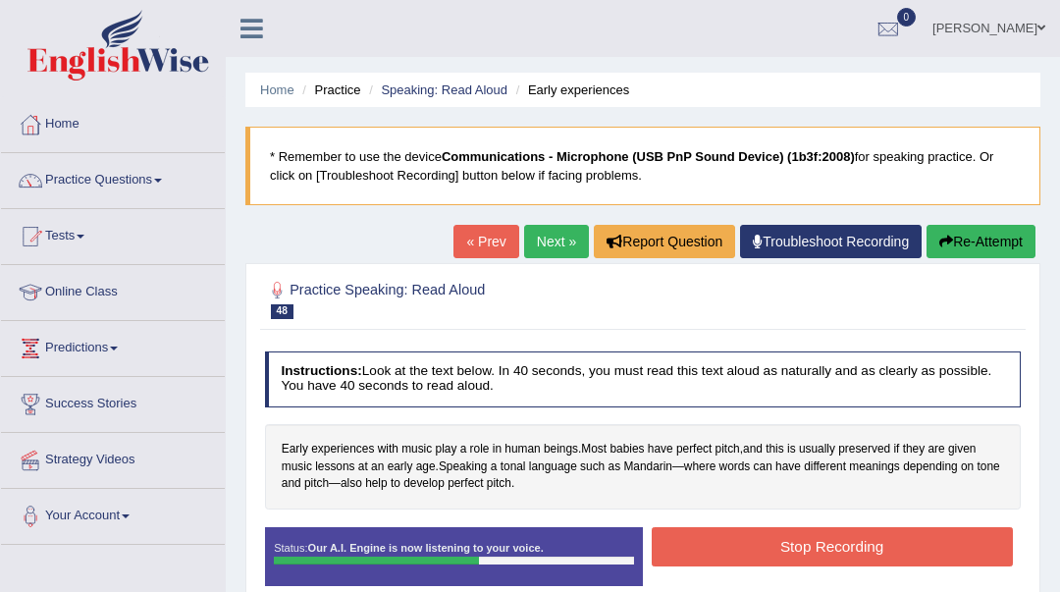
click at [901, 556] on button "Stop Recording" at bounding box center [832, 546] width 361 height 38
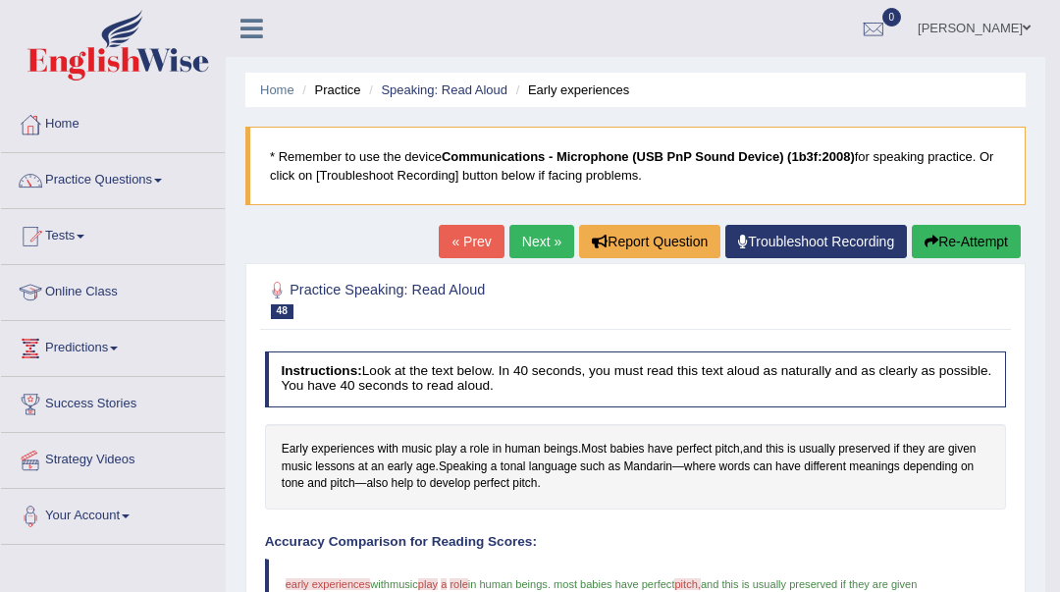
click at [536, 236] on link "Next »" at bounding box center [542, 241] width 65 height 33
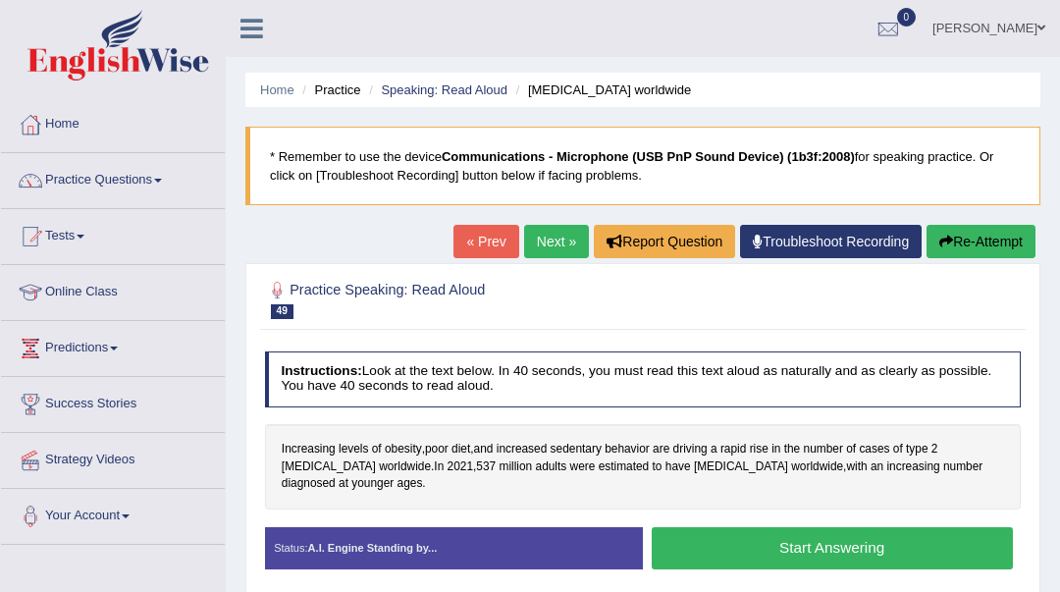
click at [695, 531] on button "Start Answering" at bounding box center [832, 548] width 361 height 42
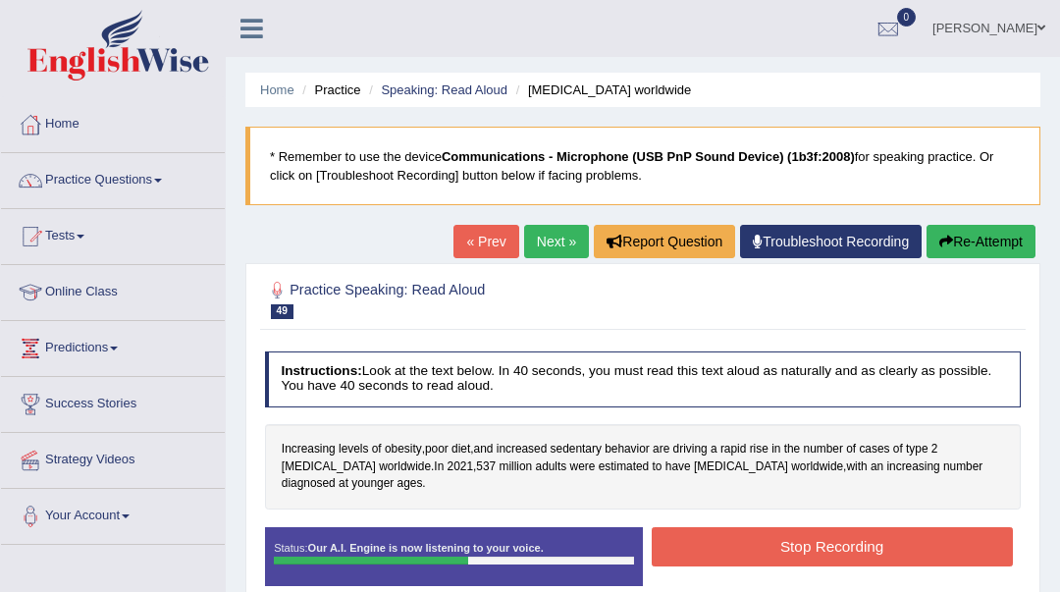
click at [708, 527] on button "Stop Recording" at bounding box center [832, 546] width 361 height 38
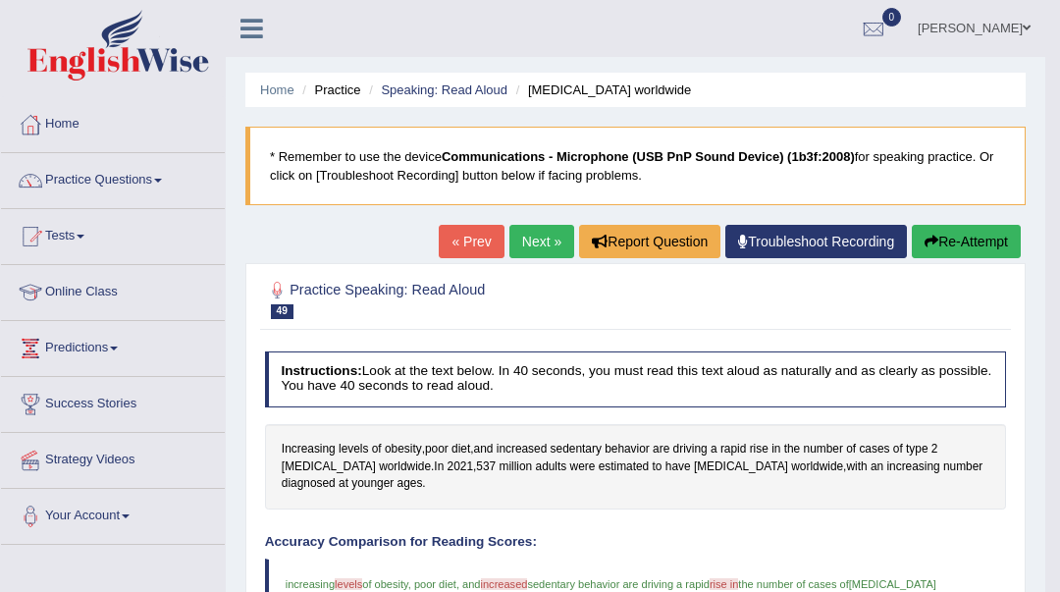
click at [551, 244] on link "Next »" at bounding box center [542, 241] width 65 height 33
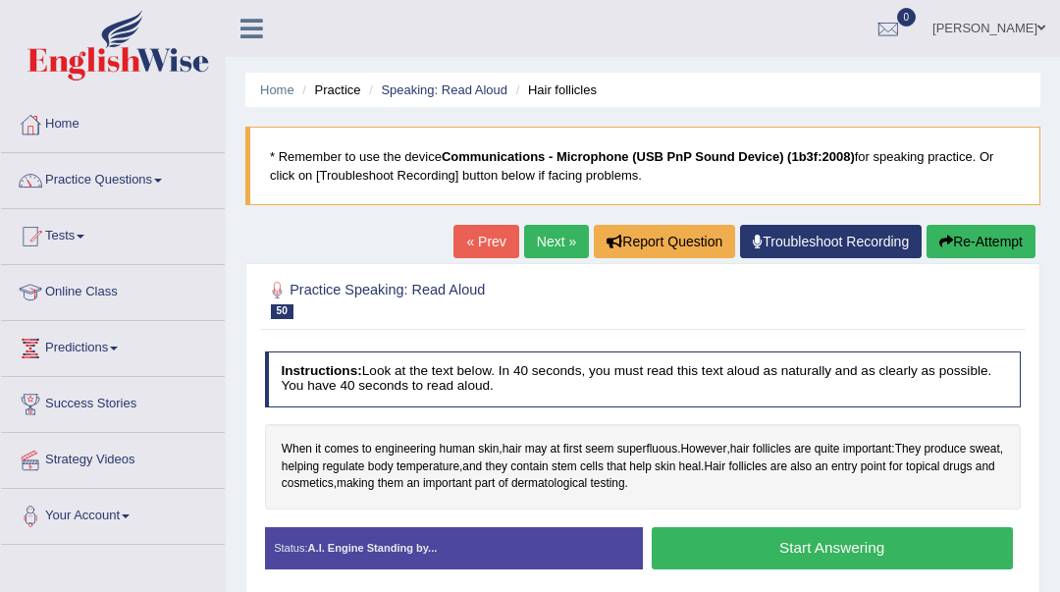
click at [814, 554] on button "Start Answering" at bounding box center [832, 548] width 361 height 42
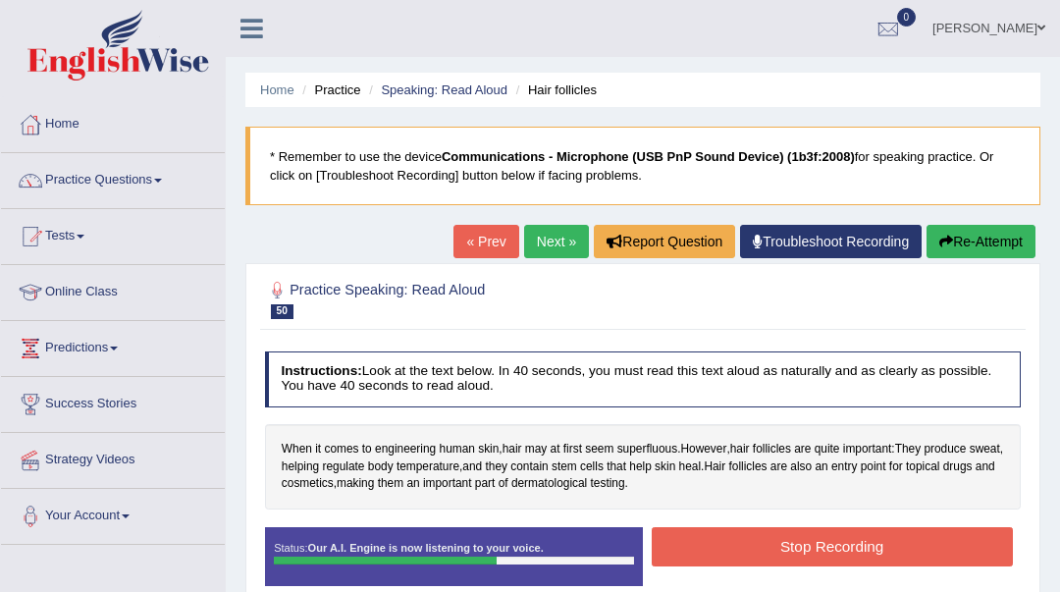
click at [843, 545] on button "Stop Recording" at bounding box center [832, 546] width 361 height 38
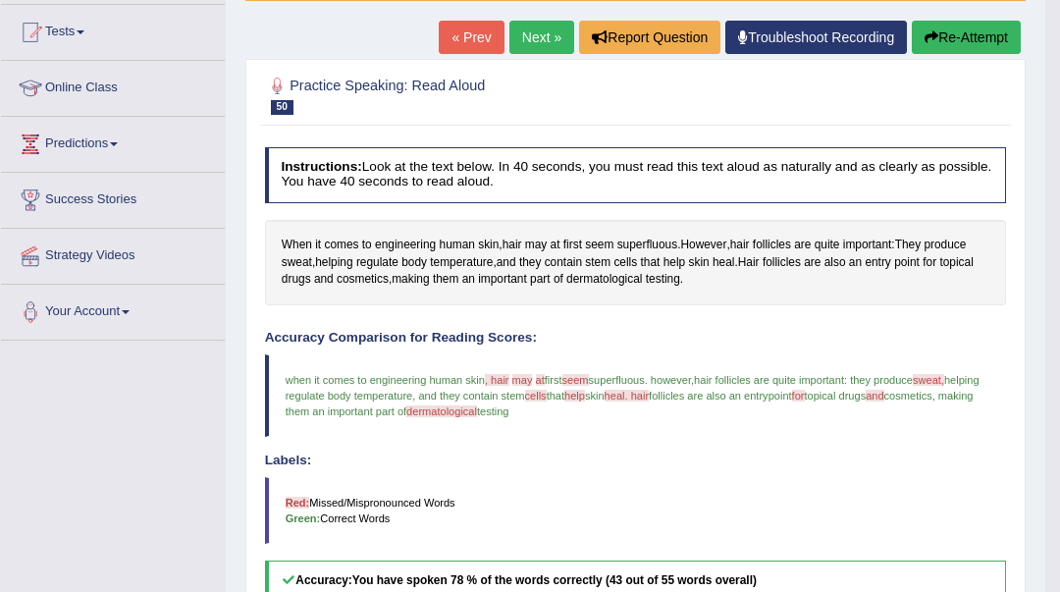
scroll to position [131, 0]
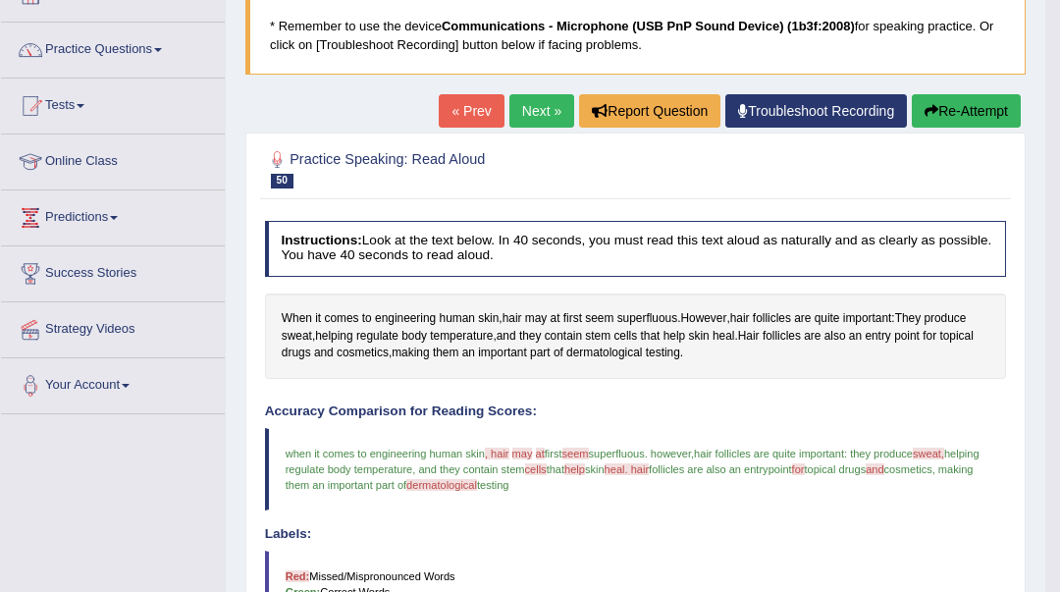
click at [513, 109] on link "Next »" at bounding box center [542, 110] width 65 height 33
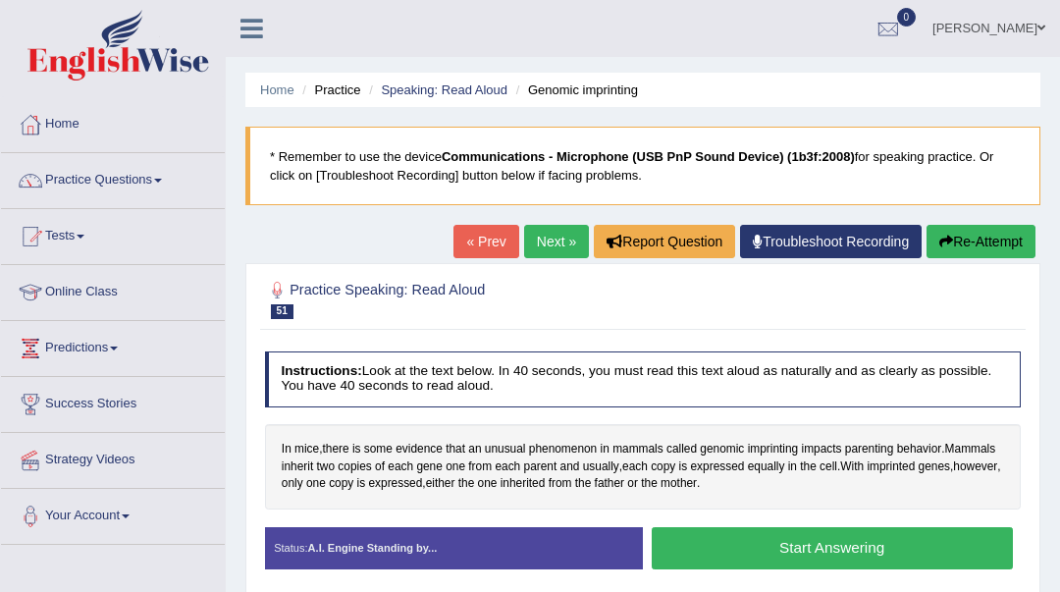
click at [756, 543] on button "Start Answering" at bounding box center [832, 548] width 361 height 42
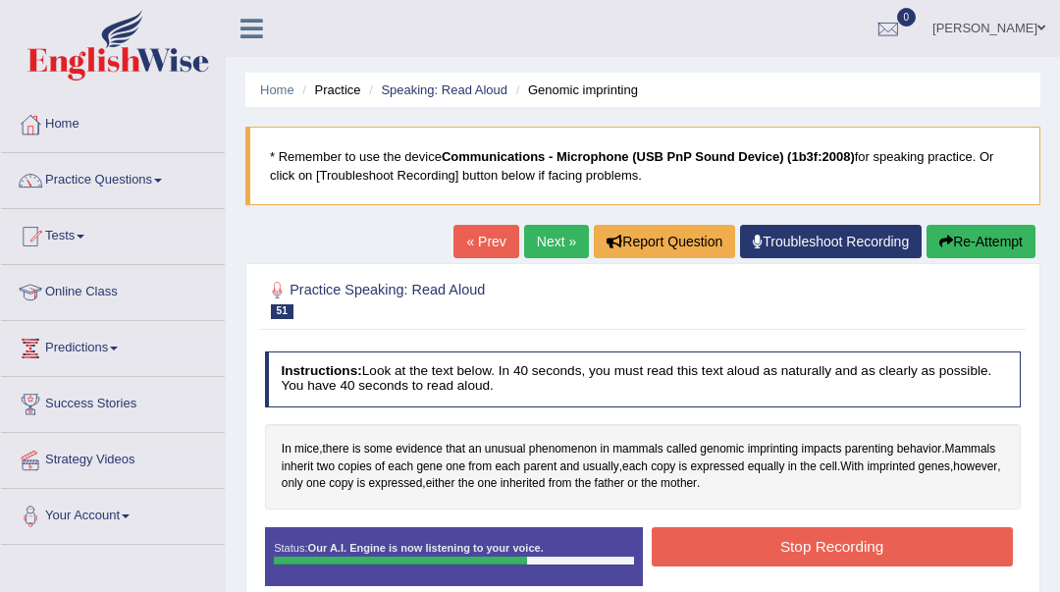
click at [777, 549] on button "Stop Recording" at bounding box center [832, 546] width 361 height 38
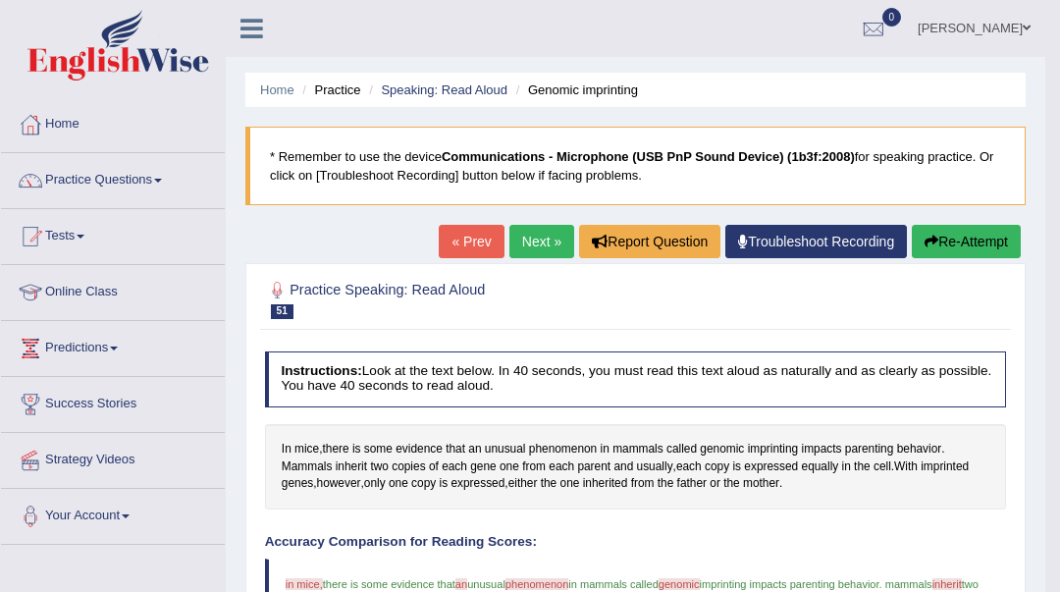
click at [532, 239] on link "Next »" at bounding box center [542, 241] width 65 height 33
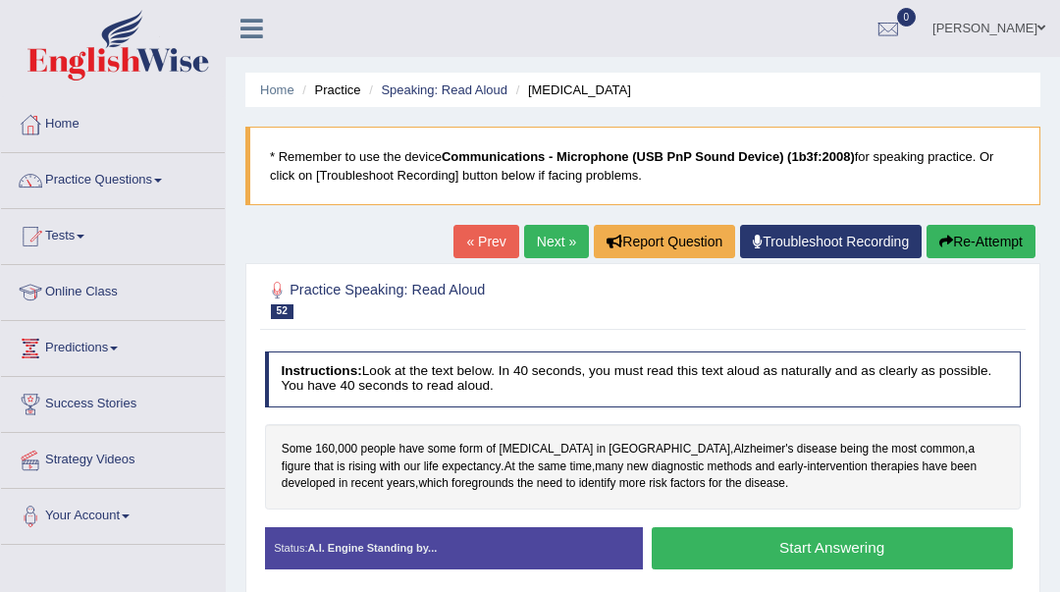
click at [862, 558] on button "Start Answering" at bounding box center [832, 548] width 361 height 42
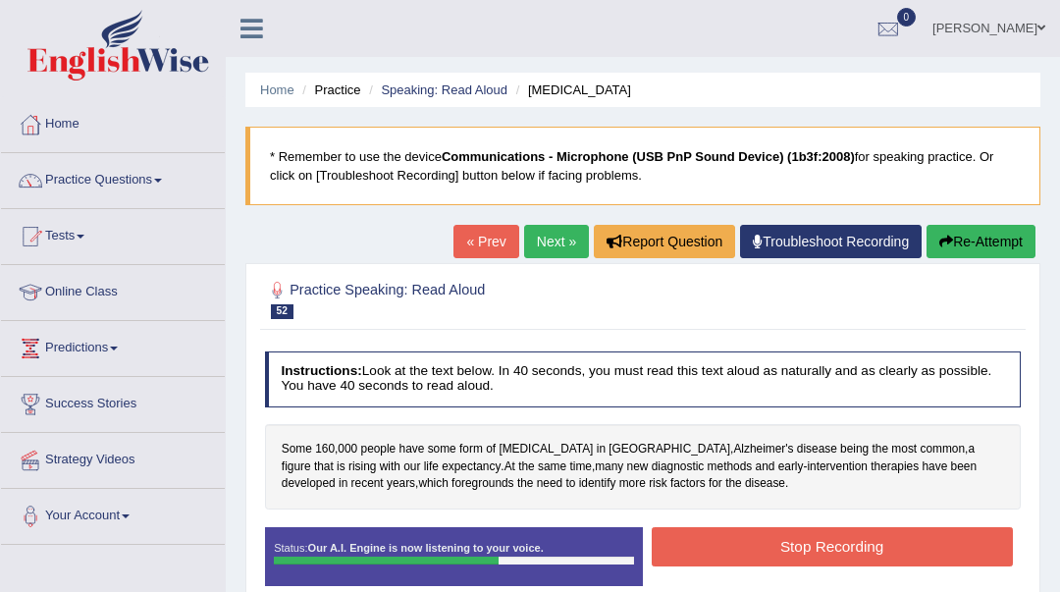
click at [785, 537] on button "Stop Recording" at bounding box center [832, 546] width 361 height 38
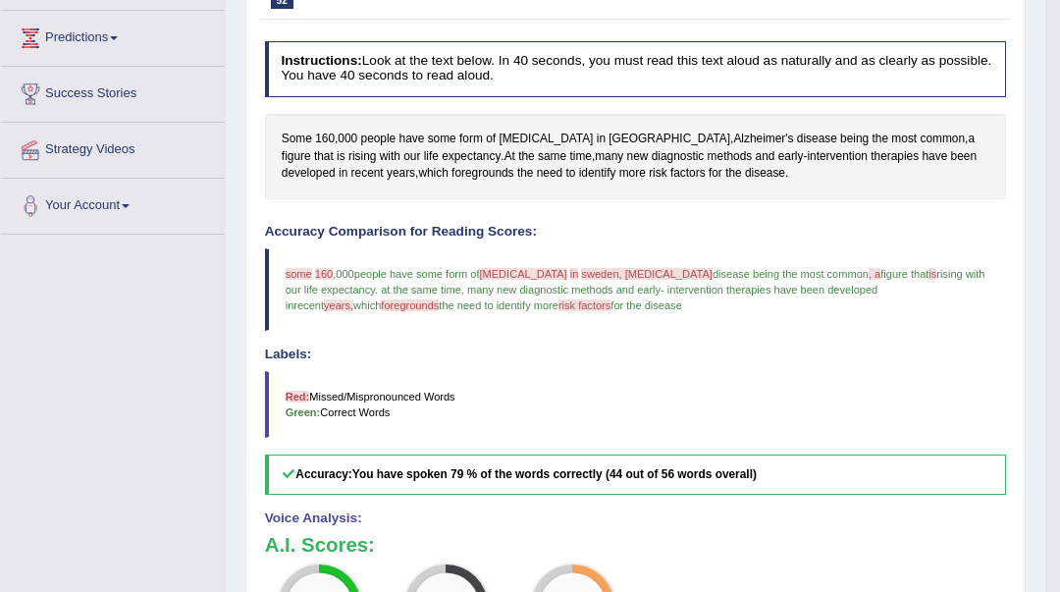
scroll to position [86, 0]
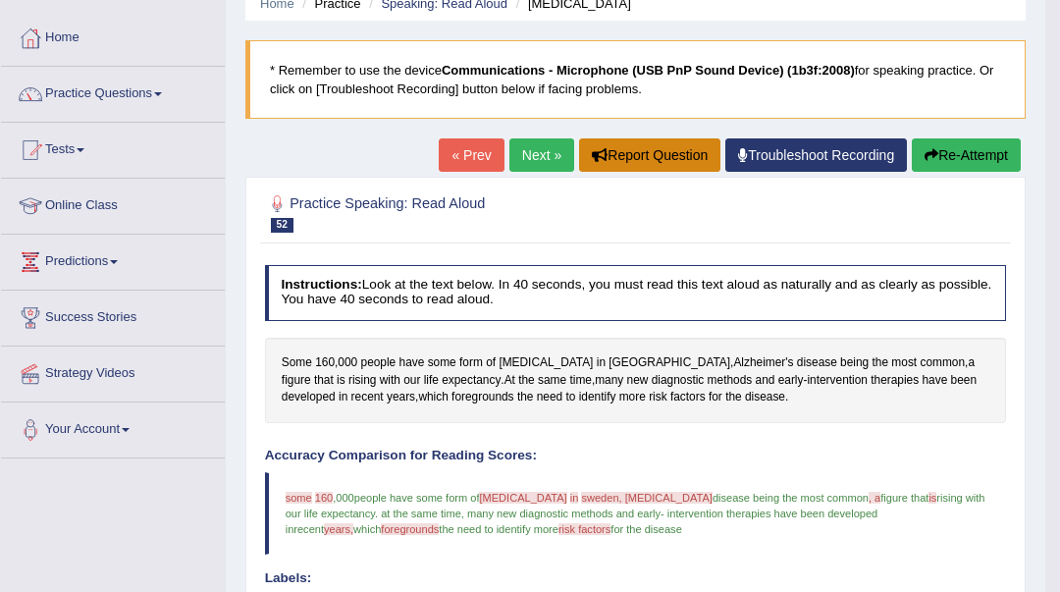
click at [579, 159] on button "Report Question" at bounding box center [649, 154] width 141 height 33
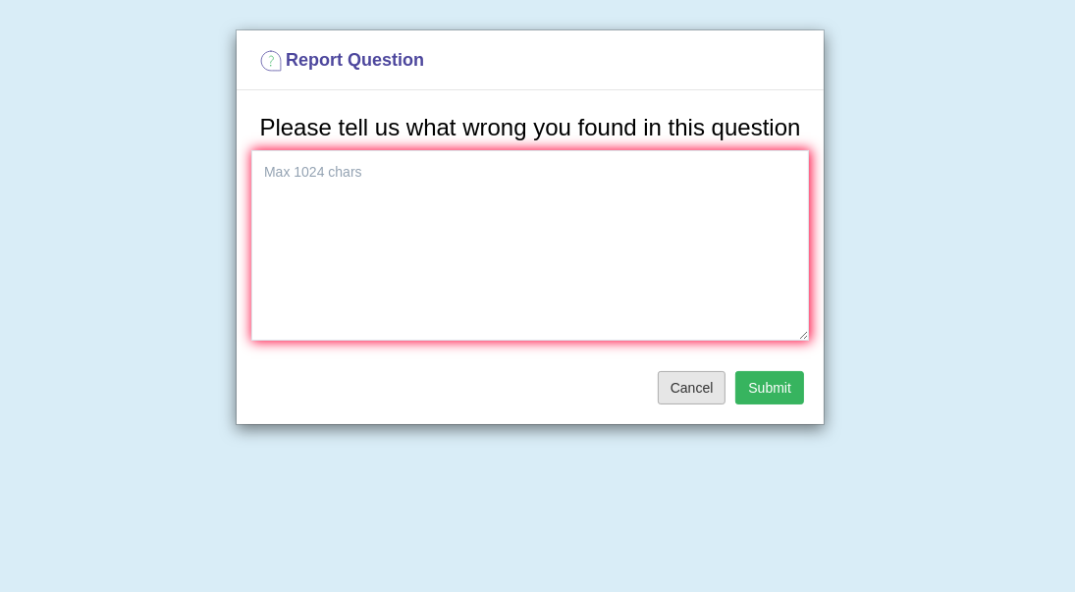
click at [692, 392] on button "Cancel" at bounding box center [692, 387] width 69 height 33
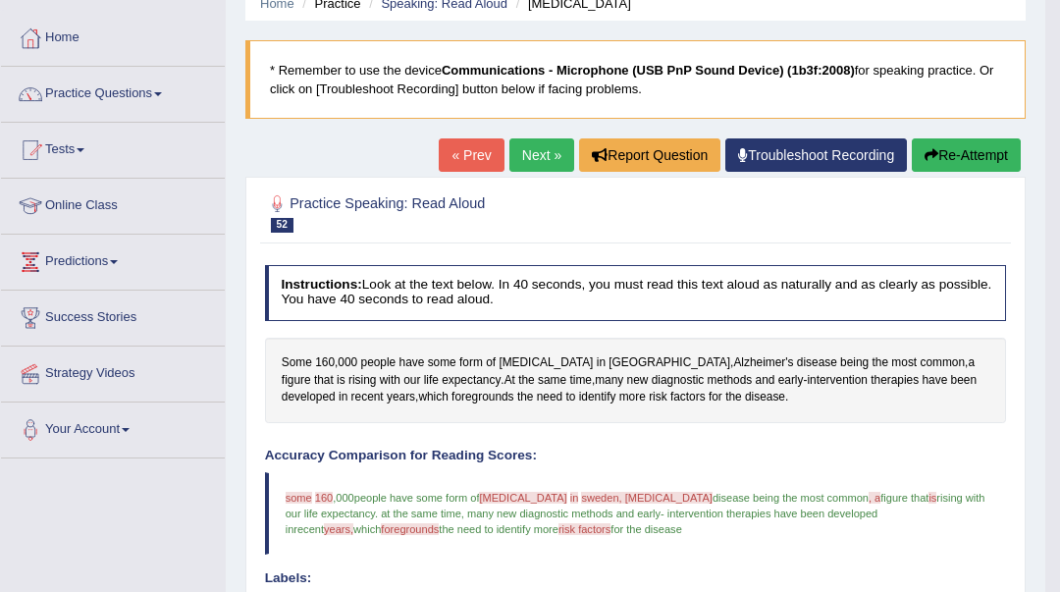
click at [522, 161] on link "Next »" at bounding box center [542, 154] width 65 height 33
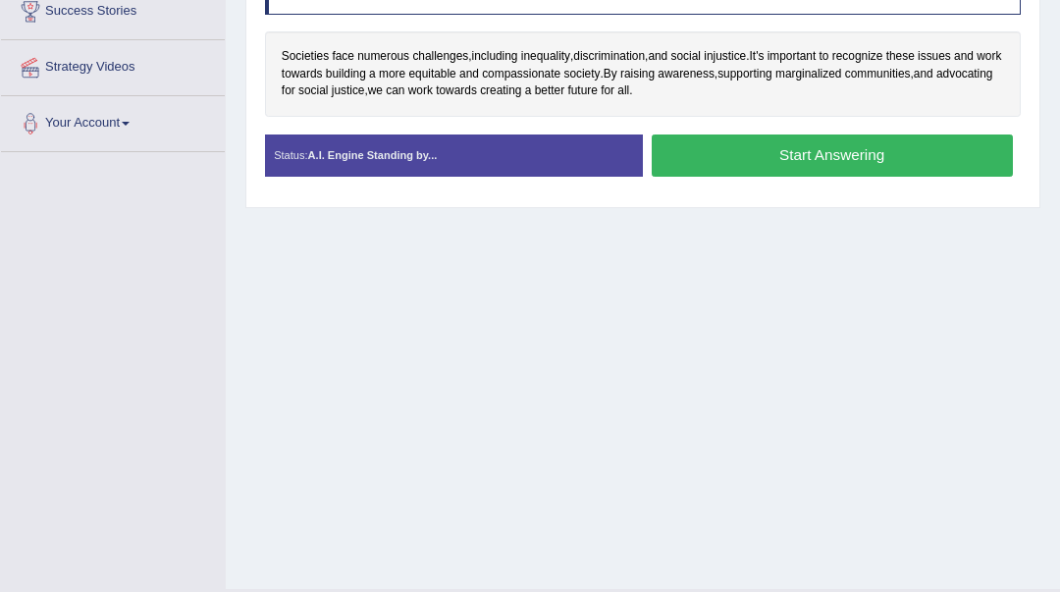
click at [817, 158] on button "Start Answering" at bounding box center [832, 155] width 361 height 42
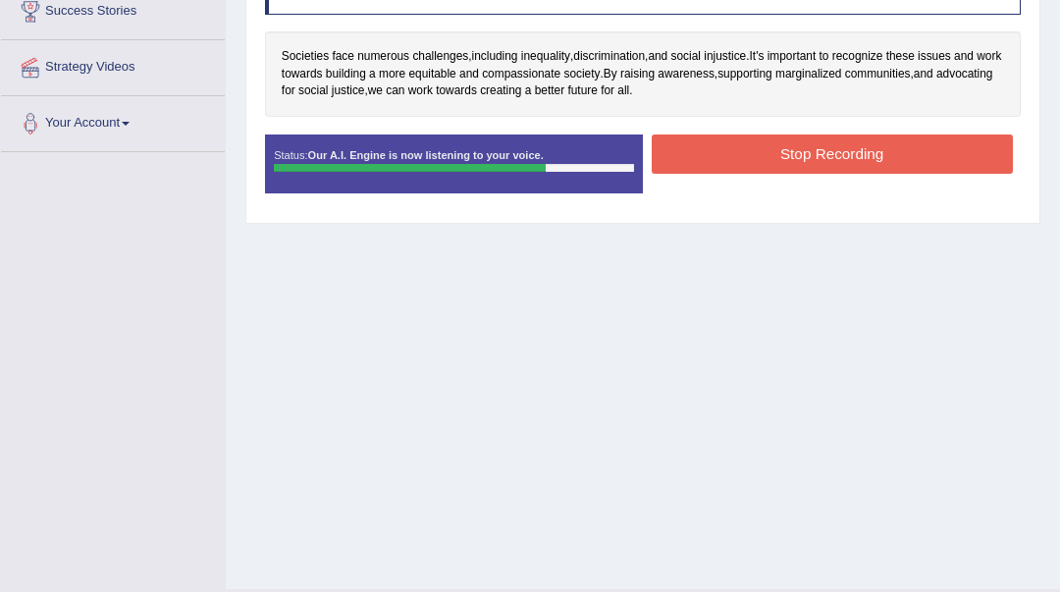
click at [821, 155] on button "Stop Recording" at bounding box center [832, 153] width 361 height 38
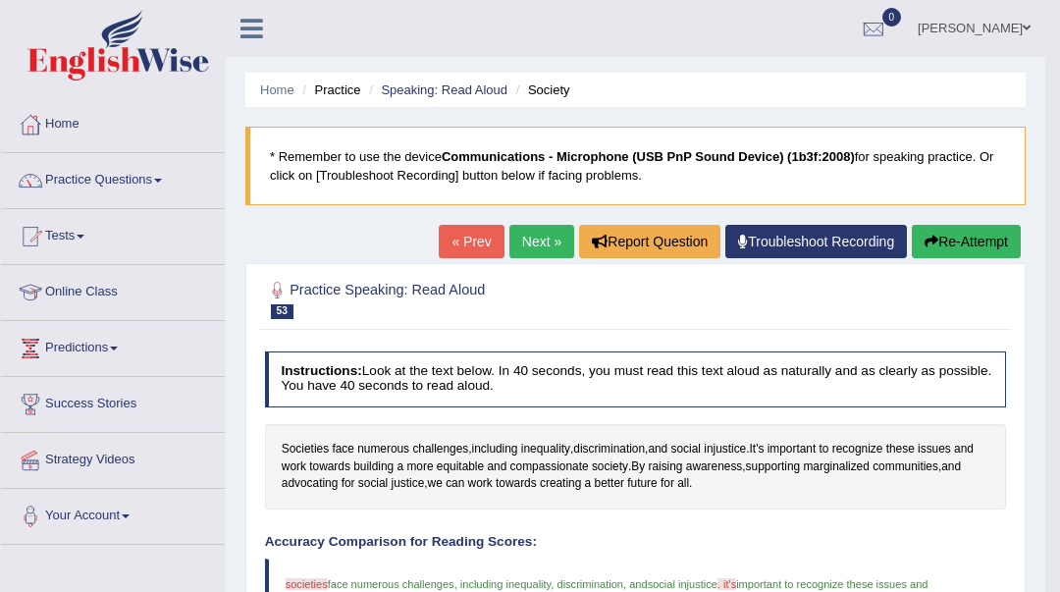
click at [544, 231] on link "Next »" at bounding box center [542, 241] width 65 height 33
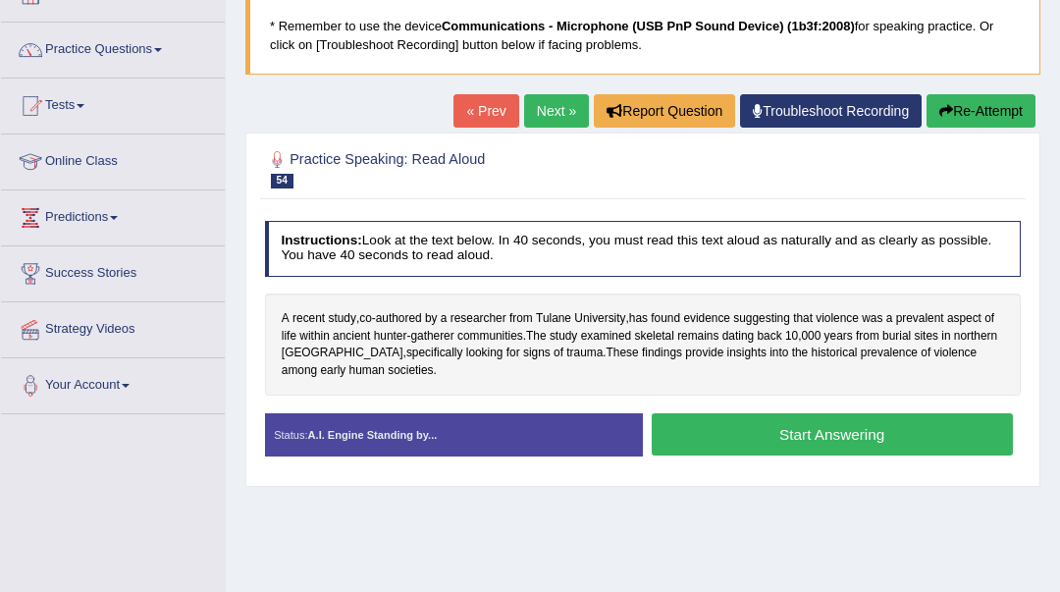
click at [734, 437] on button "Start Answering" at bounding box center [832, 434] width 361 height 42
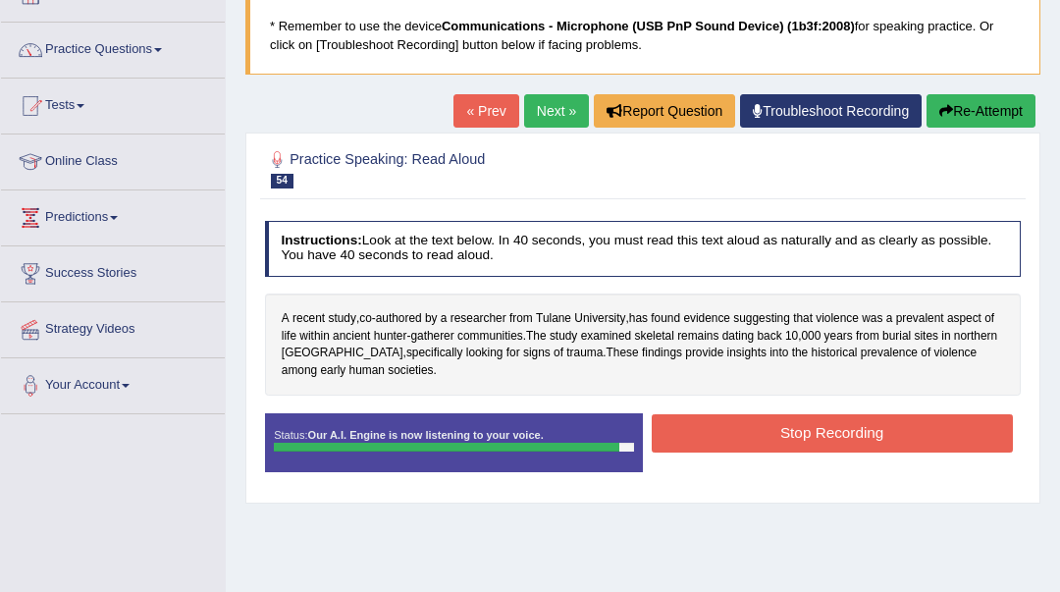
click at [701, 439] on button "Stop Recording" at bounding box center [832, 433] width 361 height 38
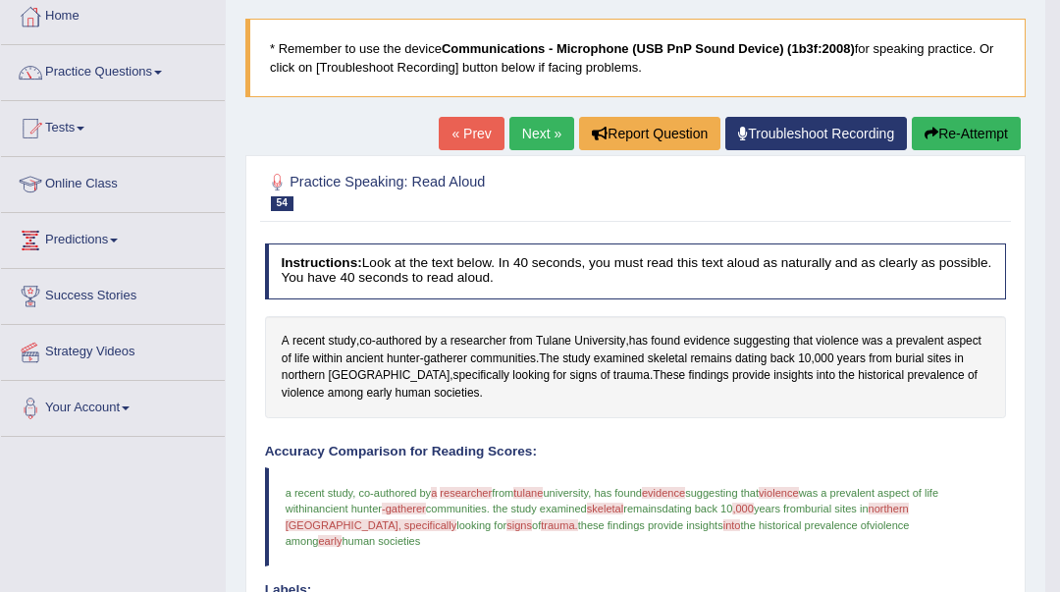
scroll to position [104, 0]
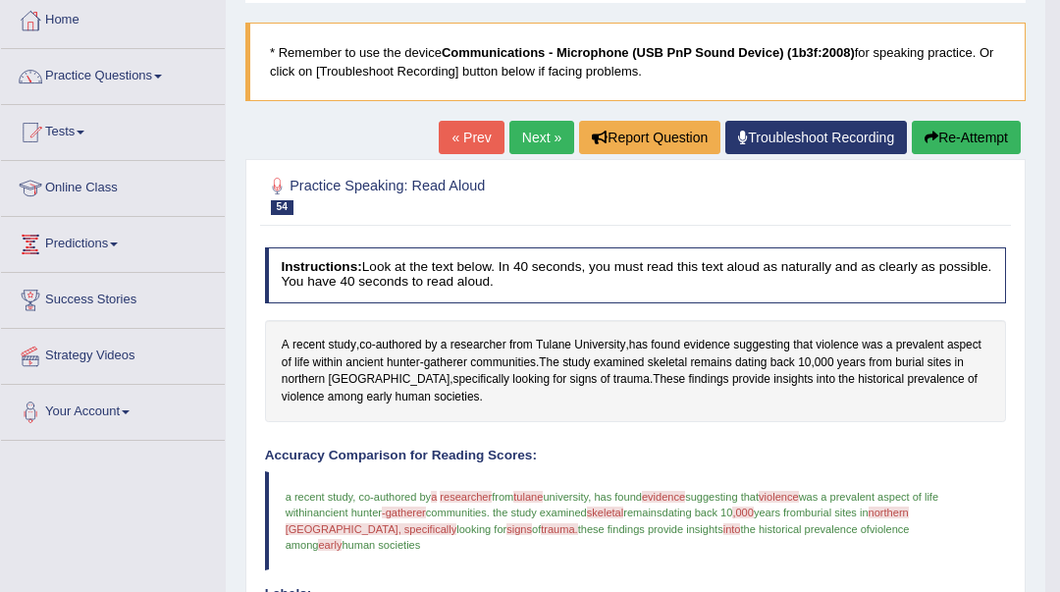
click at [512, 141] on link "Next »" at bounding box center [542, 137] width 65 height 33
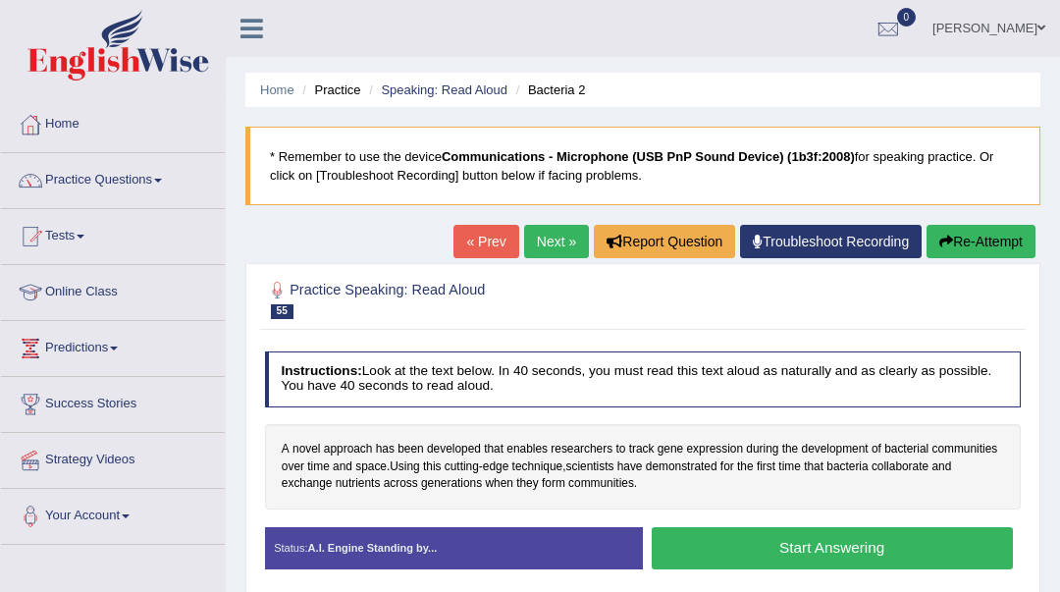
click at [812, 558] on button "Start Answering" at bounding box center [832, 548] width 361 height 42
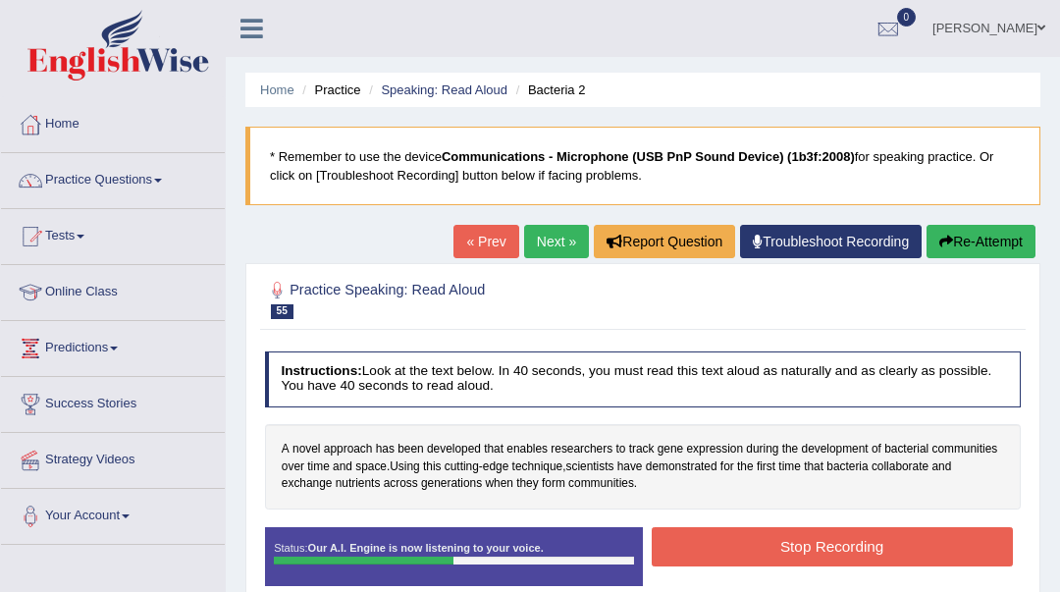
click at [812, 558] on button "Stop Recording" at bounding box center [832, 546] width 361 height 38
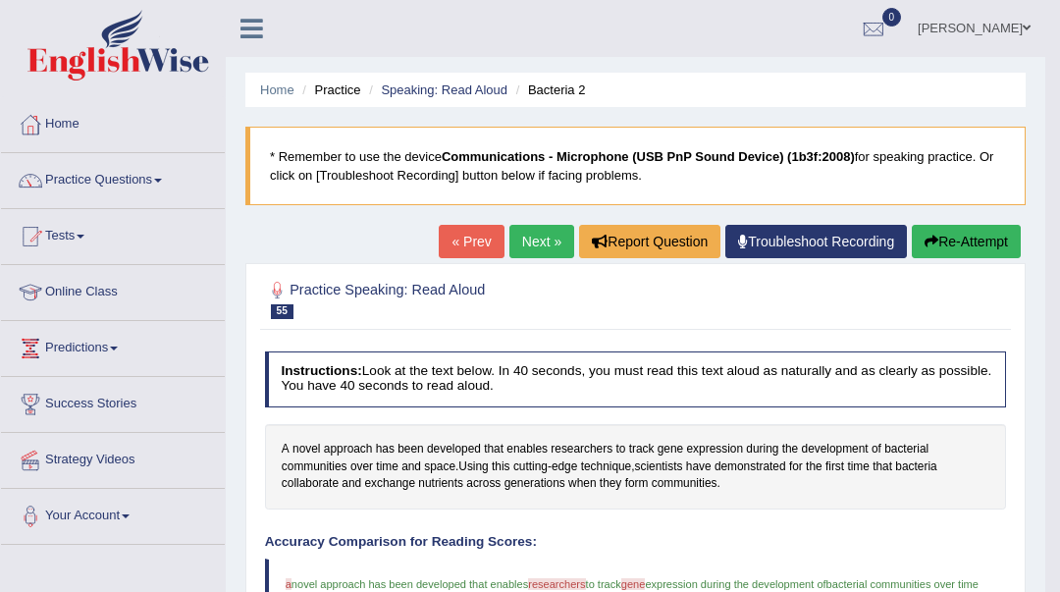
click at [534, 229] on link "Next »" at bounding box center [542, 241] width 65 height 33
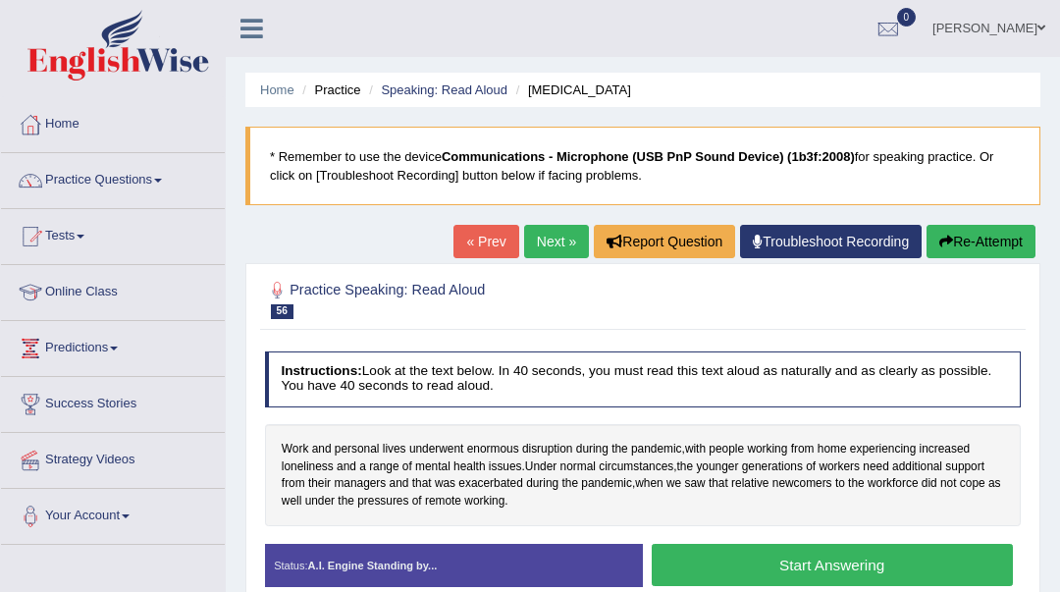
click at [730, 562] on button "Start Answering" at bounding box center [832, 565] width 361 height 42
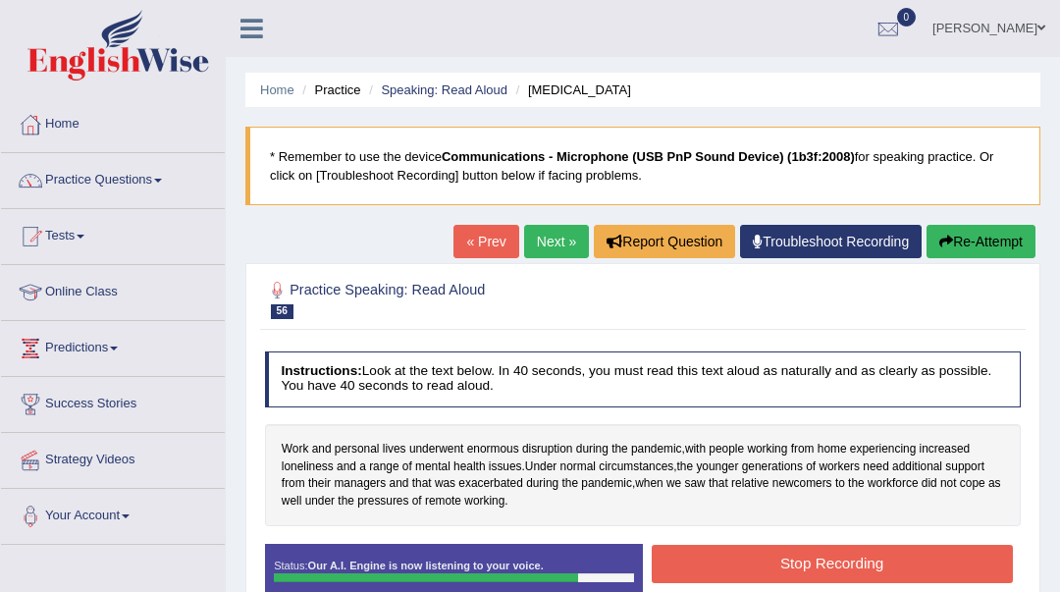
click at [731, 554] on button "Stop Recording" at bounding box center [832, 564] width 361 height 38
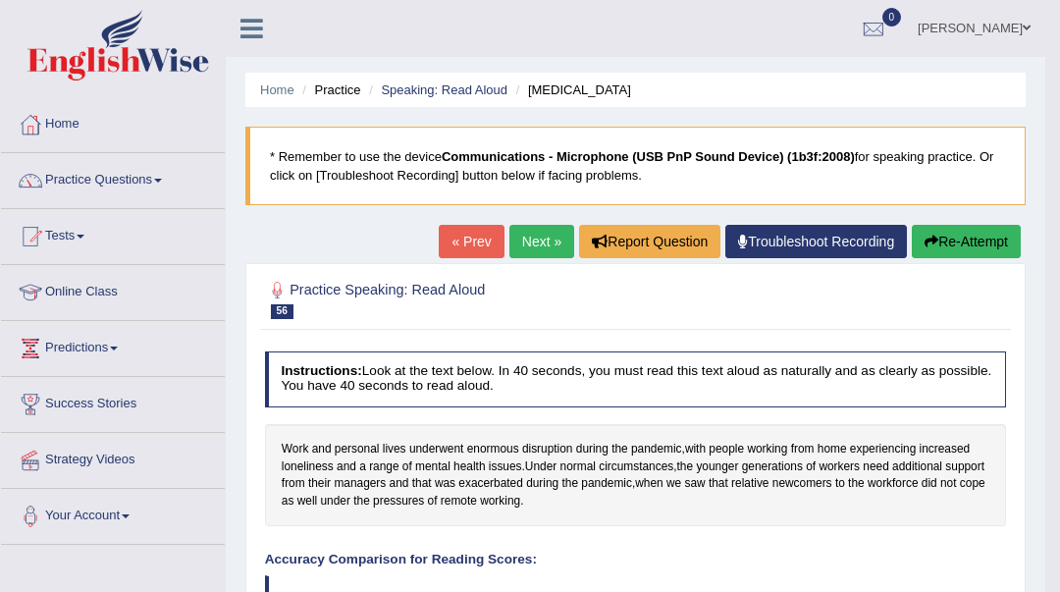
click at [527, 228] on link "Next »" at bounding box center [542, 241] width 65 height 33
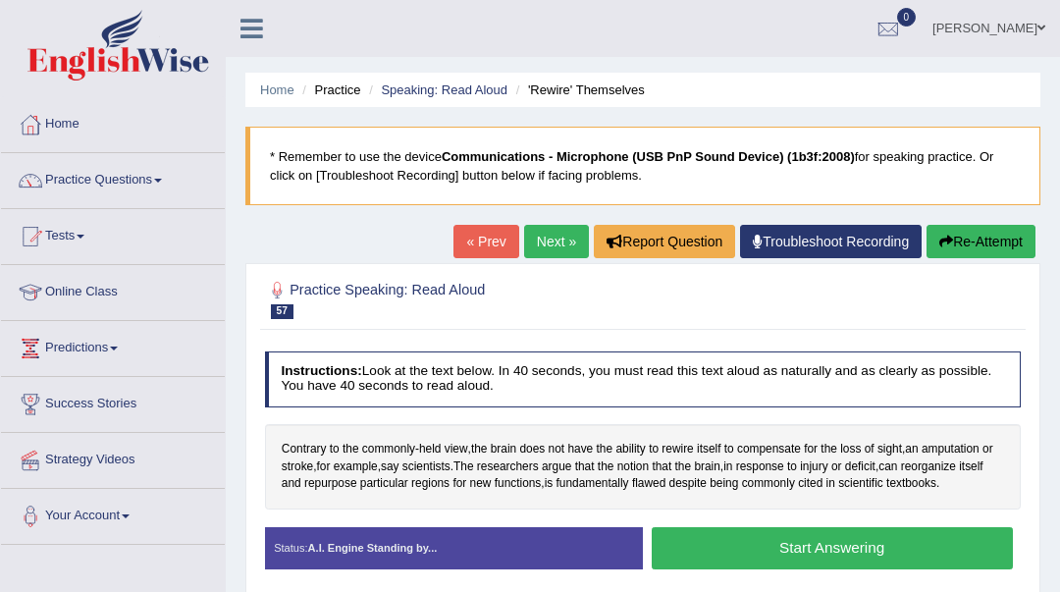
click at [708, 553] on button "Start Answering" at bounding box center [832, 548] width 361 height 42
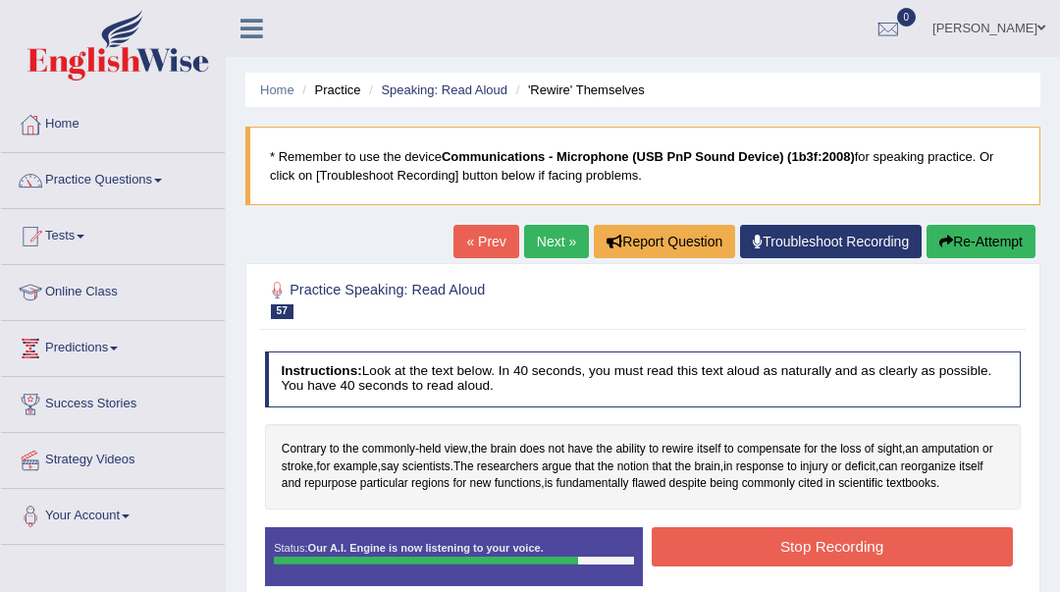
click at [732, 539] on button "Stop Recording" at bounding box center [832, 546] width 361 height 38
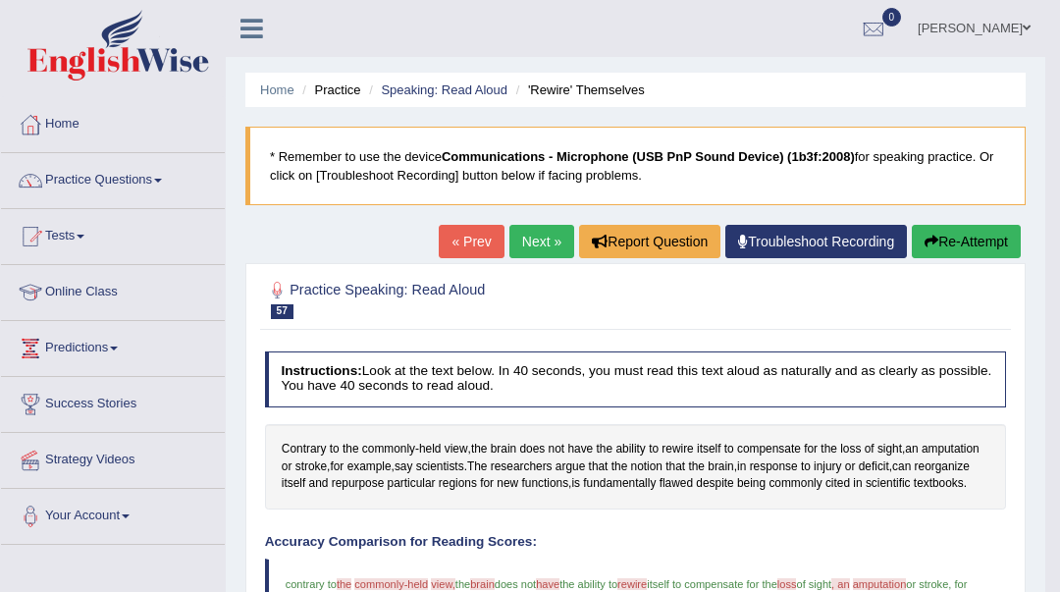
click at [552, 243] on link "Next »" at bounding box center [542, 241] width 65 height 33
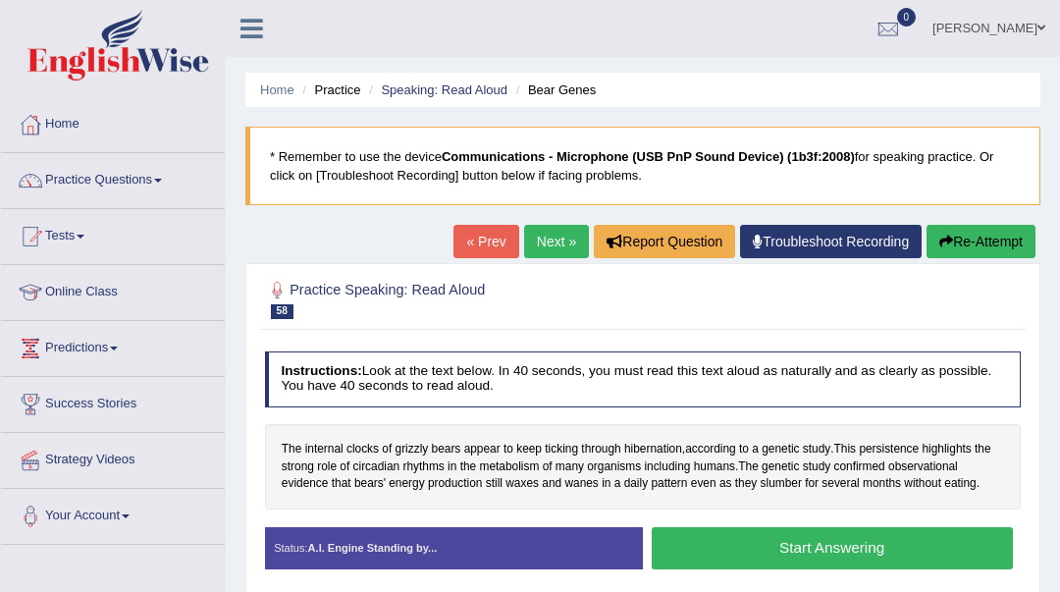
click at [785, 548] on button "Start Answering" at bounding box center [832, 548] width 361 height 42
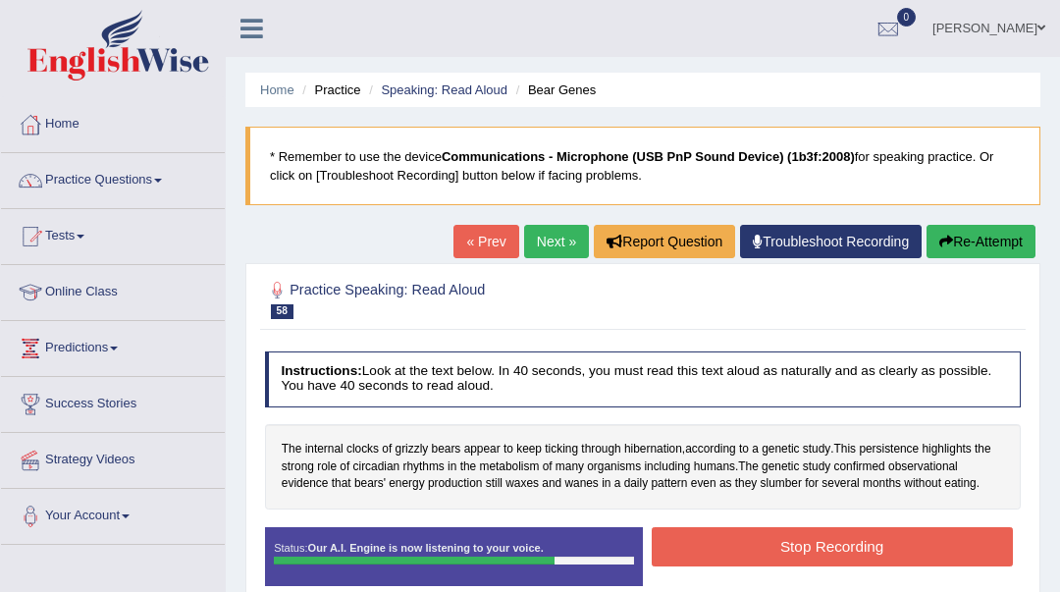
click at [785, 548] on button "Stop Recording" at bounding box center [832, 546] width 361 height 38
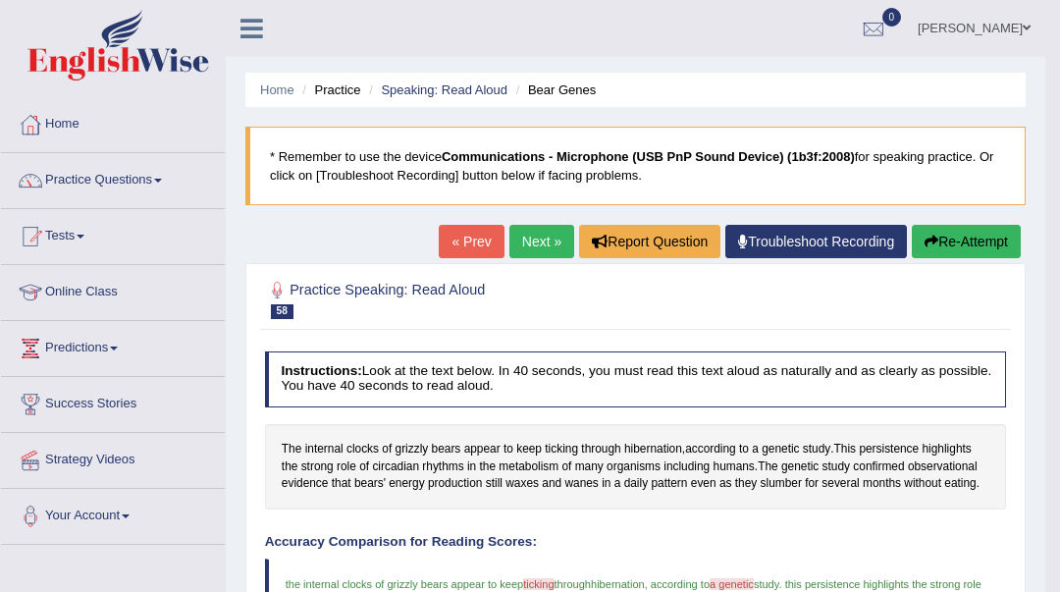
click at [537, 241] on link "Next »" at bounding box center [542, 241] width 65 height 33
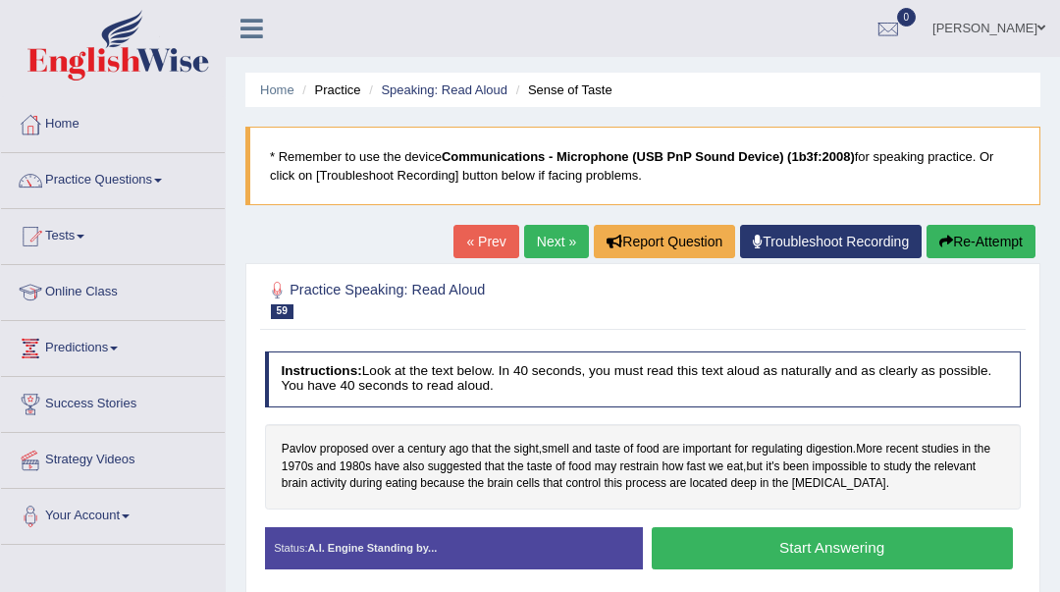
click at [724, 539] on button "Start Answering" at bounding box center [832, 548] width 361 height 42
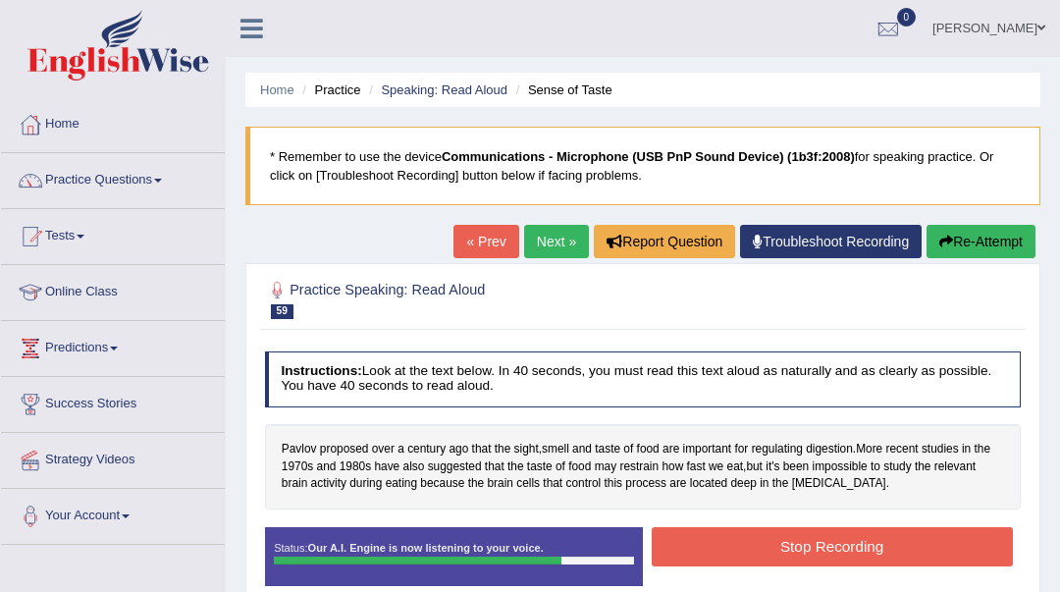
click at [740, 547] on button "Stop Recording" at bounding box center [832, 546] width 361 height 38
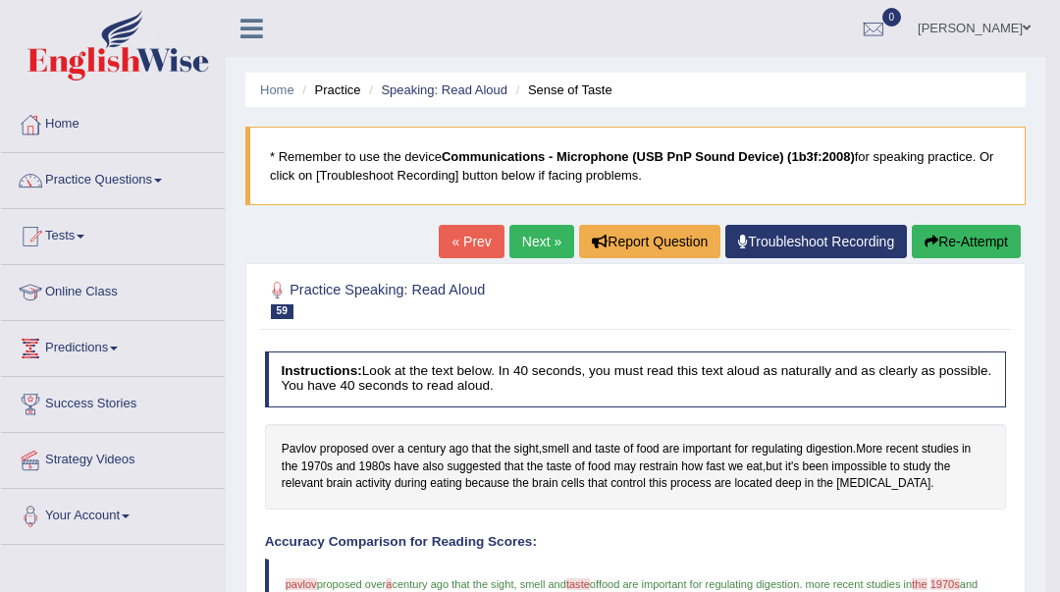
click at [525, 248] on link "Next »" at bounding box center [542, 241] width 65 height 33
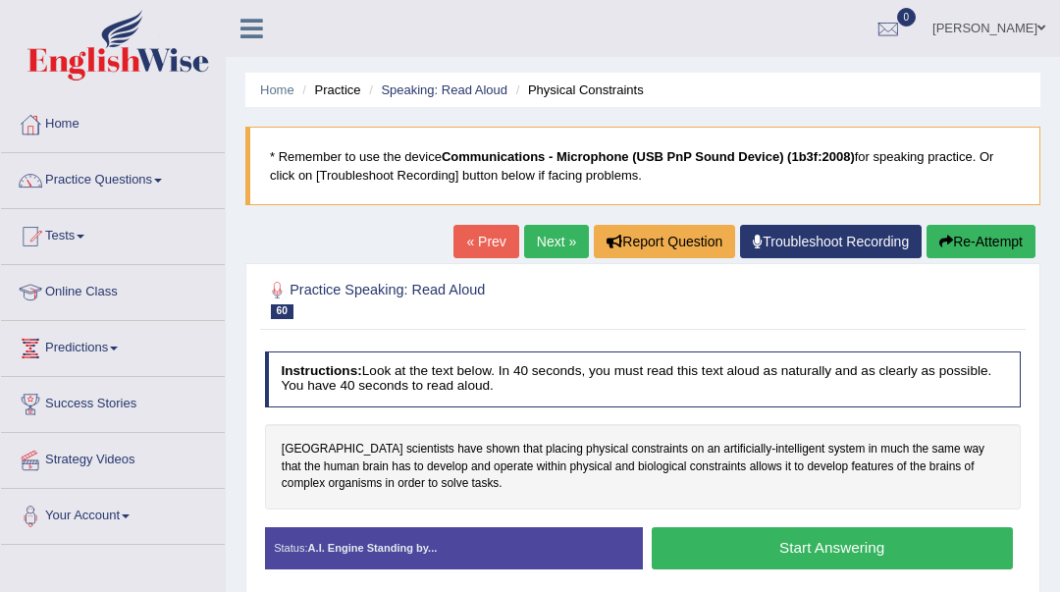
click at [734, 549] on button "Start Answering" at bounding box center [832, 548] width 361 height 42
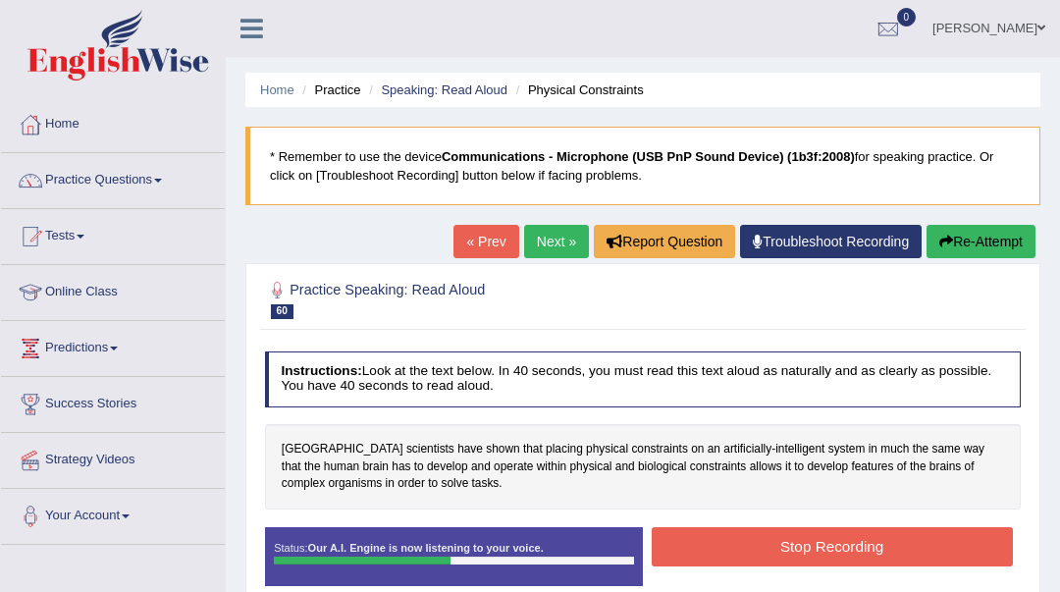
click at [738, 549] on button "Stop Recording" at bounding box center [832, 546] width 361 height 38
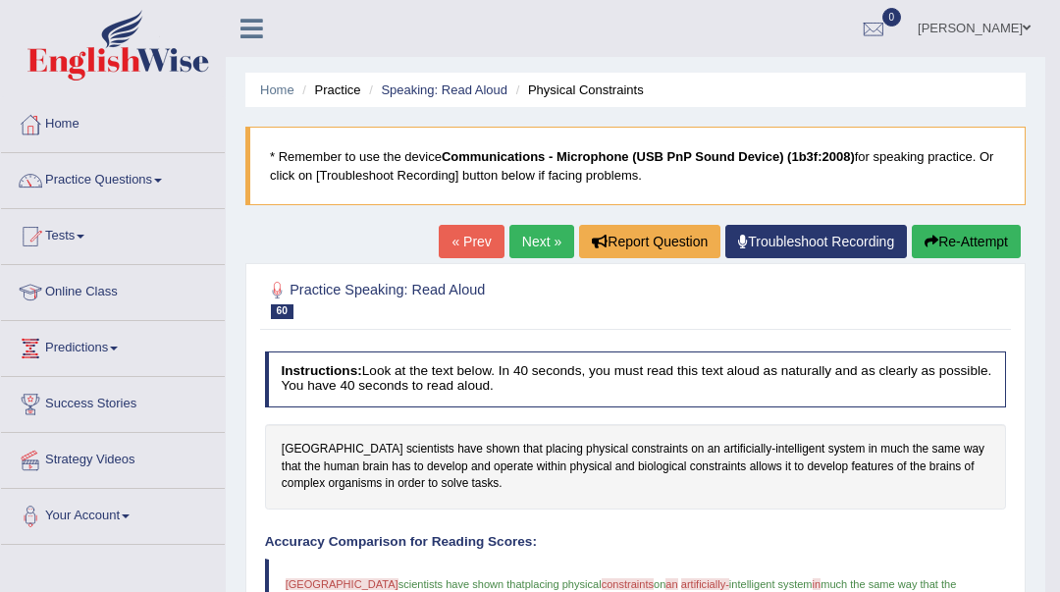
click at [546, 251] on link "Next »" at bounding box center [542, 241] width 65 height 33
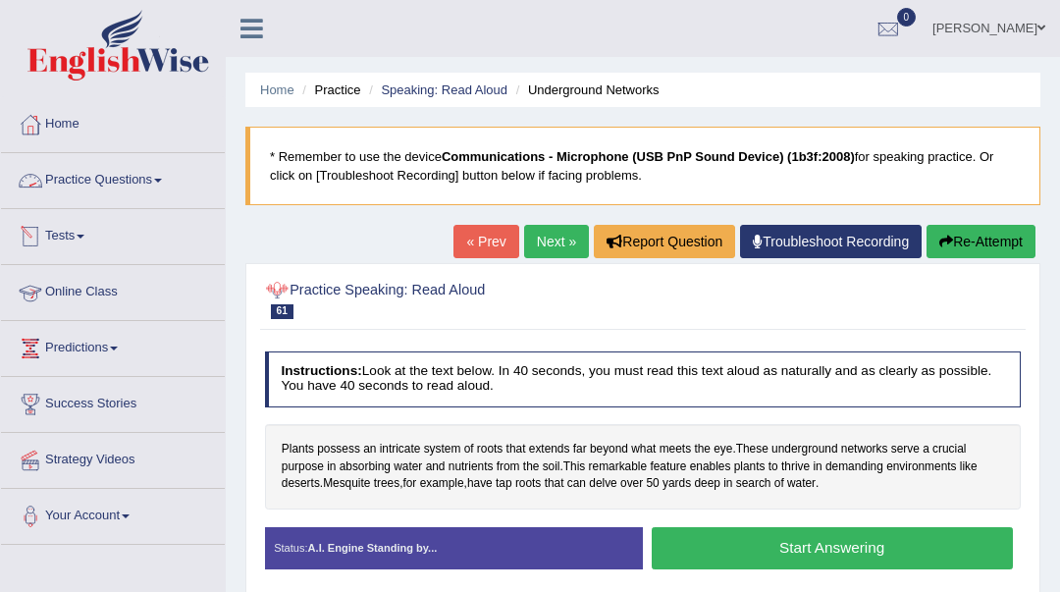
click at [77, 193] on link "Practice Questions" at bounding box center [113, 177] width 224 height 49
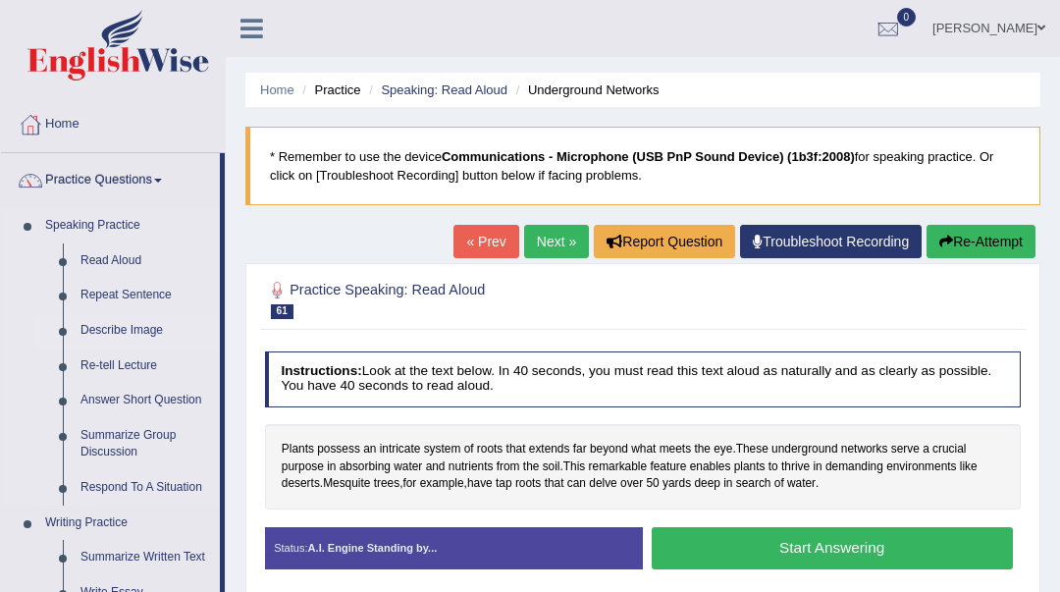
click at [136, 324] on link "Describe Image" at bounding box center [146, 330] width 148 height 35
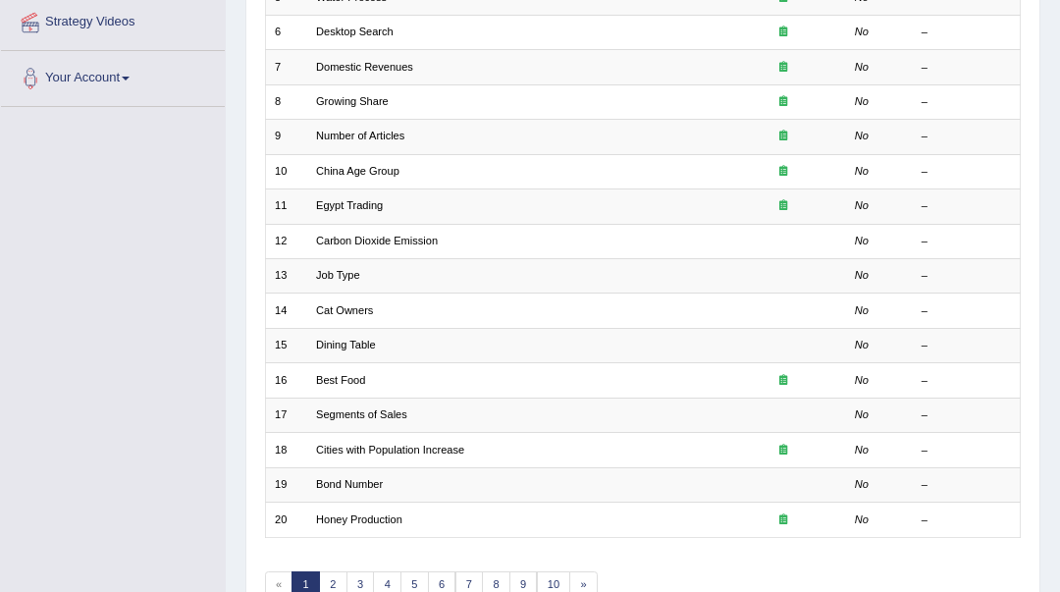
scroll to position [538, 0]
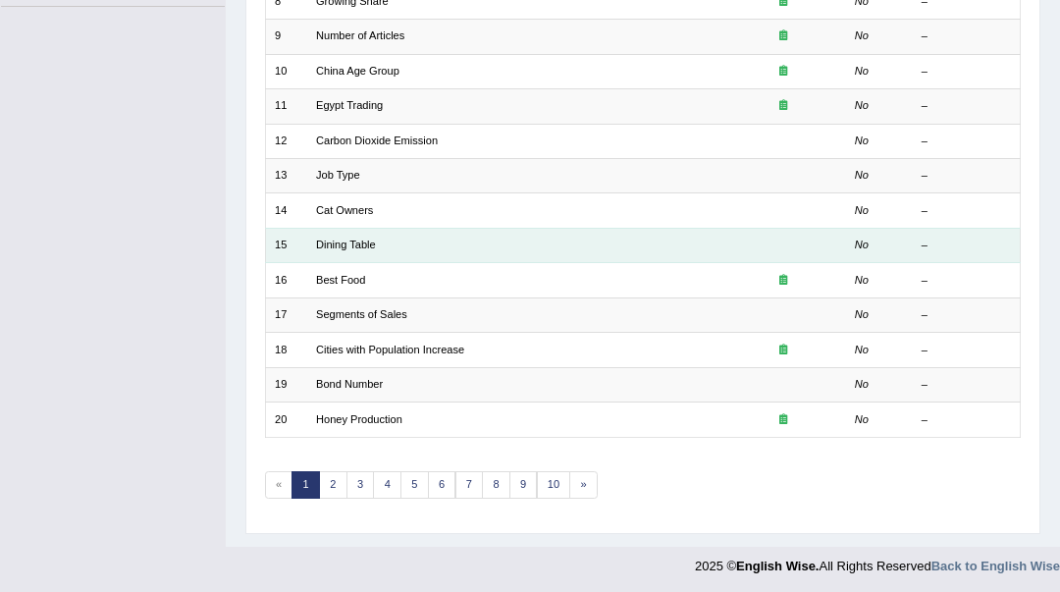
click at [346, 257] on td "Dining Table" at bounding box center [513, 245] width 413 height 34
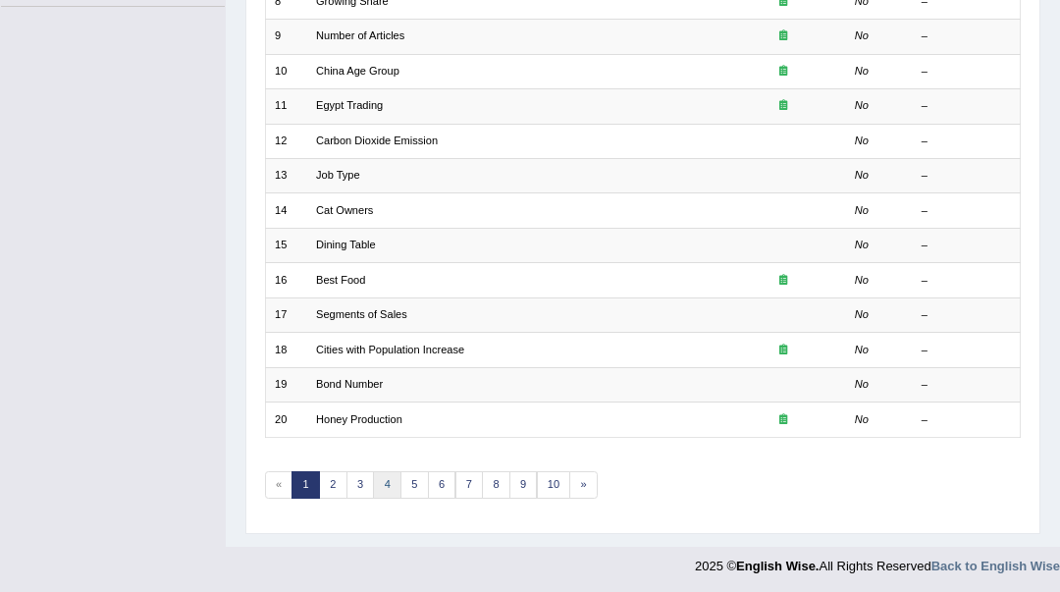
click at [381, 472] on link "4" at bounding box center [387, 484] width 28 height 27
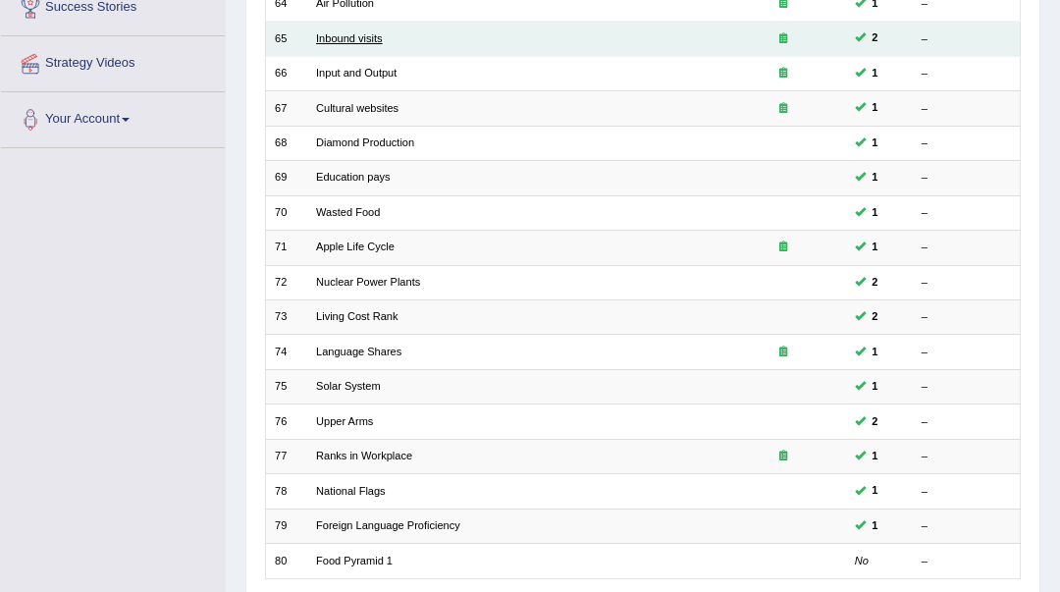
scroll to position [523, 0]
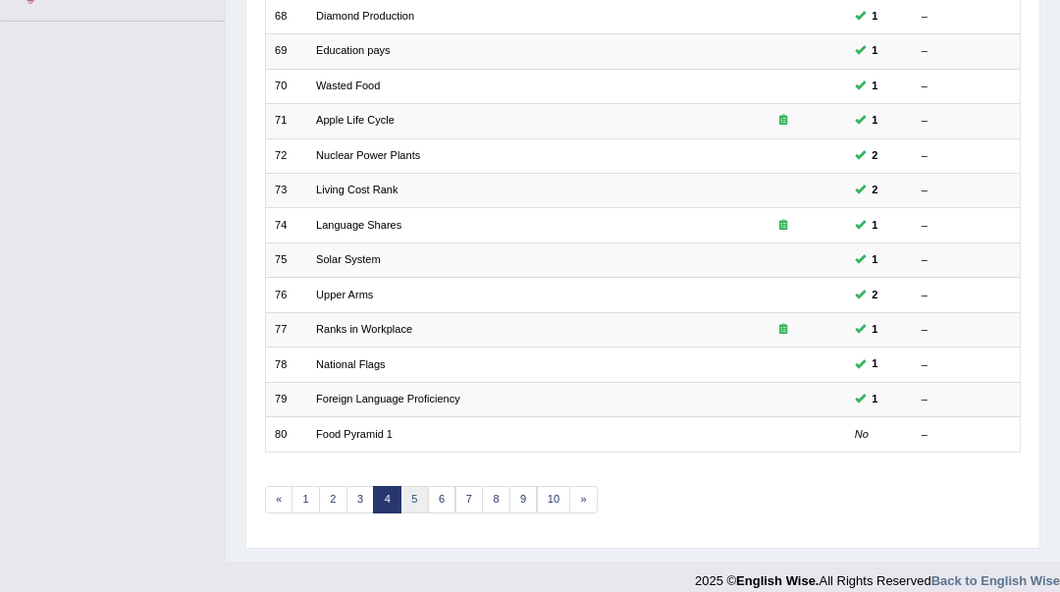
click at [409, 500] on link "5" at bounding box center [415, 499] width 28 height 27
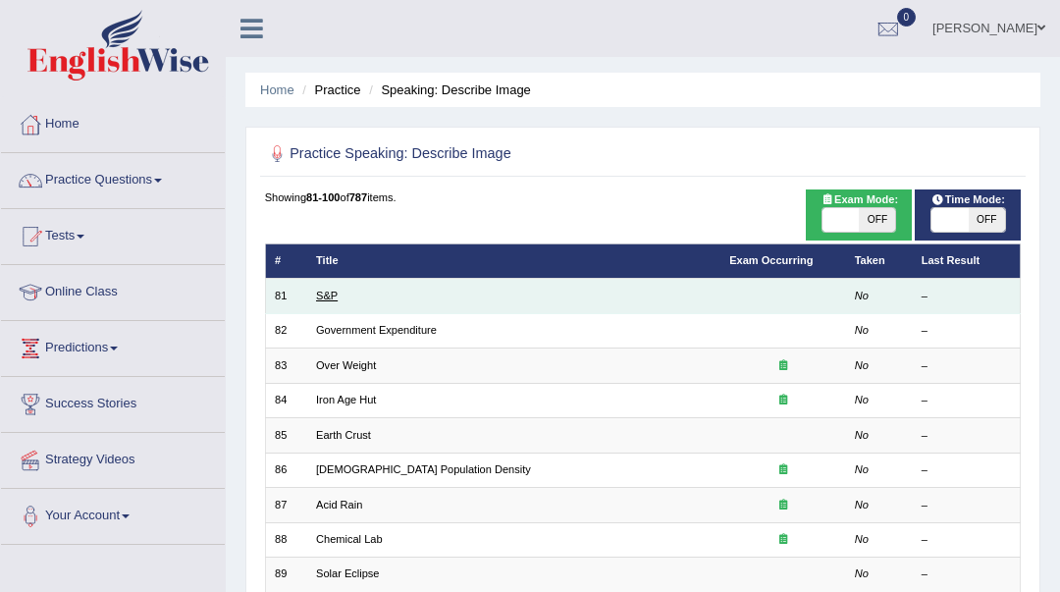
click at [330, 301] on link "S&P" at bounding box center [327, 296] width 22 height 12
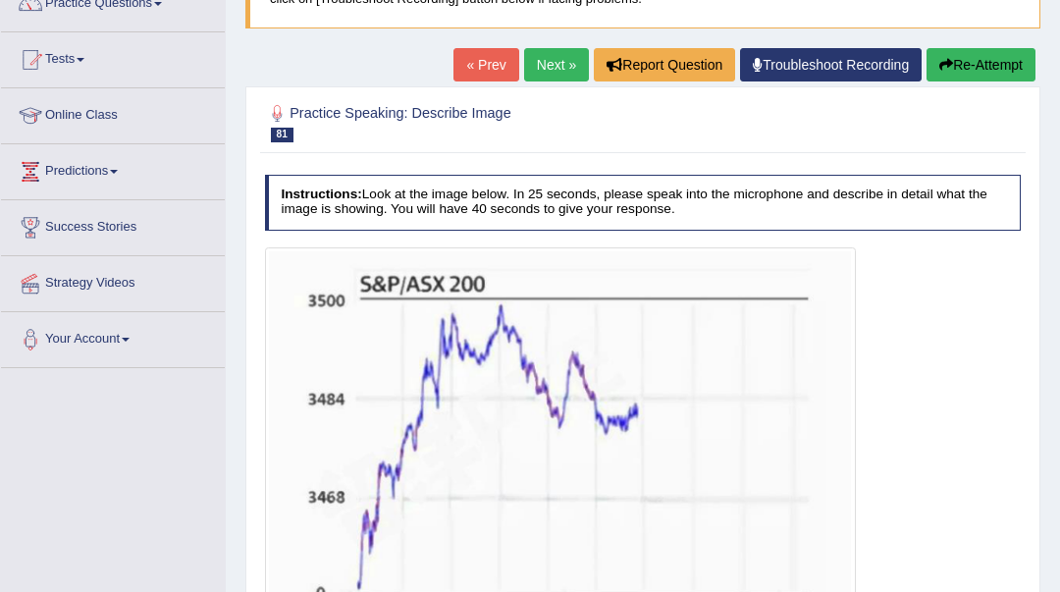
scroll to position [438, 0]
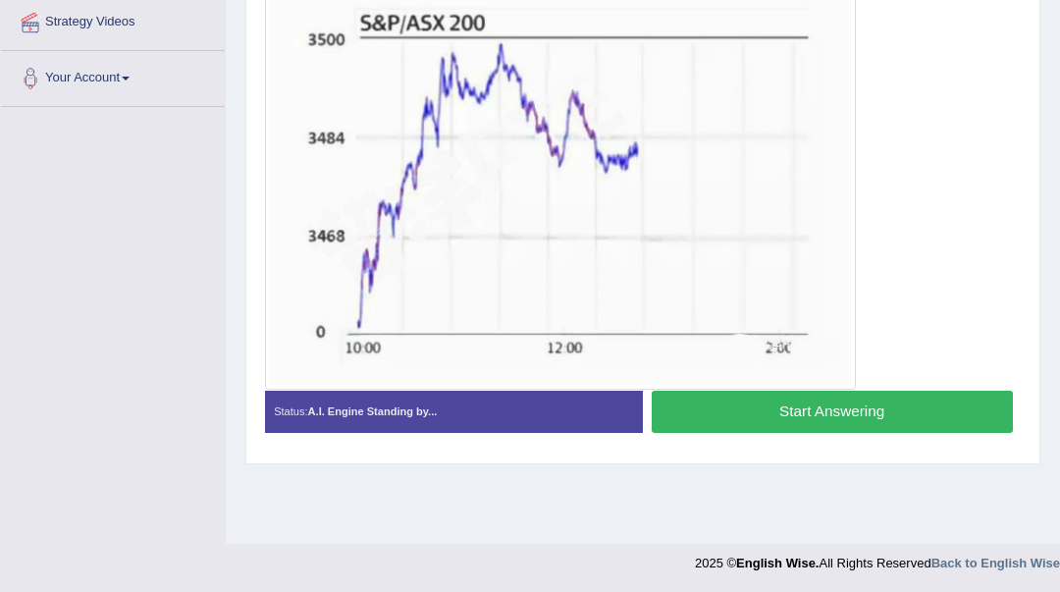
click at [864, 411] on button "Start Answering" at bounding box center [832, 412] width 361 height 42
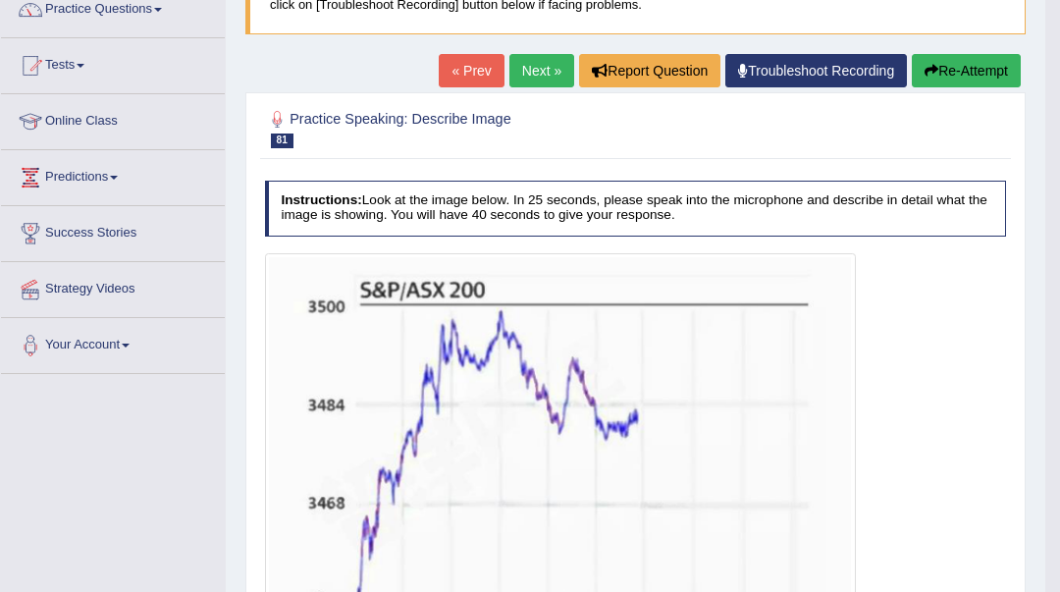
scroll to position [0, 0]
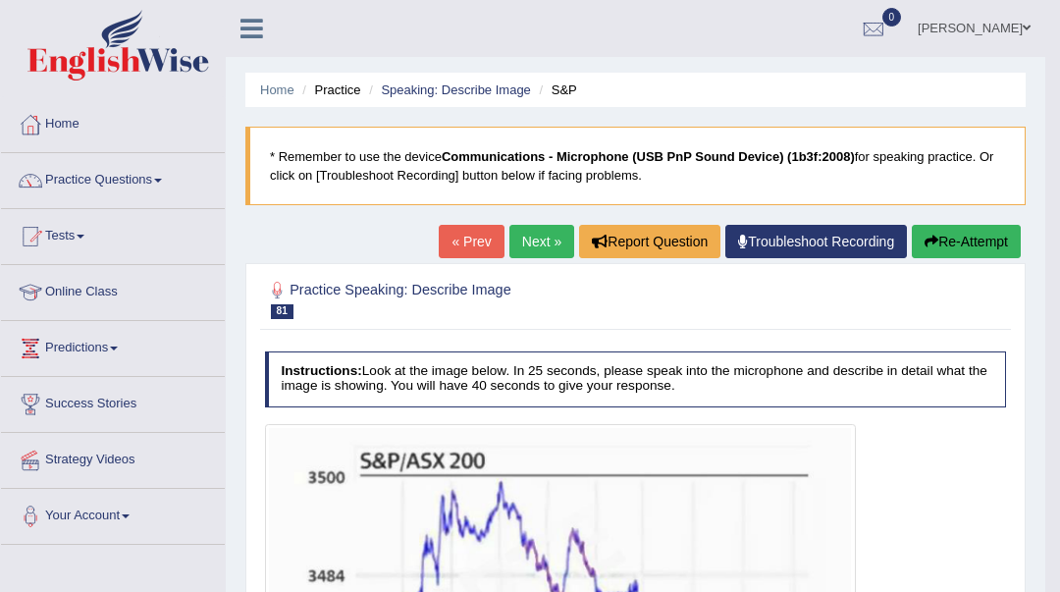
click at [541, 244] on link "Next »" at bounding box center [542, 241] width 65 height 33
